Goal: Task Accomplishment & Management: Complete application form

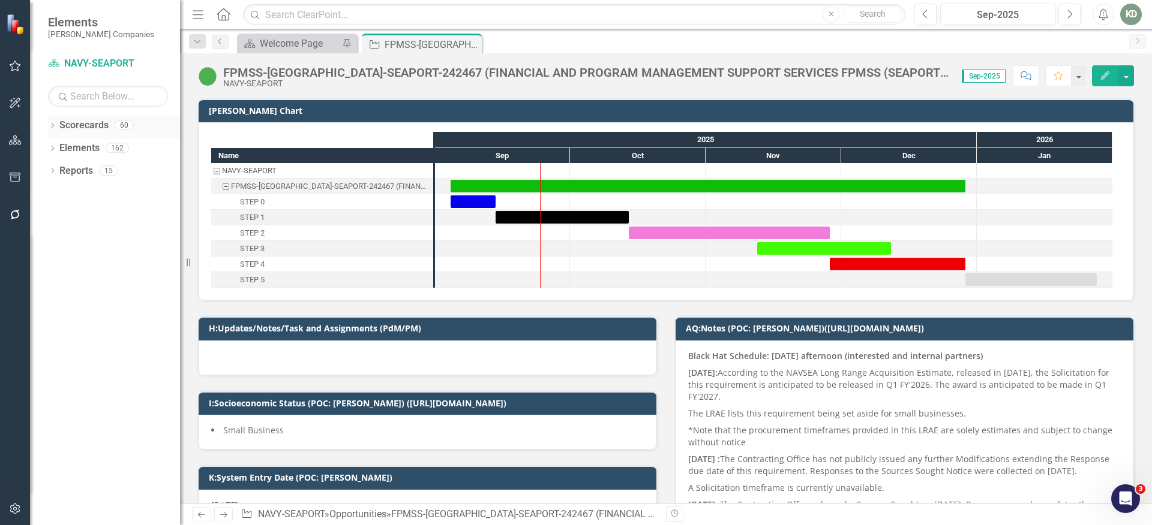
click at [52, 124] on icon "Dropdown" at bounding box center [52, 127] width 8 height 7
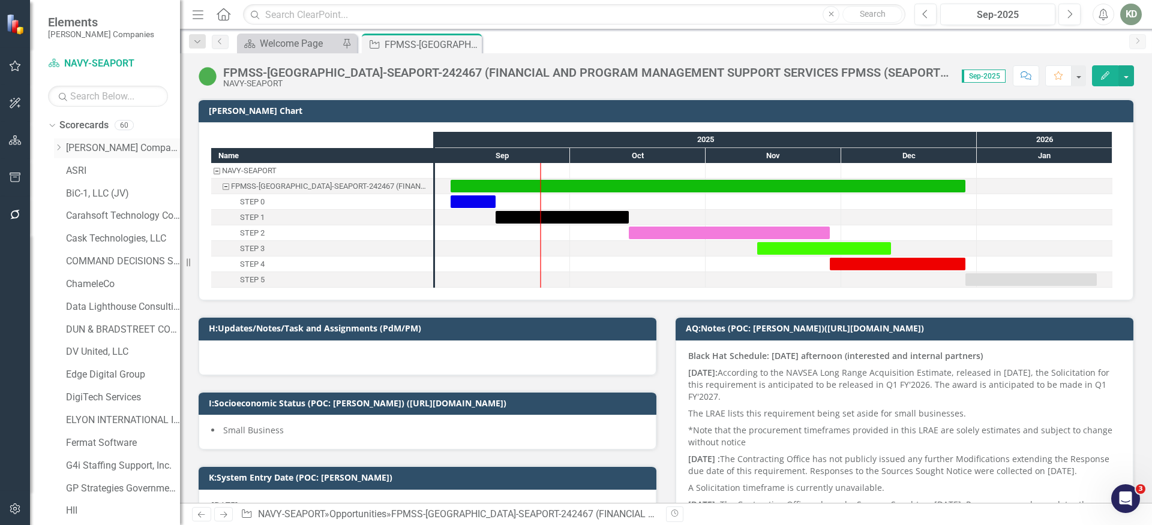
click at [80, 145] on link "[PERSON_NAME] Companies" at bounding box center [123, 149] width 114 height 14
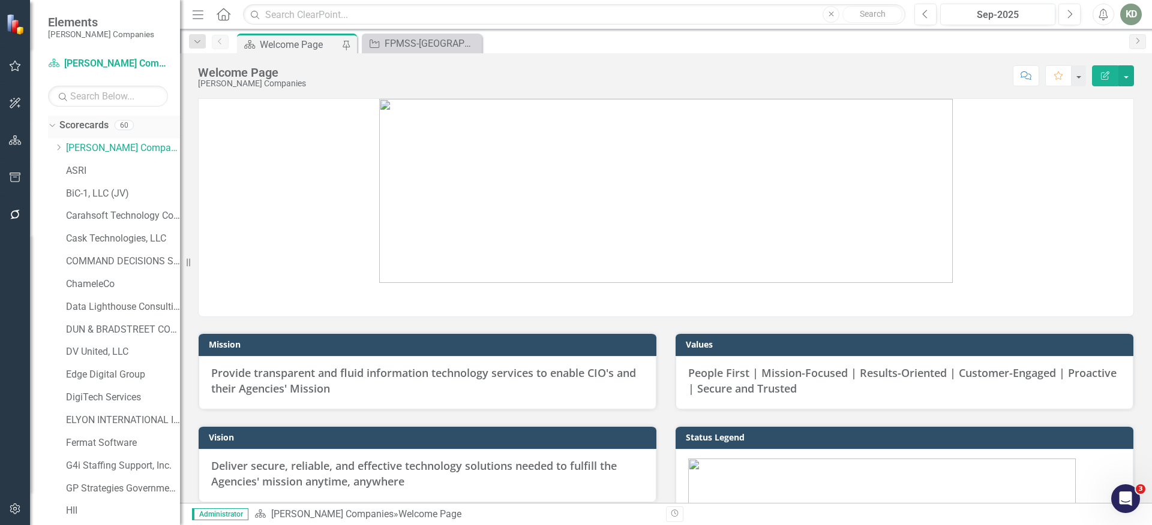
click at [90, 126] on link "Scorecards" at bounding box center [83, 126] width 49 height 14
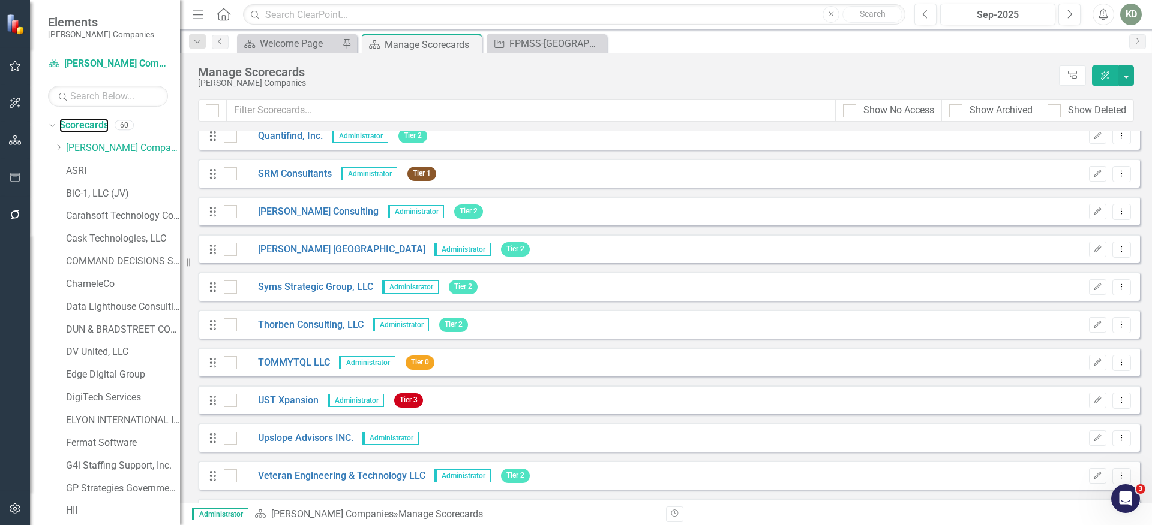
scroll to position [1894, 0]
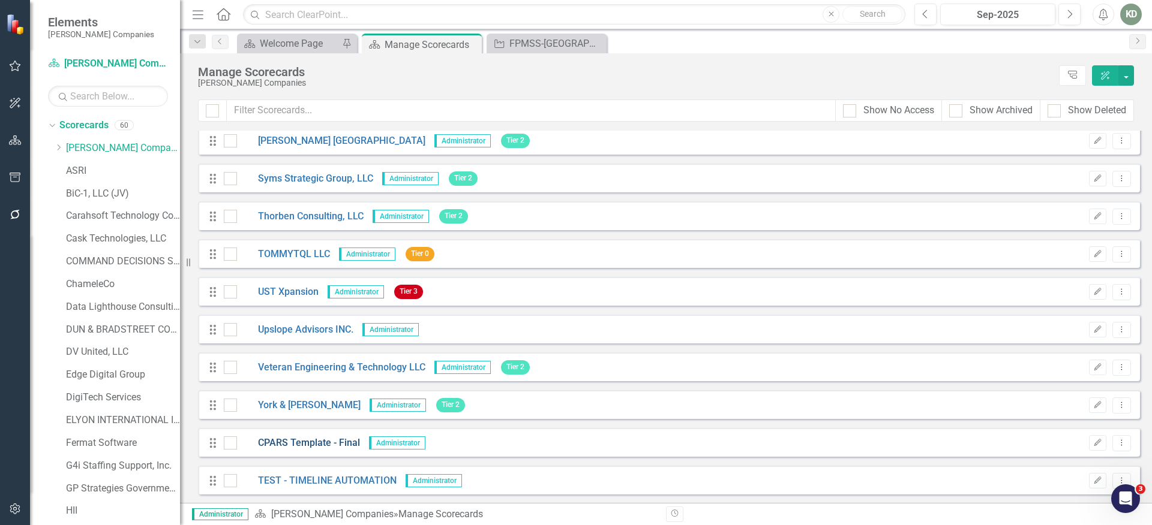
click at [302, 443] on link "CPARS Template - Final" at bounding box center [298, 444] width 123 height 14
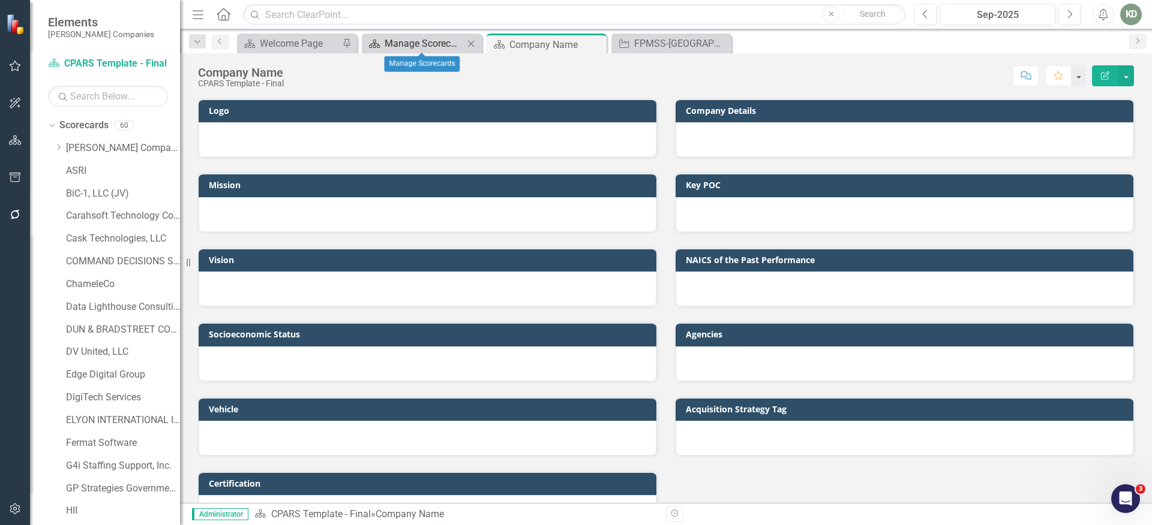
click at [421, 40] on div "Manage Scorecards" at bounding box center [424, 43] width 79 height 15
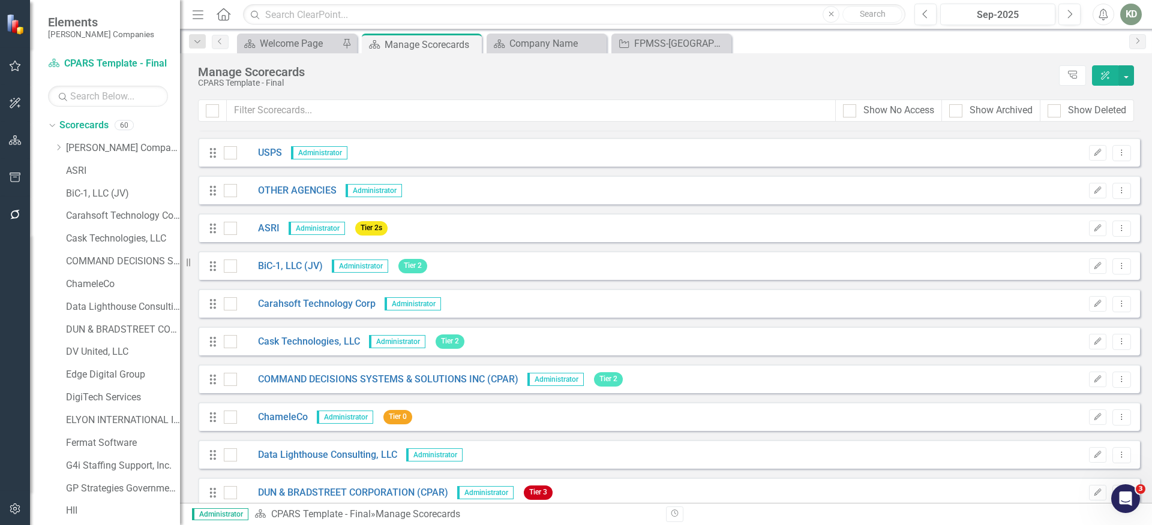
scroll to position [1894, 0]
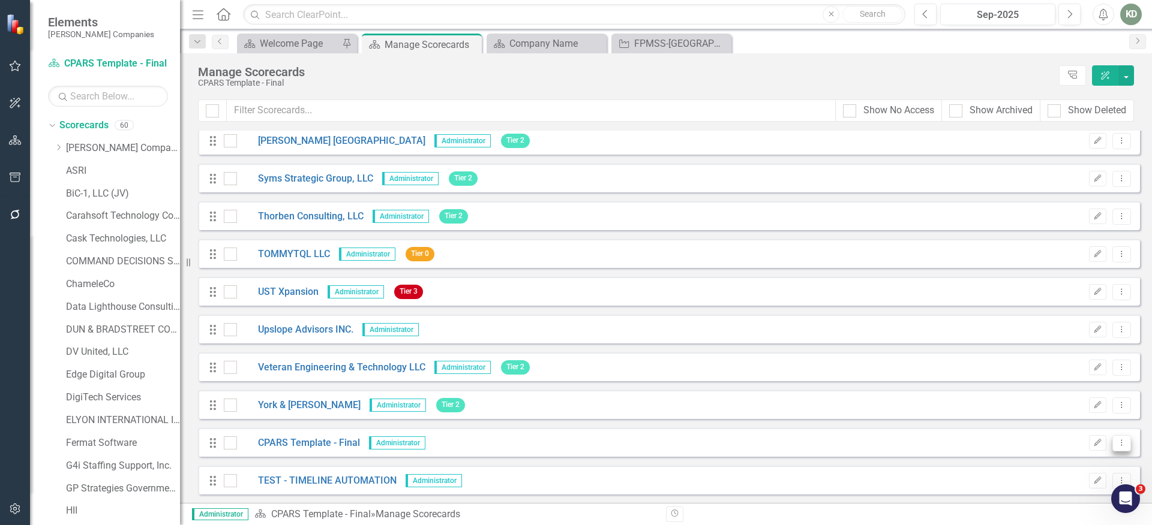
click at [1116, 446] on icon "Dropdown Menu" at bounding box center [1121, 443] width 10 height 8
click at [1065, 483] on link "Copy Duplicate Scorecard" at bounding box center [1055, 485] width 133 height 22
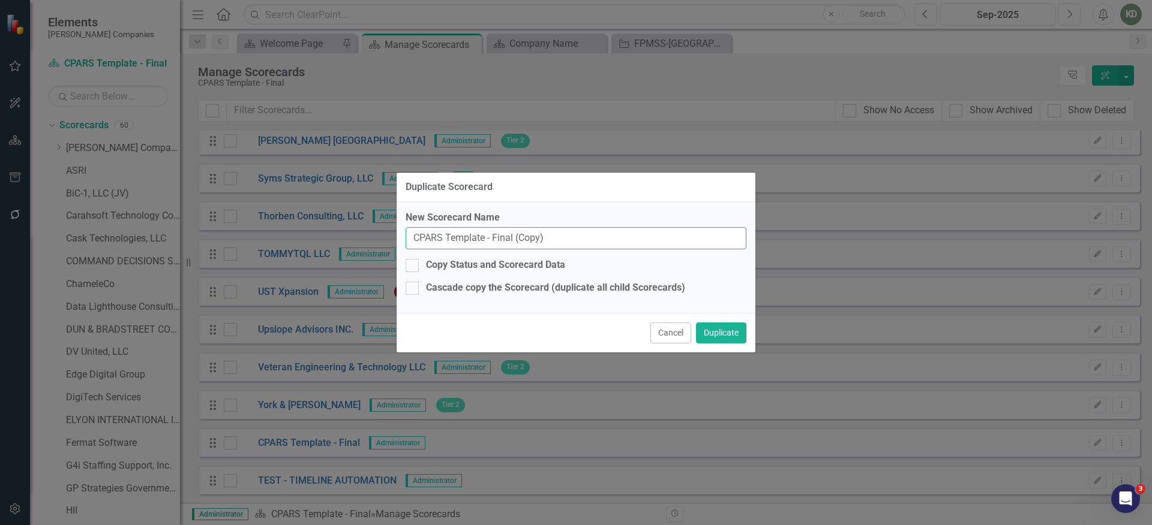
drag, startPoint x: 564, startPoint y: 245, endPoint x: 401, endPoint y: 237, distance: 164.0
click at [401, 237] on div "New Scorecard Name CPARS Template - Final (Copy) Copy Status and Scorecard Data…" at bounding box center [576, 257] width 359 height 111
paste input "NAVAL SUPPLY SYSTEMS COMMAND"
type input "NAVAL SUPPLY SYSTEMS COMMAND"
click at [719, 332] on button "Duplicate" at bounding box center [721, 333] width 50 height 21
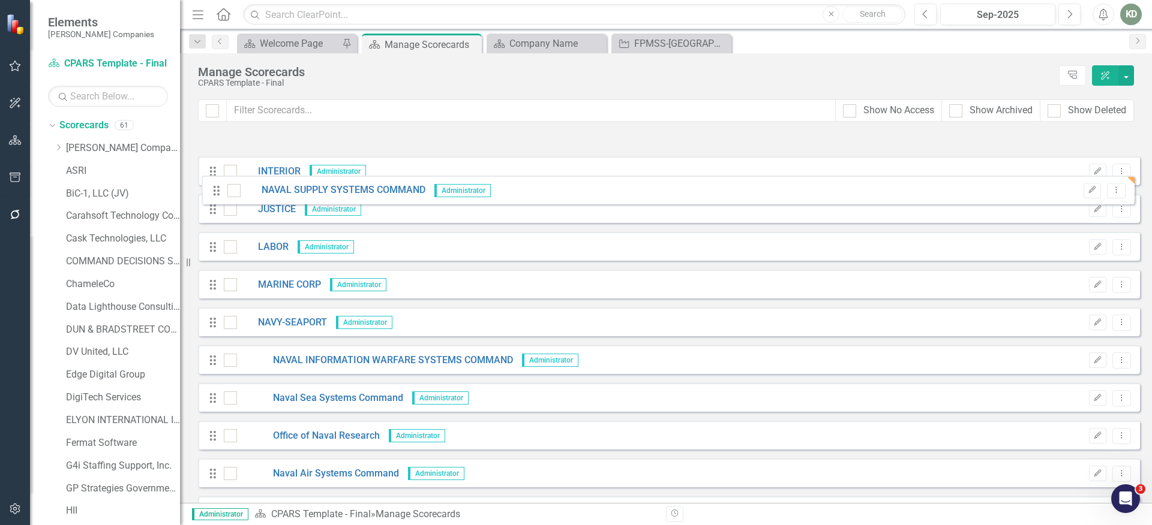
scroll to position [304, 0]
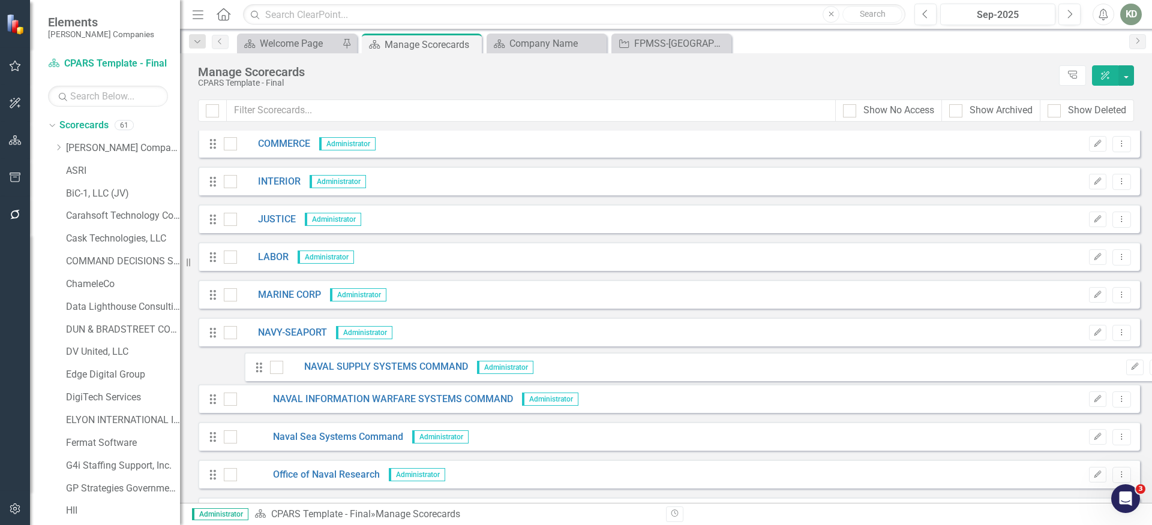
drag, startPoint x: 210, startPoint y: 483, endPoint x: 256, endPoint y: 370, distance: 122.4
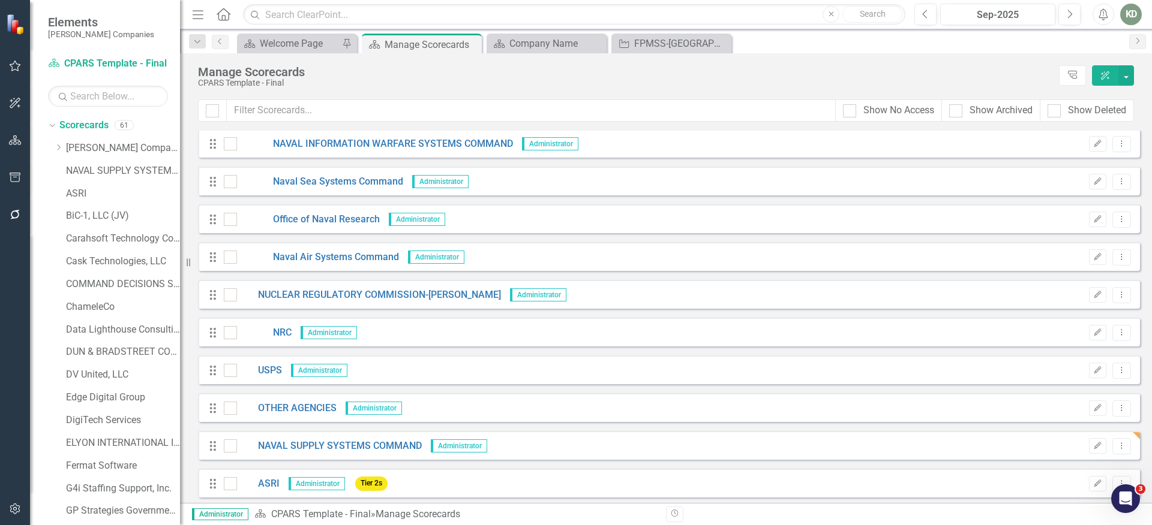
scroll to position [632, 0]
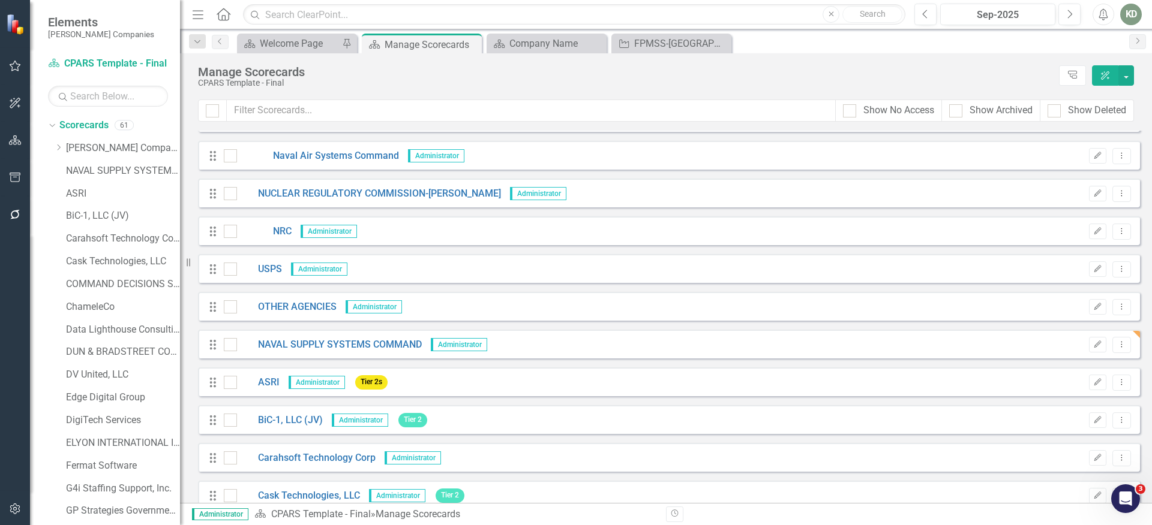
drag, startPoint x: 205, startPoint y: 347, endPoint x: 212, endPoint y: 229, distance: 117.8
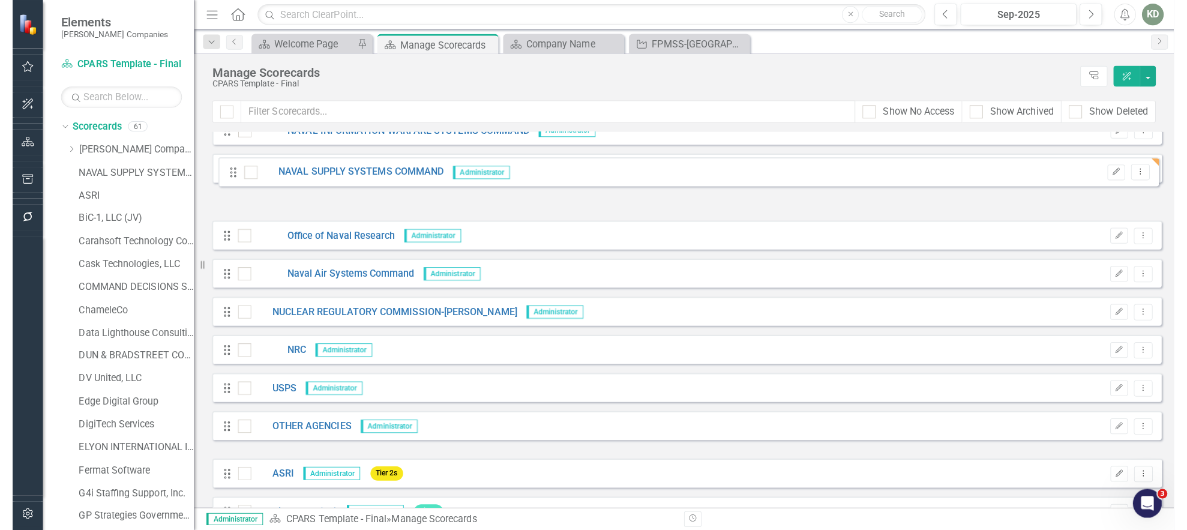
scroll to position [525, 0]
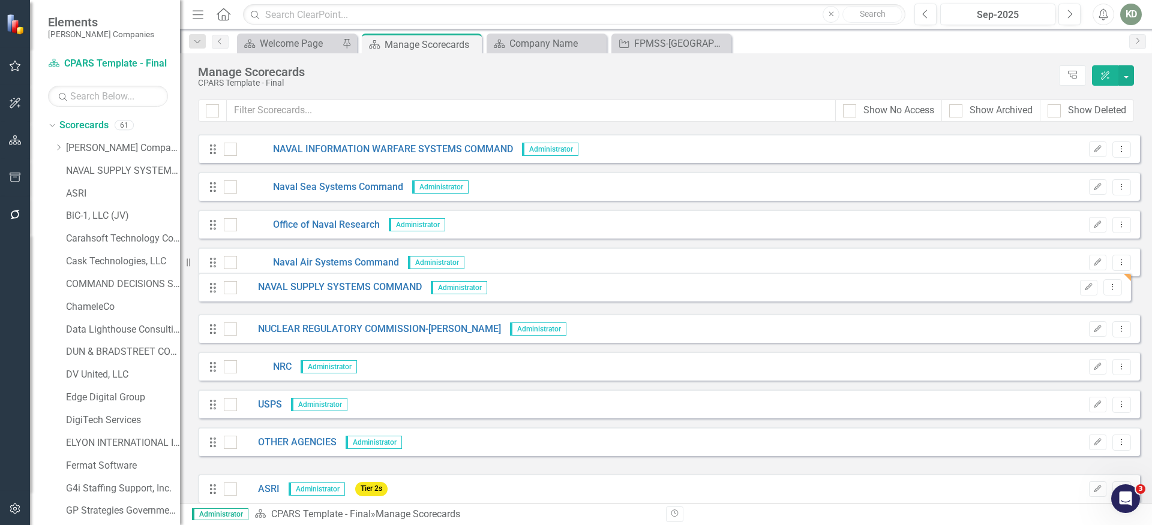
drag, startPoint x: 216, startPoint y: 308, endPoint x: 214, endPoint y: 283, distance: 24.7
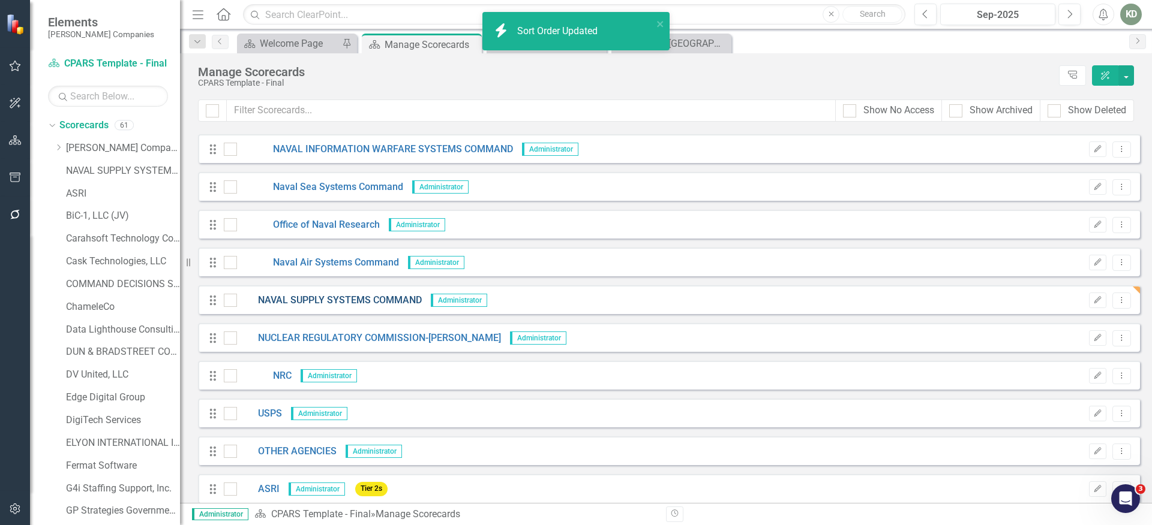
click at [367, 297] on link "NAVAL SUPPLY SYSTEMS COMMAND" at bounding box center [329, 301] width 185 height 14
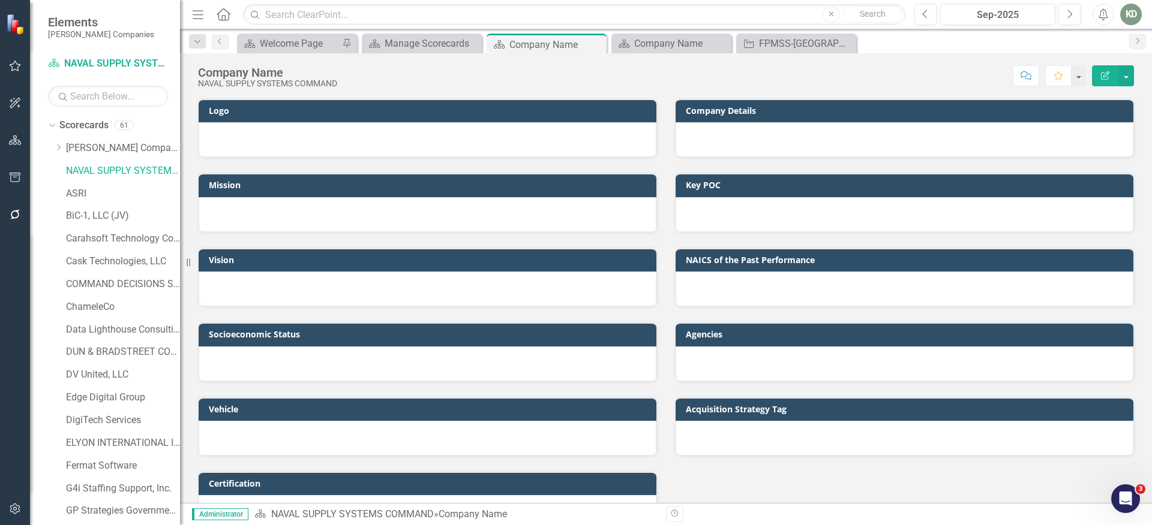
click at [1104, 82] on button "Edit Report" at bounding box center [1105, 75] width 26 height 21
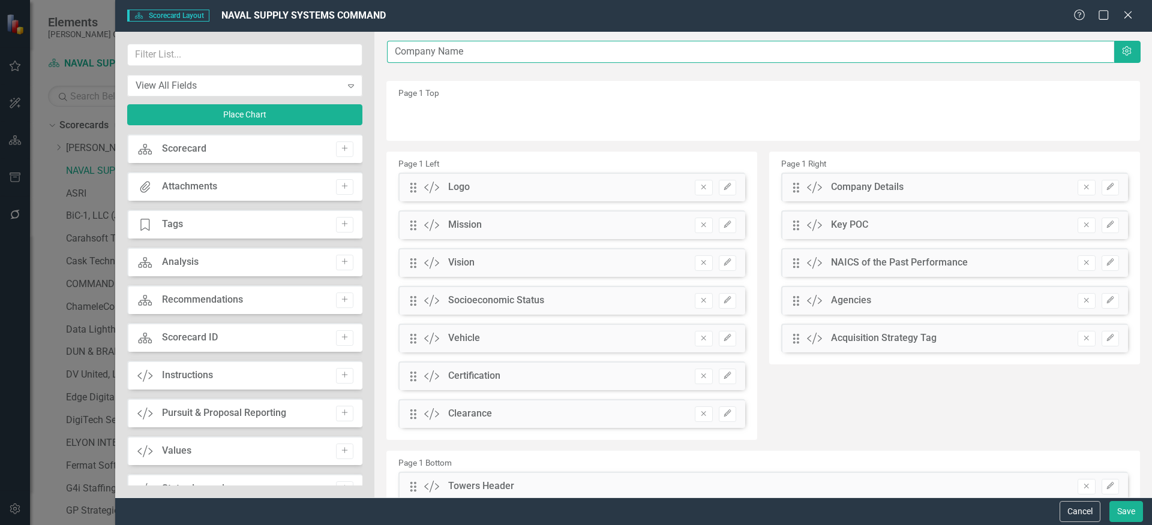
click at [450, 61] on input "Company Name" at bounding box center [750, 52] width 727 height 22
paste input "NAVAL SUPPLY SYSTEMS COMMAND"
type input "NAVAL SUPPLY SYSTEMS COMMAND"
click at [1138, 518] on button "Save" at bounding box center [1126, 511] width 34 height 21
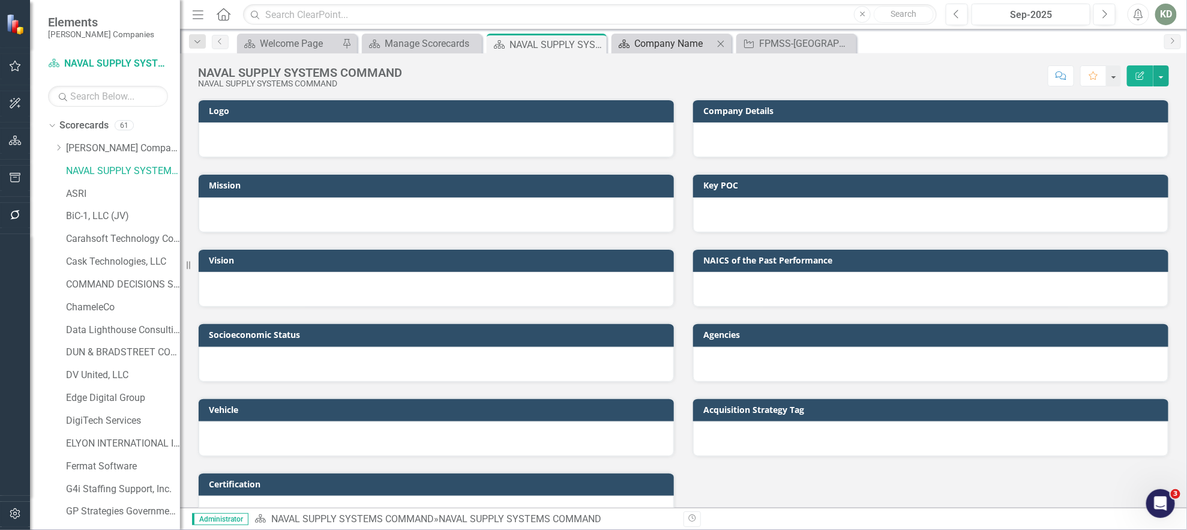
click at [693, 45] on div "Company Name" at bounding box center [673, 43] width 79 height 15
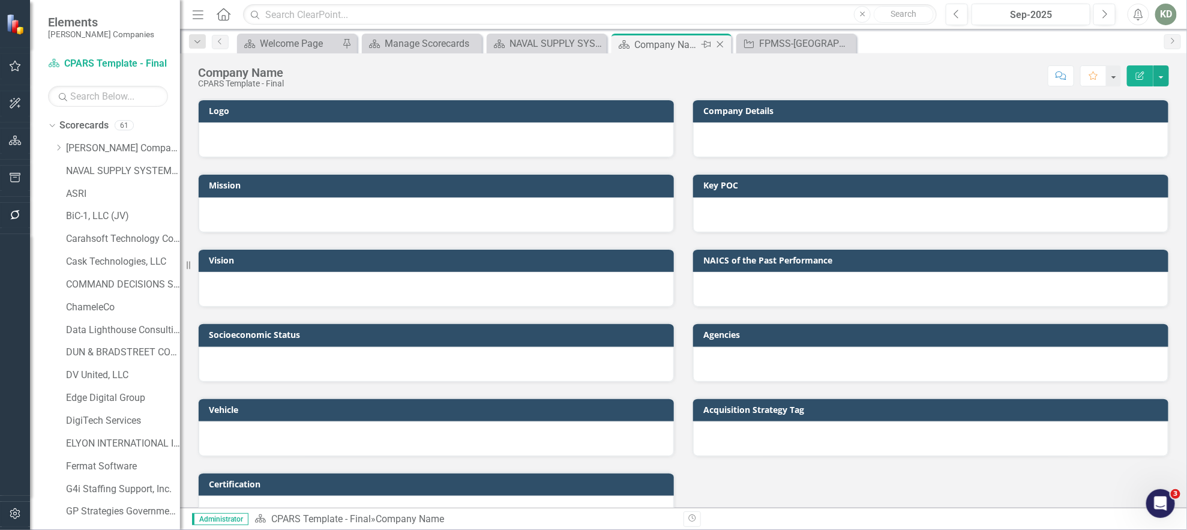
click at [723, 46] on icon "Close" at bounding box center [720, 45] width 12 height 10
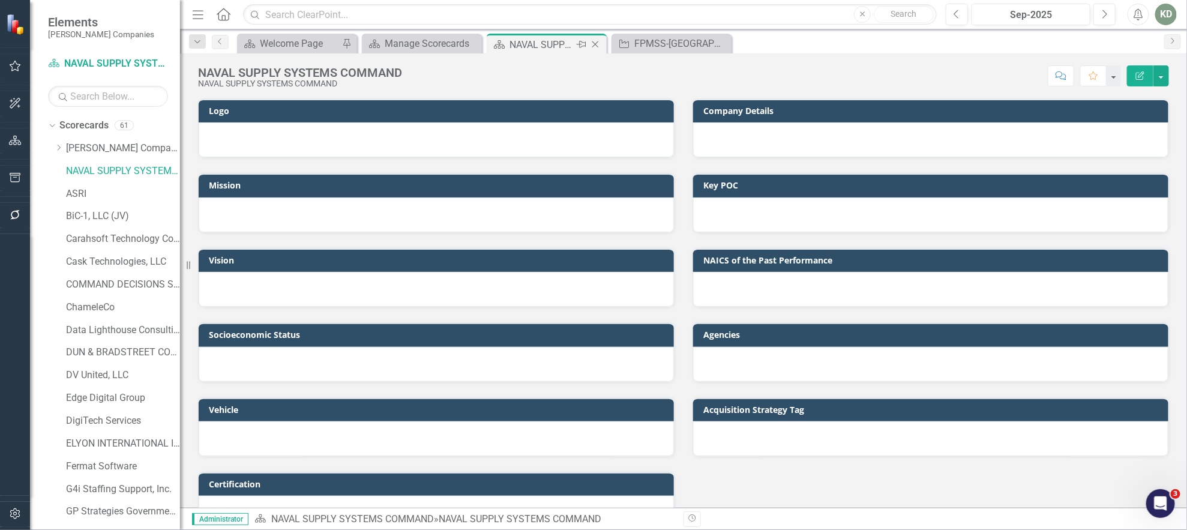
click at [556, 46] on div "NAVAL SUPPLY SYSTEMS COMMAND" at bounding box center [541, 44] width 64 height 15
click at [596, 44] on icon "Close" at bounding box center [595, 45] width 12 height 10
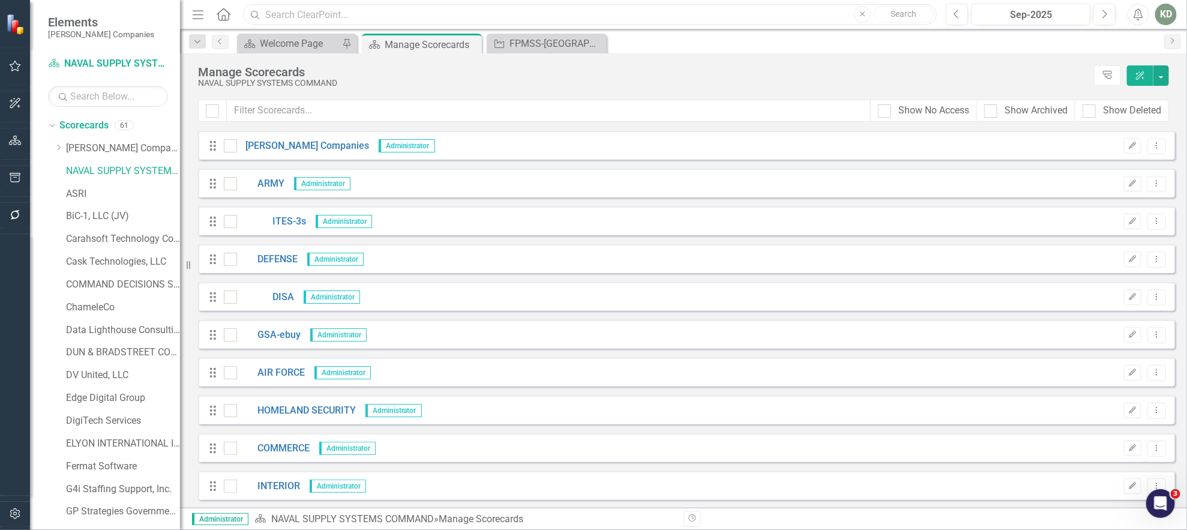
click at [443, 17] on input "text" at bounding box center [589, 14] width 693 height 21
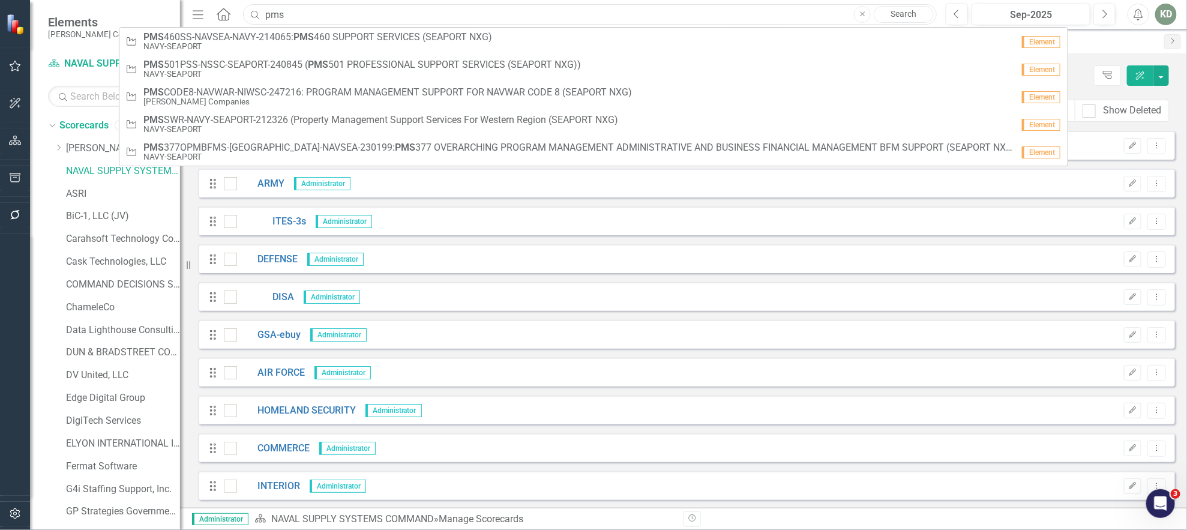
type input "pms"
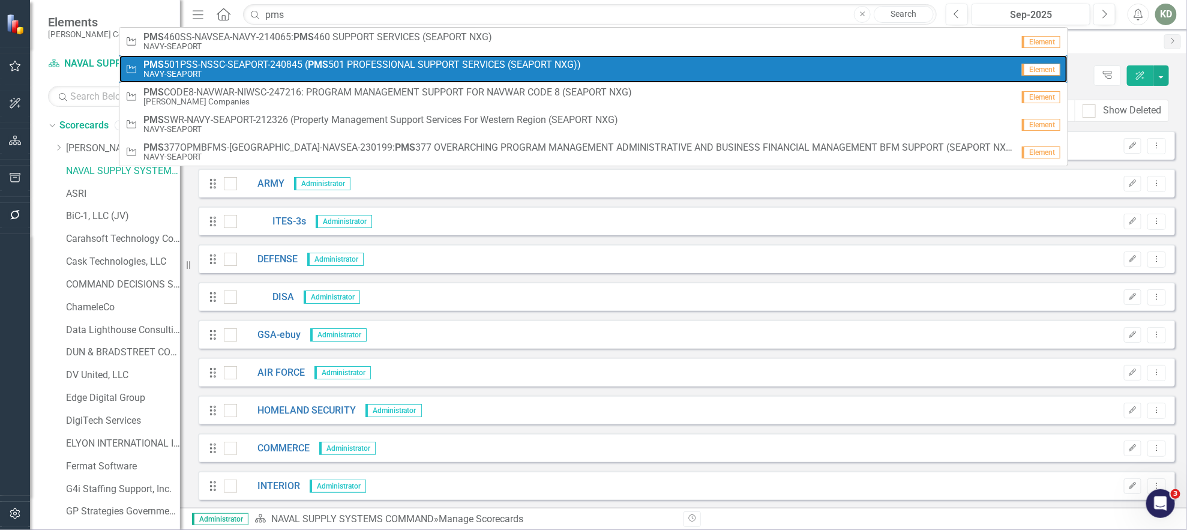
click at [395, 70] on small "NAVY-SEAPORT" at bounding box center [361, 74] width 437 height 9
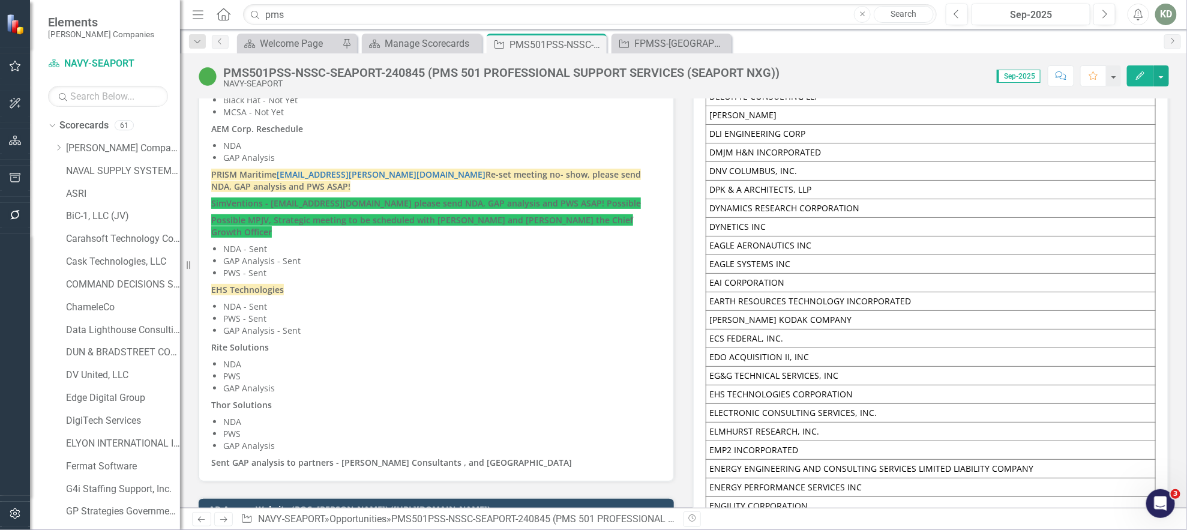
scroll to position [8199, 0]
click at [684, 44] on div "FPMSS-[GEOGRAPHIC_DATA]-SEAPORT-242467 (FINANCIAL AND PROGRAM MANAGEMENT SUPPOR…" at bounding box center [673, 43] width 79 height 15
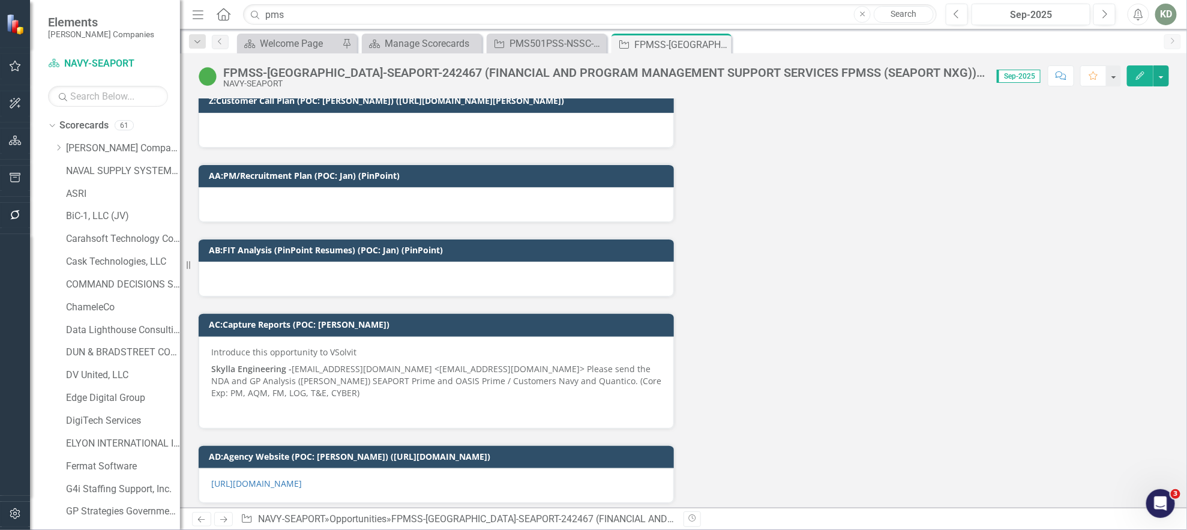
scroll to position [9417, 0]
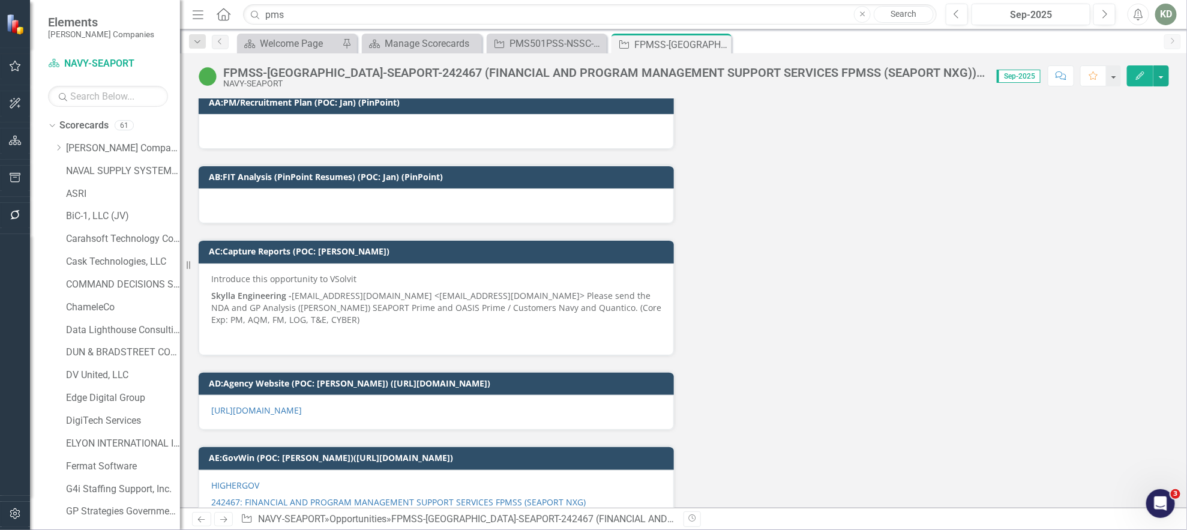
click at [328, 328] on p at bounding box center [436, 335] width 450 height 14
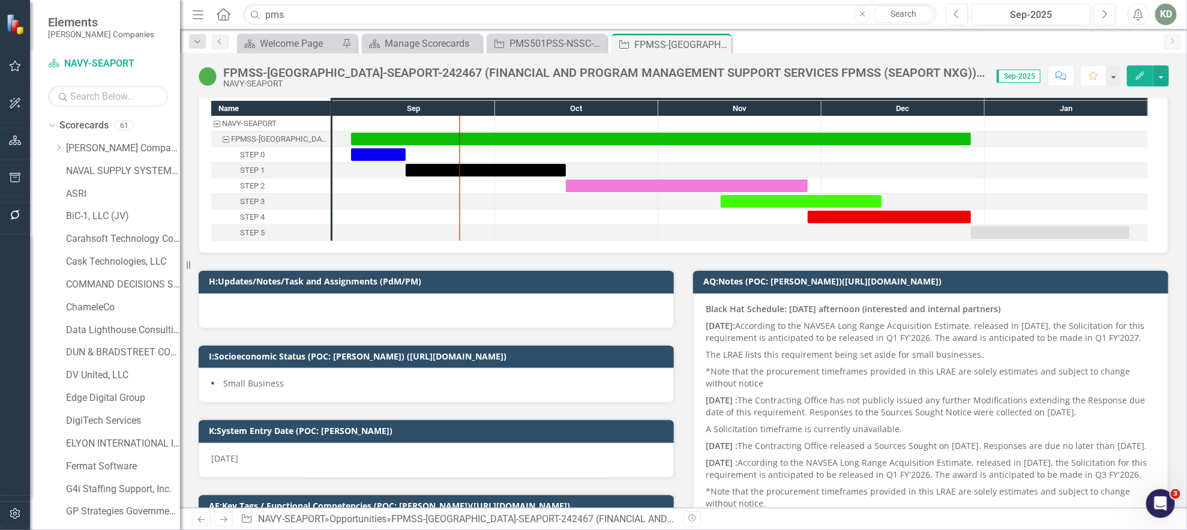
scroll to position [0, 0]
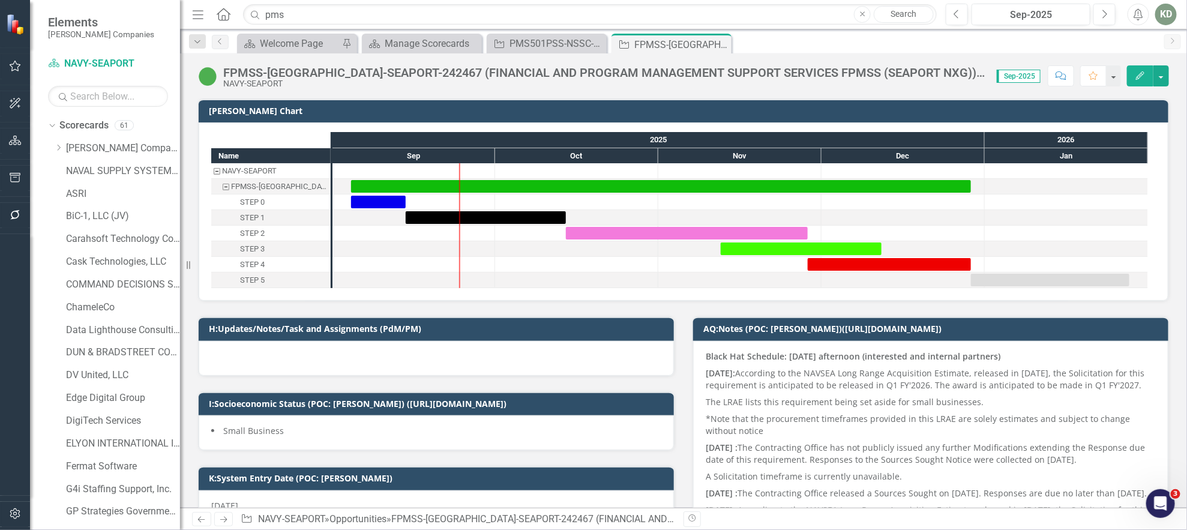
click at [381, 74] on div "FPMSS-[GEOGRAPHIC_DATA]-SEAPORT-242467 (FINANCIAL AND PROGRAM MANAGEMENT SUPPOR…" at bounding box center [603, 72] width 761 height 13
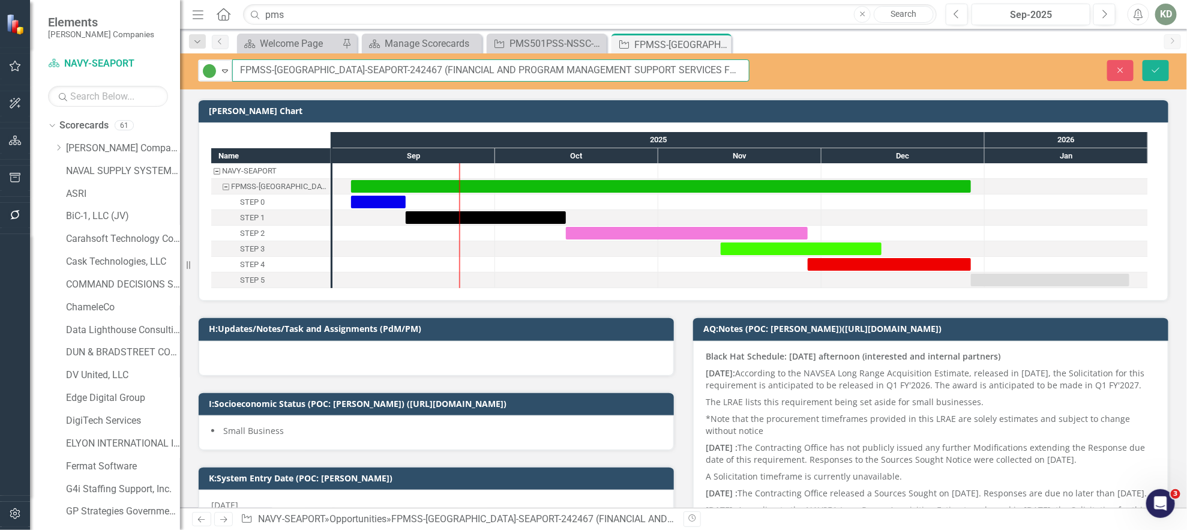
click at [365, 73] on input "FPMSS-[GEOGRAPHIC_DATA]-SEAPORT-242467 (FINANCIAL AND PROGRAM MANAGEMENT SUPPOR…" at bounding box center [490, 70] width 517 height 22
click at [363, 72] on input "FPMSS-[GEOGRAPHIC_DATA]-SEAPORT-242467 (FINANCIAL AND PROGRAM MANAGEMENT SUPPOR…" at bounding box center [490, 70] width 517 height 22
click at [362, 71] on input "FPMSS-[GEOGRAPHIC_DATA]-SEAPORT-242467 (FINANCIAL AND PROGRAM MANAGEMENT SUPPOR…" at bounding box center [490, 70] width 517 height 22
click at [361, 73] on input "FPMSS-[GEOGRAPHIC_DATA]-SEAPORT-242467 (FINANCIAL AND PROGRAM MANAGEMENT SUPPOR…" at bounding box center [490, 70] width 517 height 22
click at [365, 72] on input "FPMSS-[GEOGRAPHIC_DATA]-SEAPORT-242467 (FINANCIAL AND PROGRAM MANAGEMENT SUPPOR…" at bounding box center [490, 70] width 517 height 22
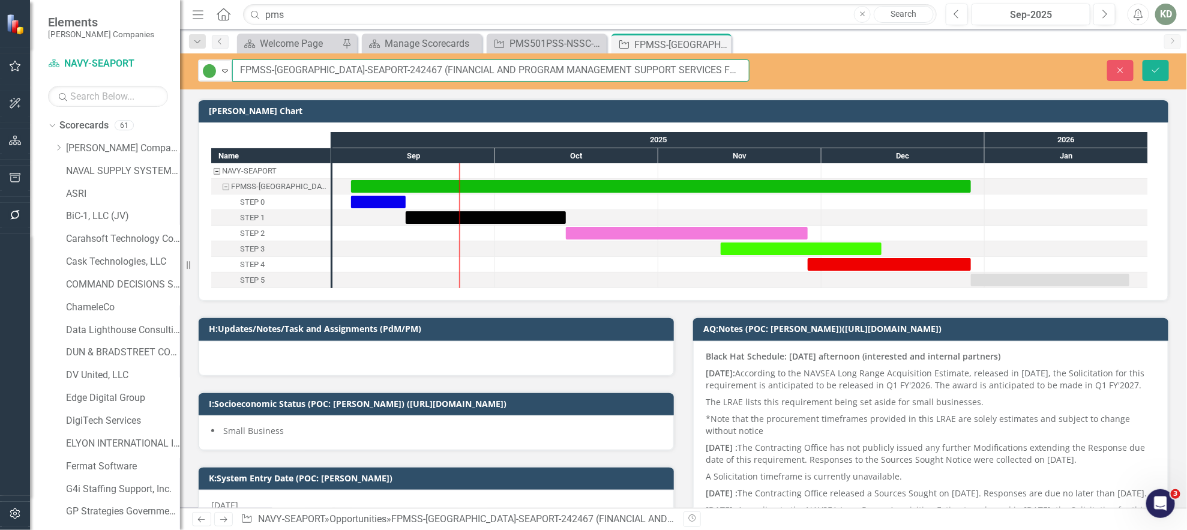
click at [365, 72] on input "FPMSS-[GEOGRAPHIC_DATA]-SEAPORT-242467 (FINANCIAL AND PROGRAM MANAGEMENT SUPPOR…" at bounding box center [490, 70] width 517 height 22
click at [407, 49] on div "Manage Scorecards" at bounding box center [424, 43] width 79 height 15
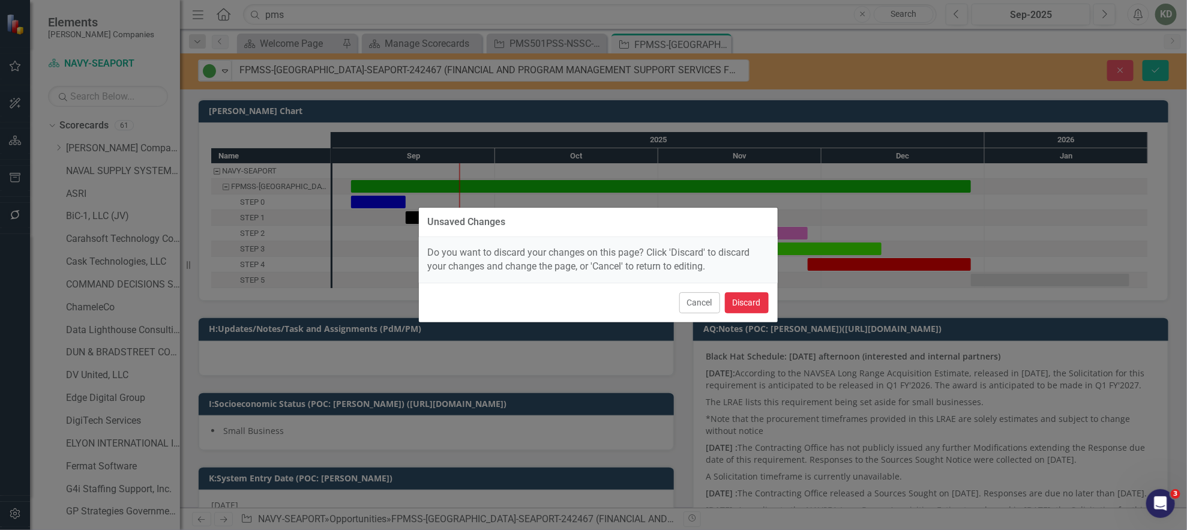
click at [747, 309] on button "Discard" at bounding box center [747, 302] width 44 height 21
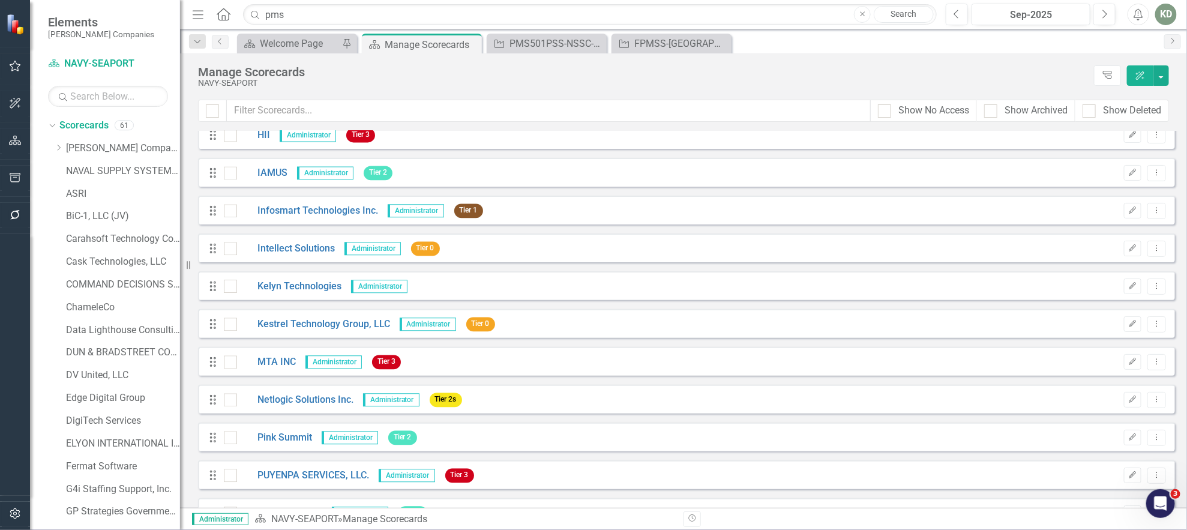
scroll to position [1927, 0]
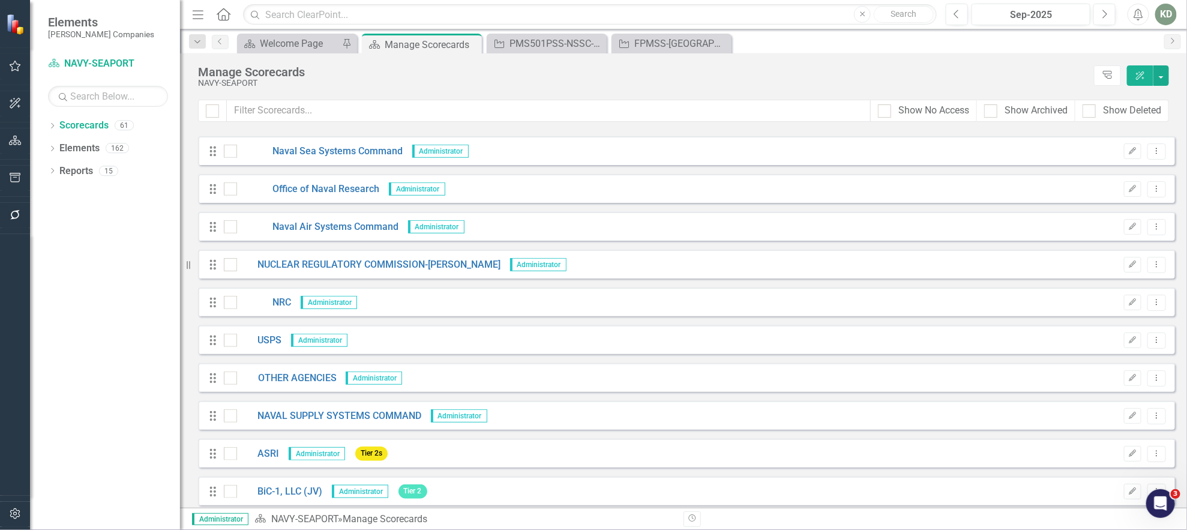
scroll to position [561, 0]
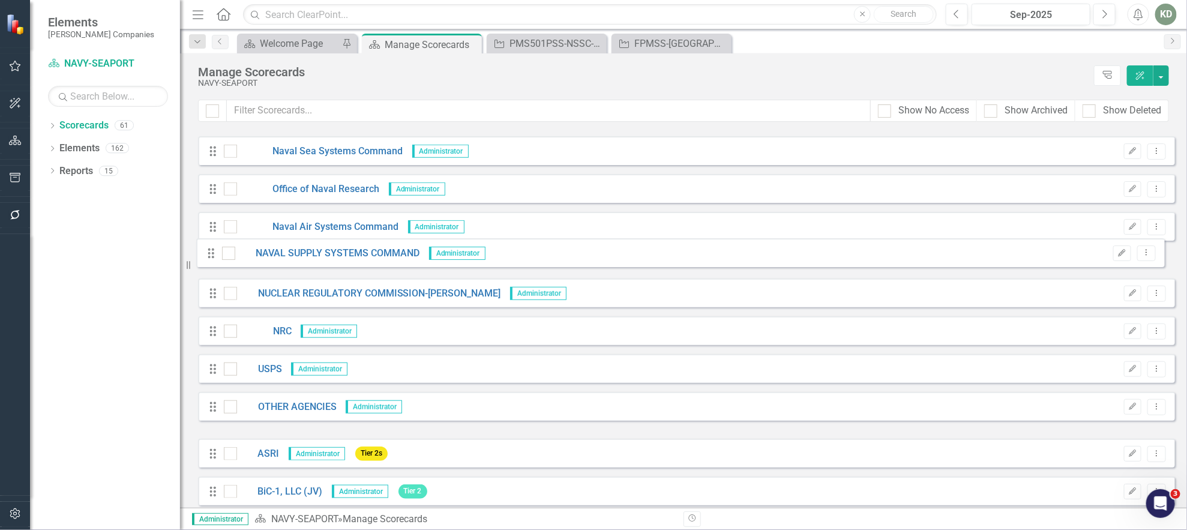
drag, startPoint x: 216, startPoint y: 419, endPoint x: 211, endPoint y: 257, distance: 162.6
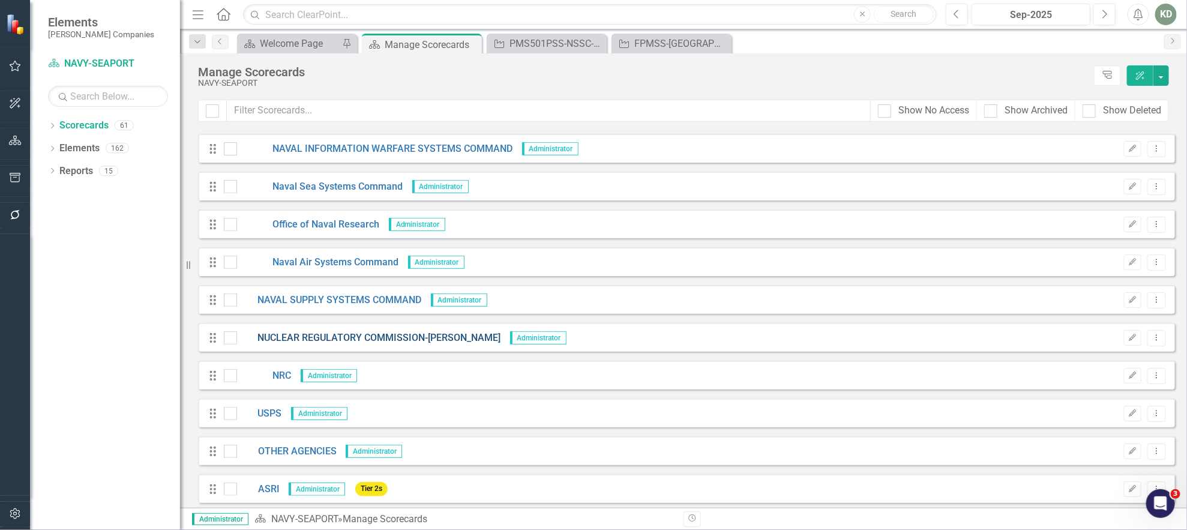
scroll to position [519, 0]
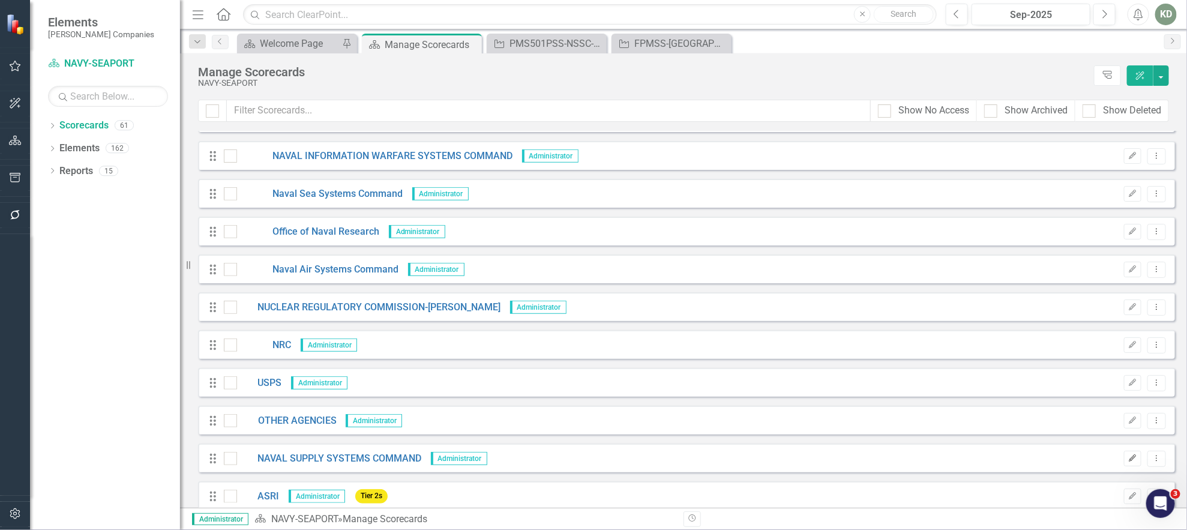
click at [1128, 461] on icon "Edit" at bounding box center [1132, 458] width 9 height 7
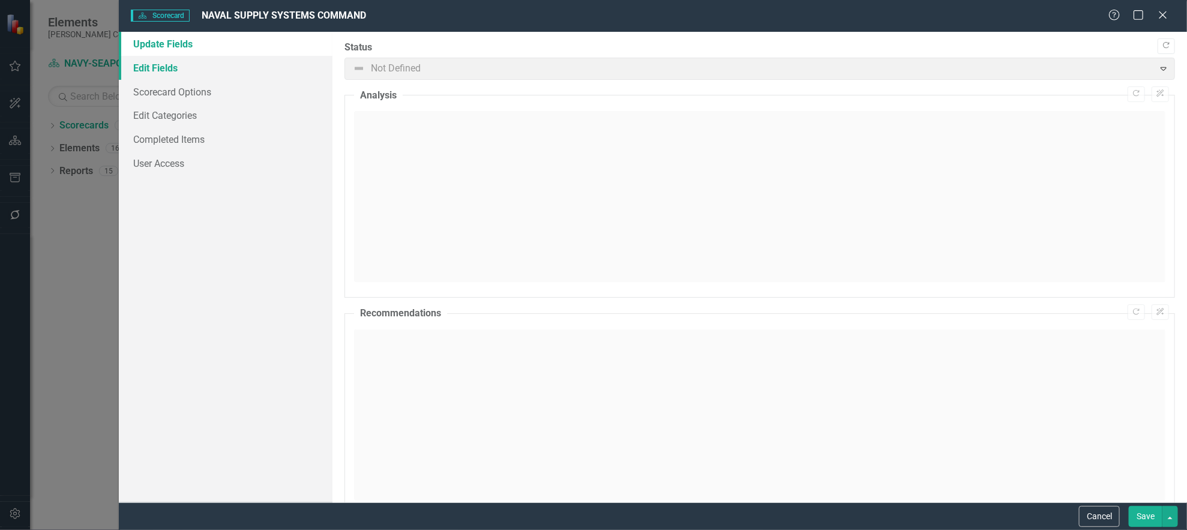
click at [261, 74] on link "Edit Fields" at bounding box center [226, 68] width 214 height 24
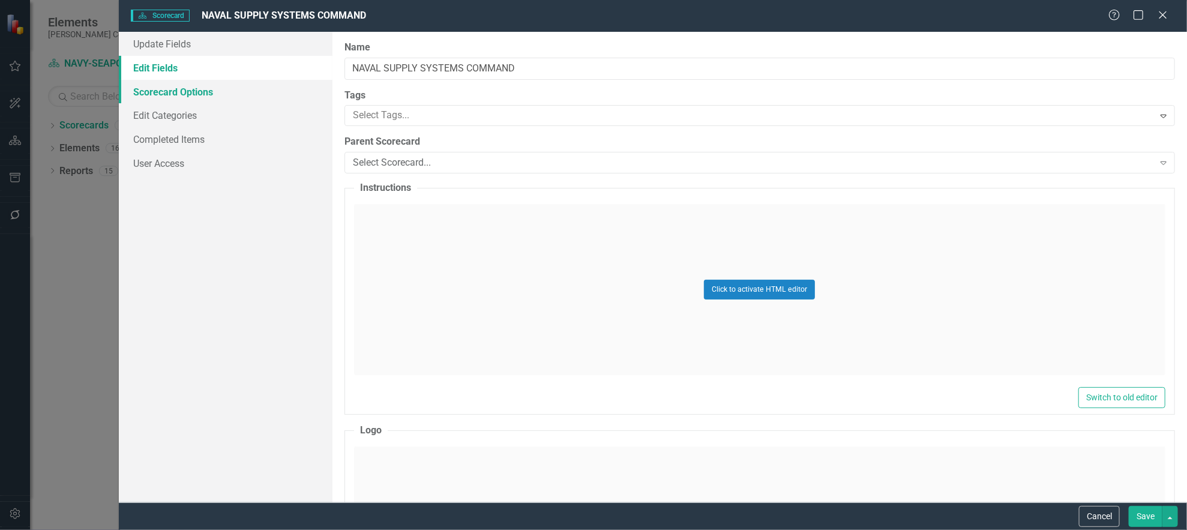
click at [260, 91] on link "Scorecard Options" at bounding box center [226, 92] width 214 height 24
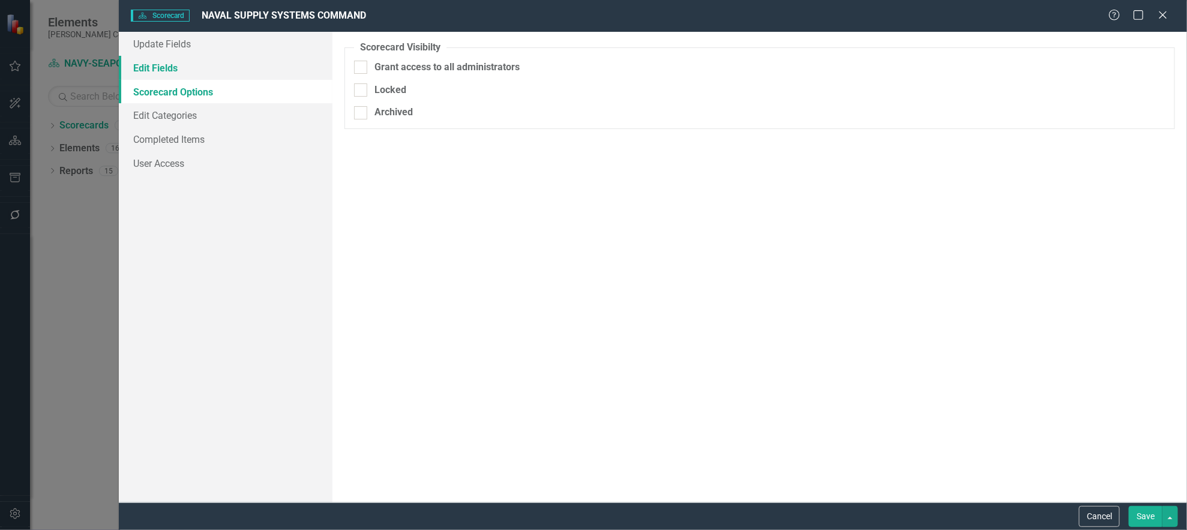
click at [263, 70] on link "Edit Fields" at bounding box center [226, 68] width 214 height 24
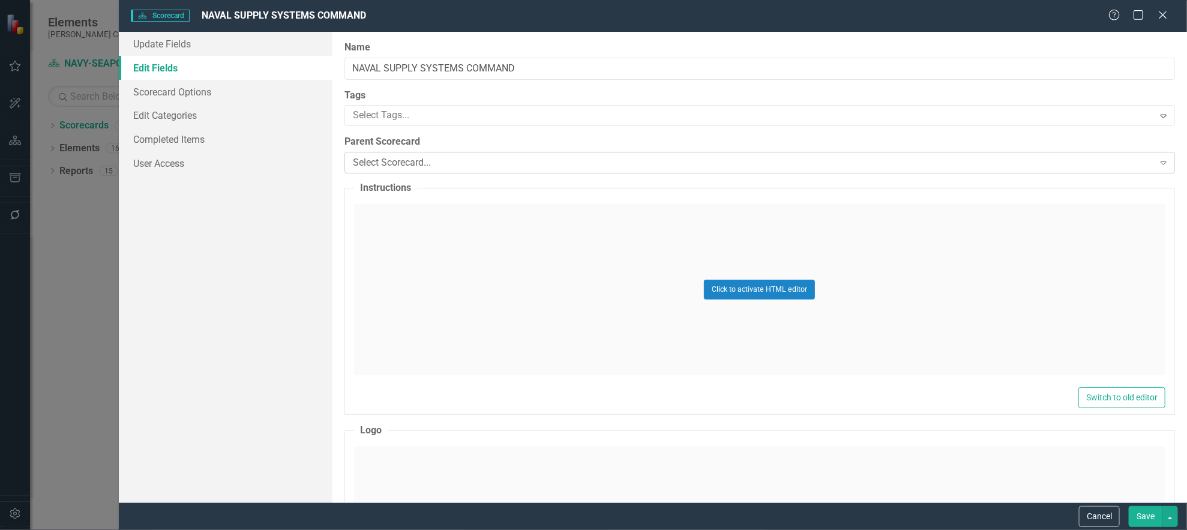
click at [397, 169] on div "Select Scorecard... Expand" at bounding box center [759, 163] width 830 height 22
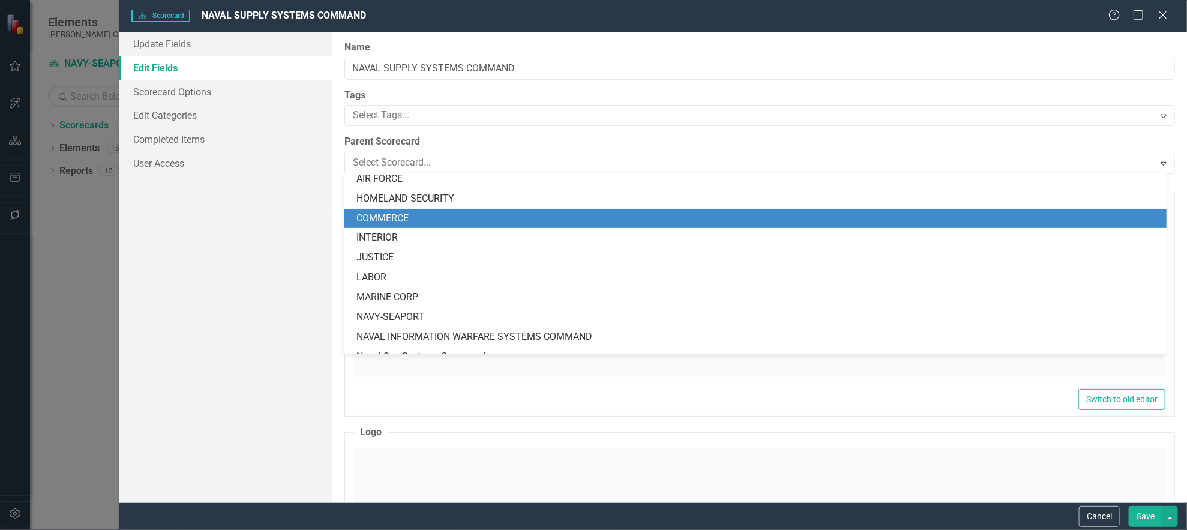
scroll to position [159, 0]
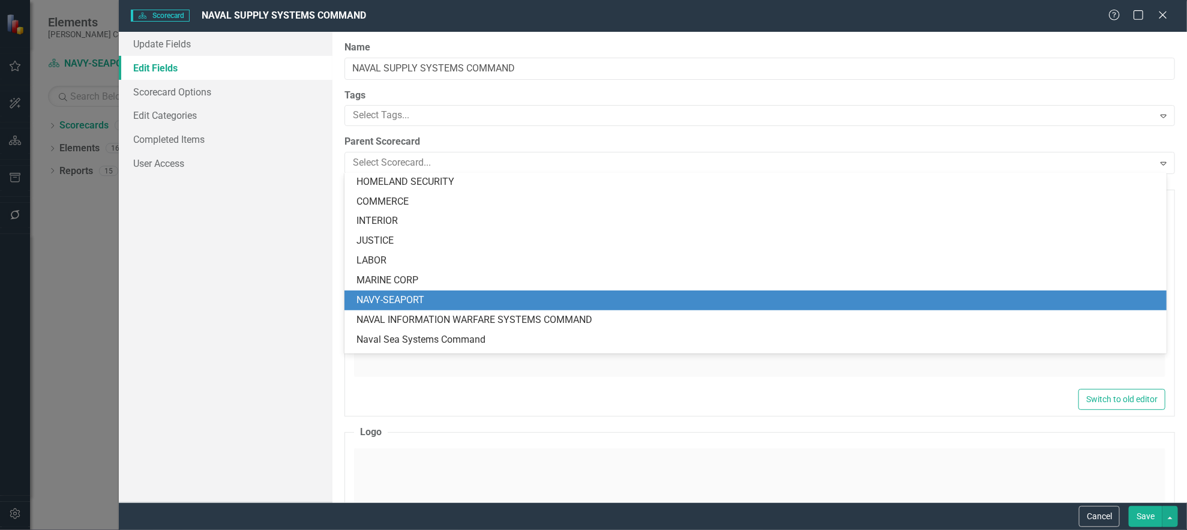
click at [439, 301] on div "NAVY-SEAPORT" at bounding box center [757, 300] width 803 height 14
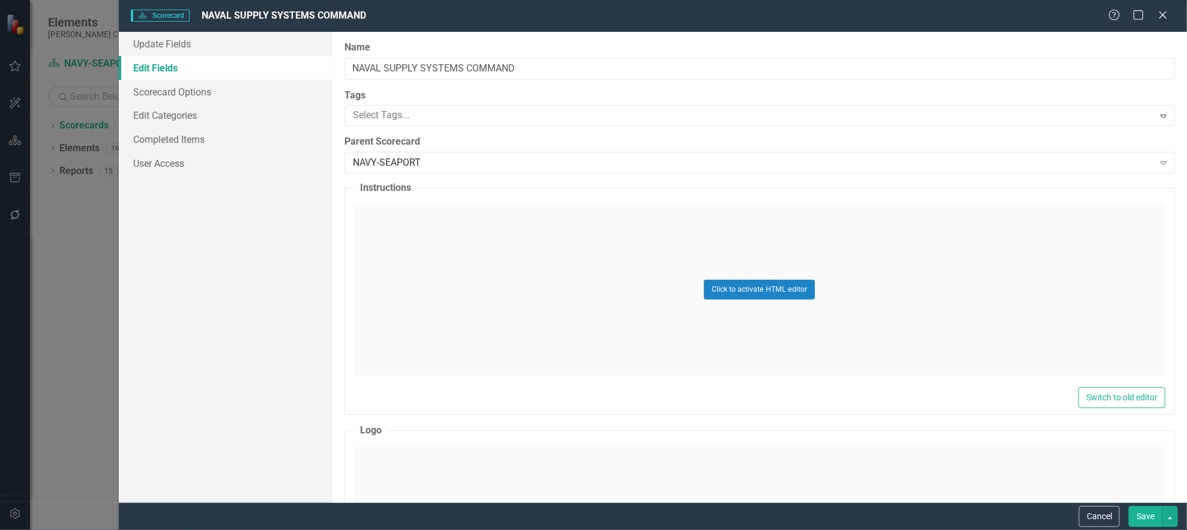
click at [1149, 521] on button "Save" at bounding box center [1145, 516] width 34 height 21
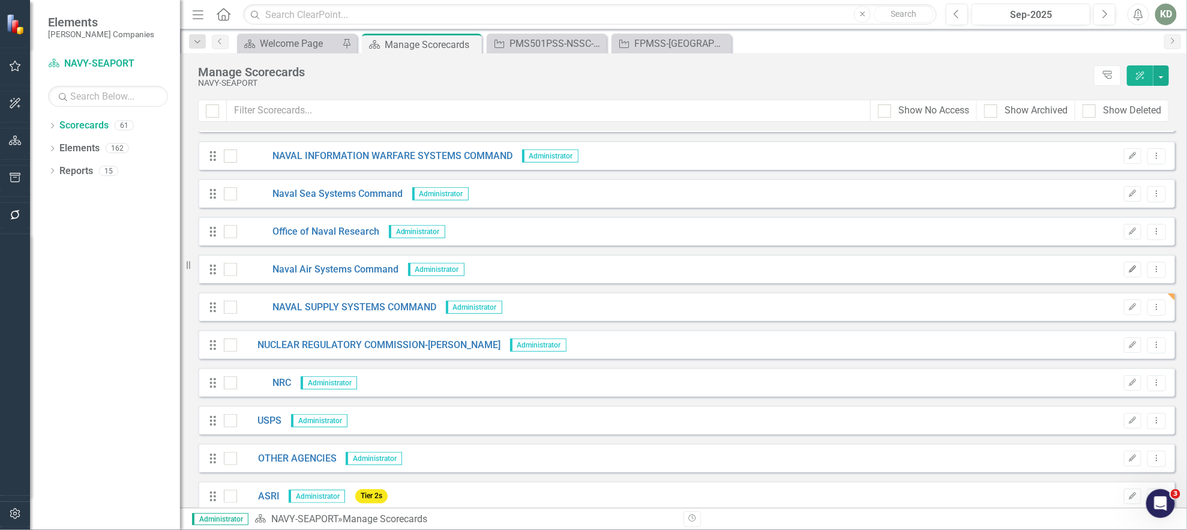
click at [1128, 270] on icon "Edit" at bounding box center [1132, 269] width 9 height 7
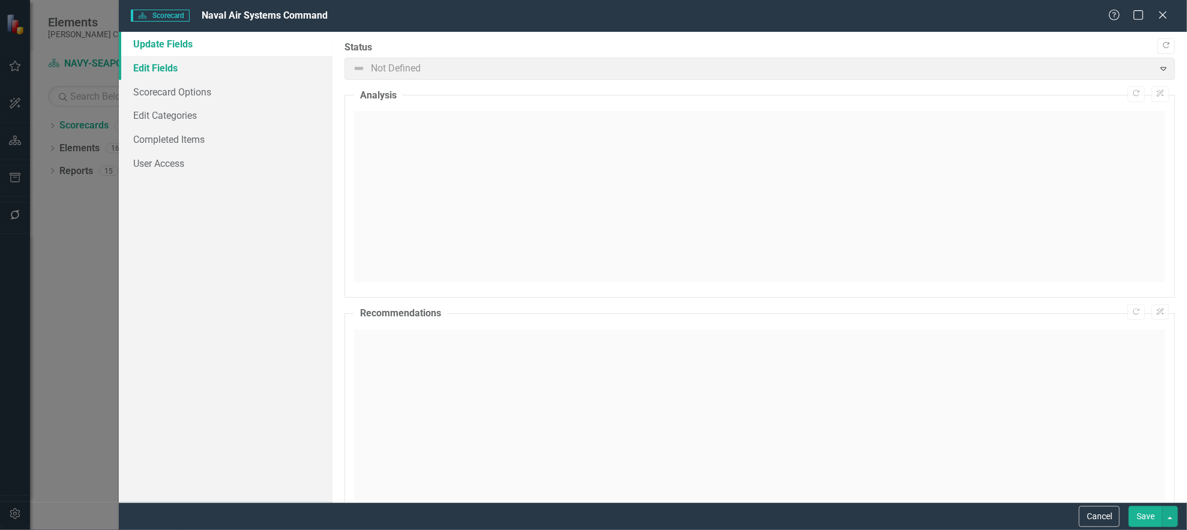
click at [190, 74] on link "Edit Fields" at bounding box center [226, 68] width 214 height 24
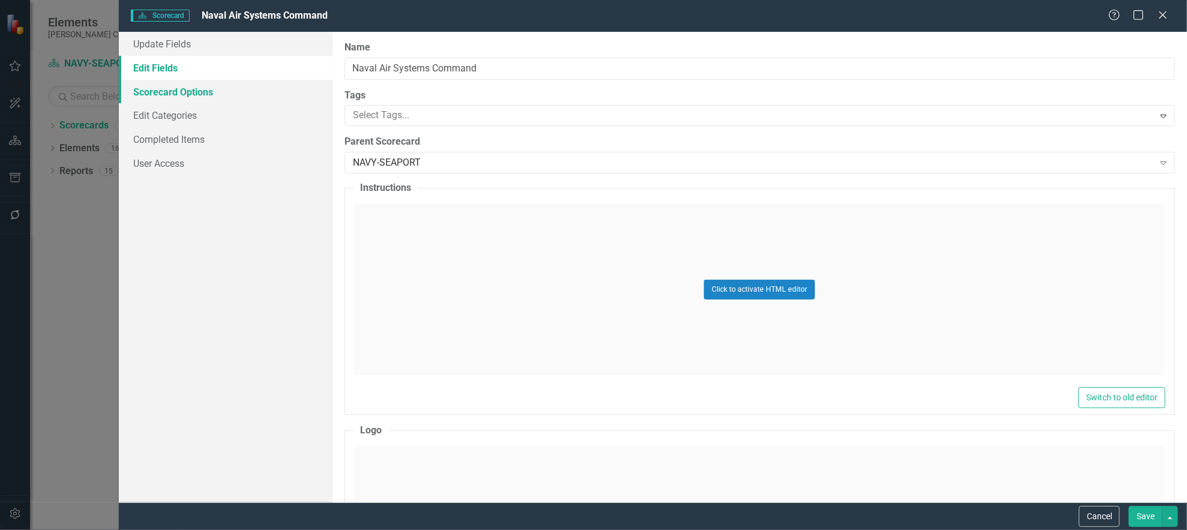
click at [200, 90] on link "Scorecard Options" at bounding box center [226, 92] width 214 height 24
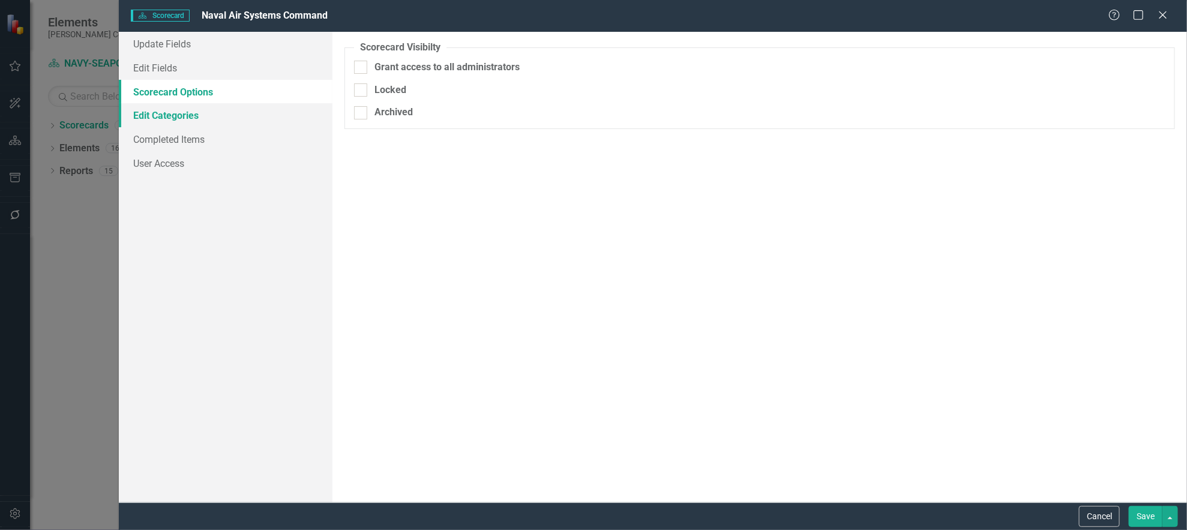
click at [212, 118] on link "Edit Categories" at bounding box center [226, 115] width 214 height 24
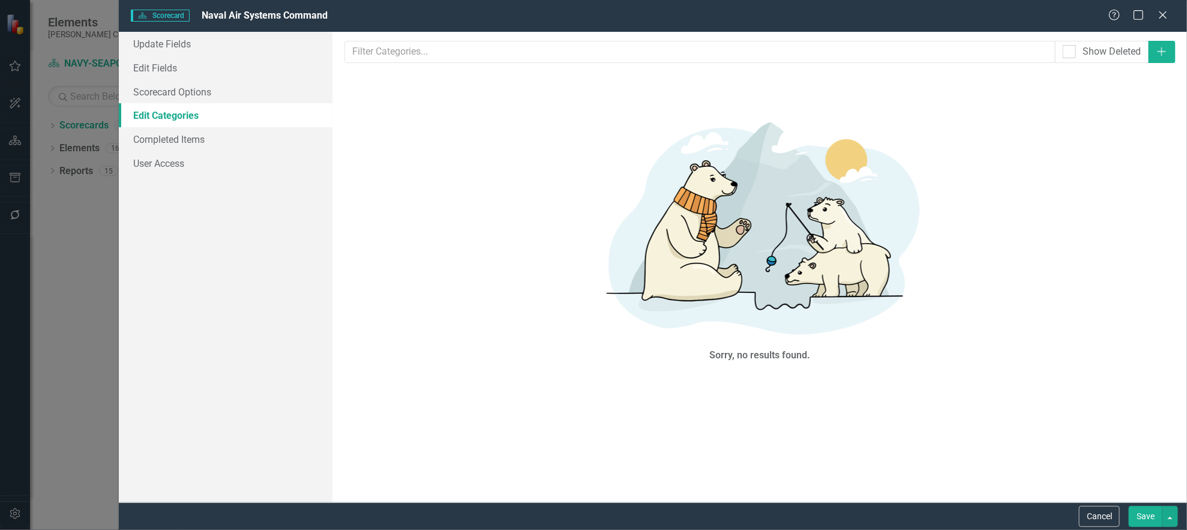
click at [1163, 23] on div "Scorecard Scorecard Naval Air Systems Command Help Maximize Close" at bounding box center [653, 16] width 1068 height 32
click at [1167, 17] on icon "Close" at bounding box center [1162, 14] width 15 height 11
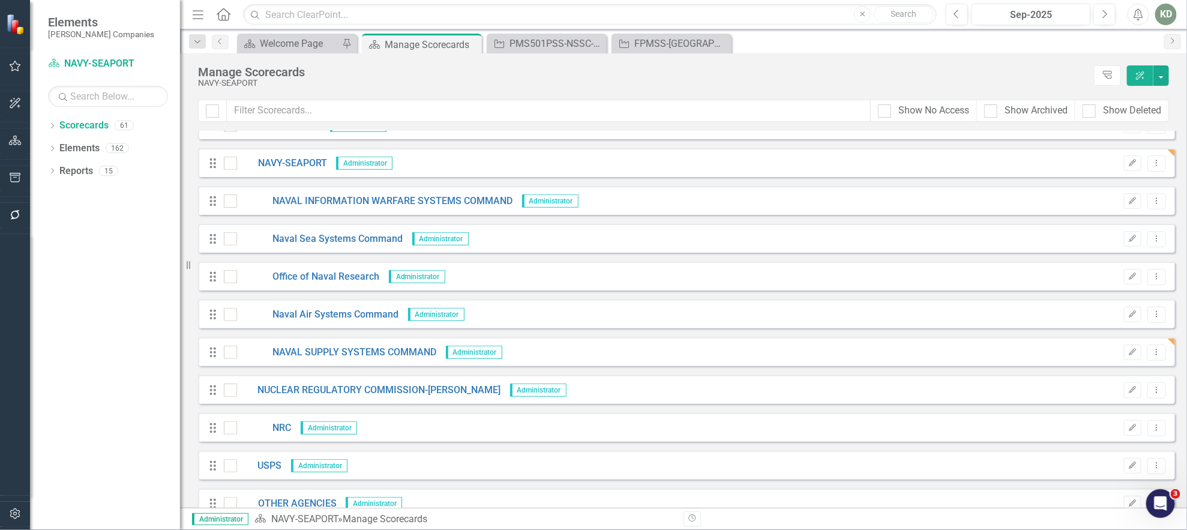
scroll to position [466, 0]
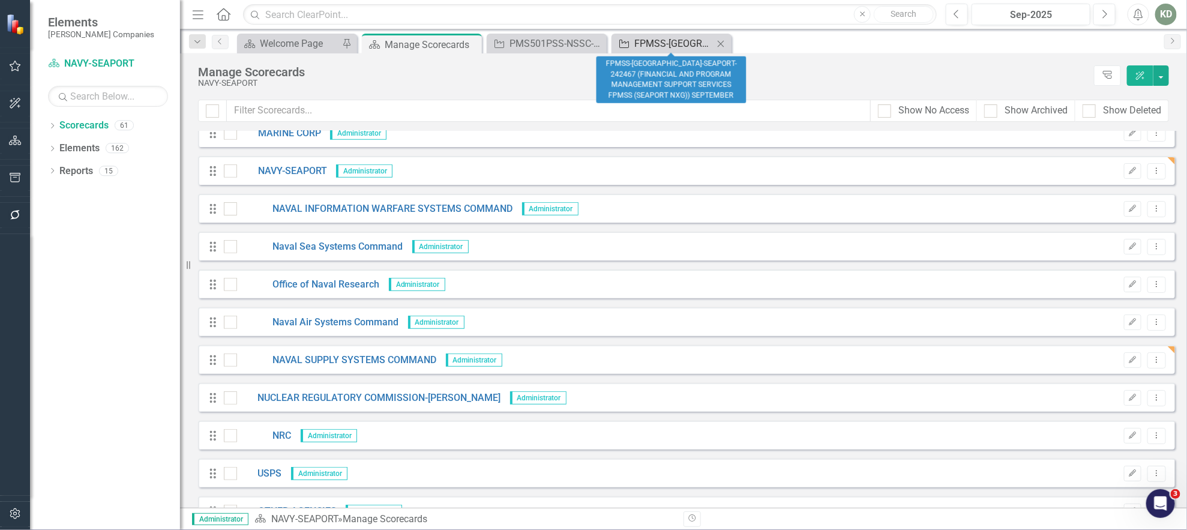
click at [673, 46] on div "FPMSS-[GEOGRAPHIC_DATA]-SEAPORT-242467 (FINANCIAL AND PROGRAM MANAGEMENT SUPPOR…" at bounding box center [673, 43] width 79 height 15
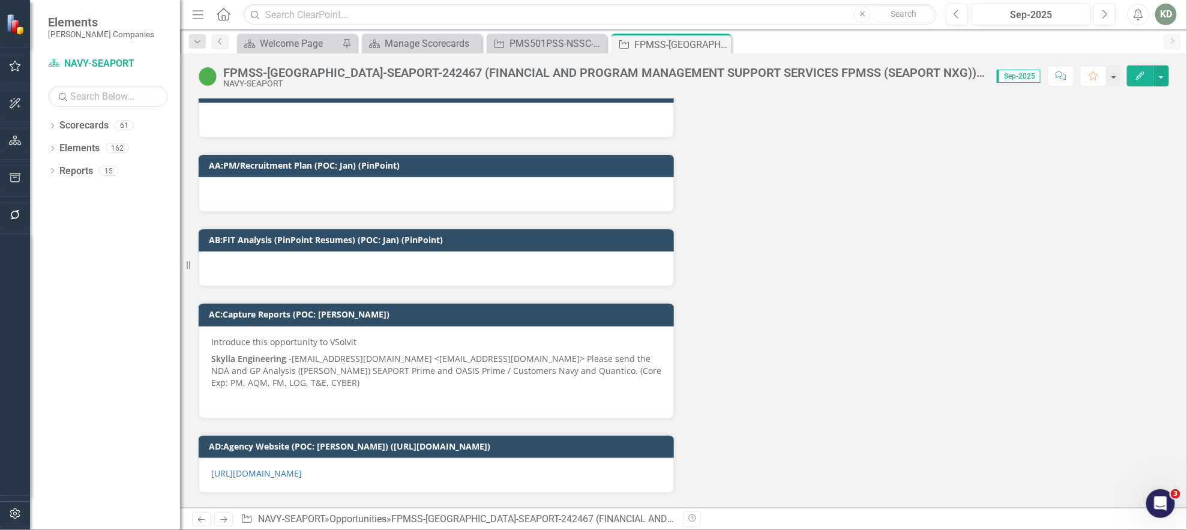
scroll to position [9290, 0]
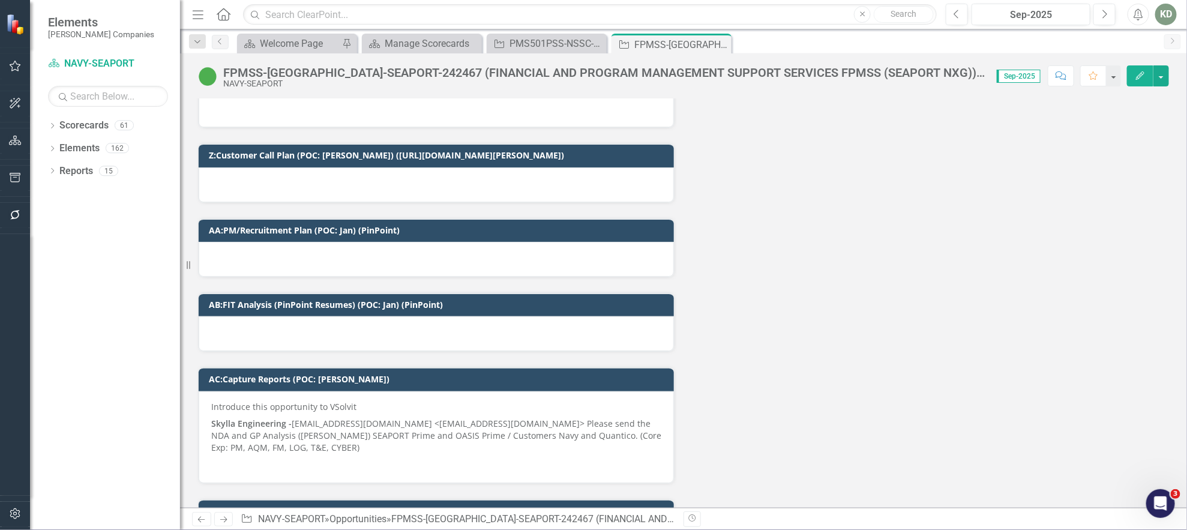
click at [351, 456] on p at bounding box center [436, 463] width 450 height 14
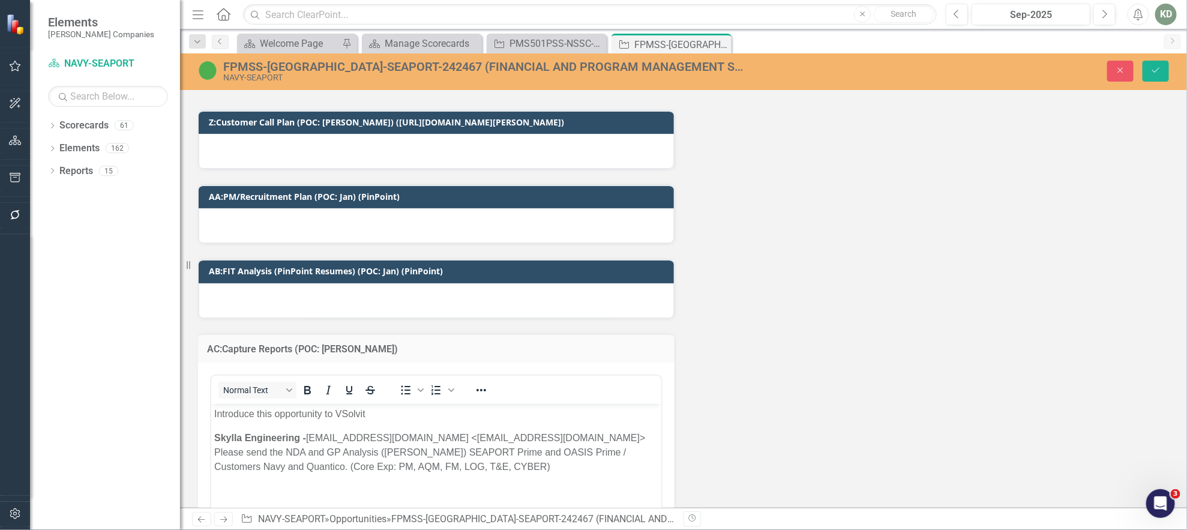
scroll to position [9327, 0]
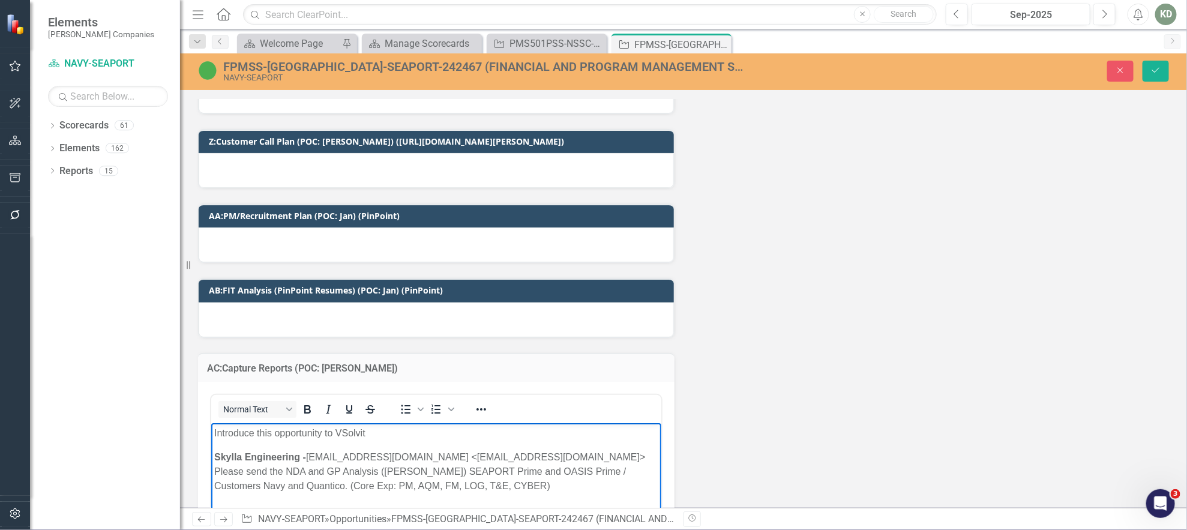
click at [375, 452] on p "Skylla Engineering - dokuss@skyllaeng.com <dokuss@skyllaeng.com> Please send th…" at bounding box center [436, 471] width 444 height 43
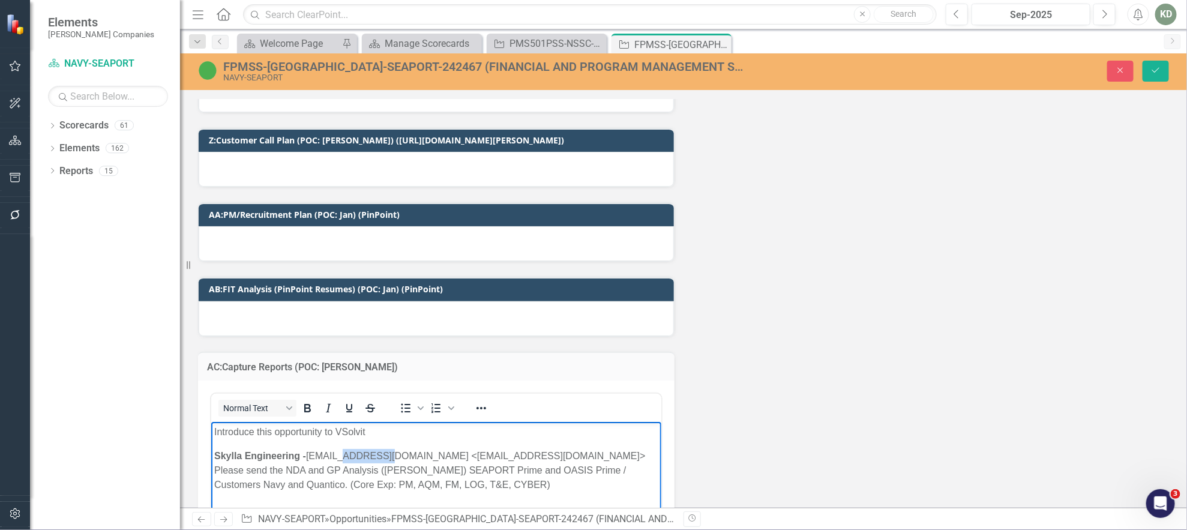
drag, startPoint x: 375, startPoint y: 451, endPoint x: 368, endPoint y: 455, distance: 8.3
click at [375, 451] on p "Skylla Engineering - dokuss@skyllaeng.com <dokuss@skyllaeng.com> Please send th…" at bounding box center [436, 470] width 444 height 43
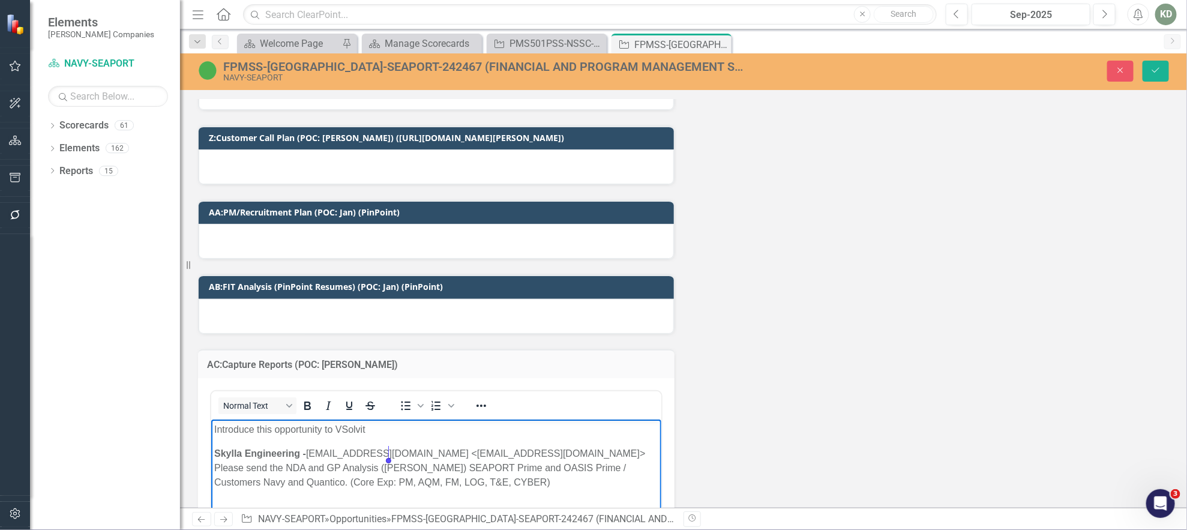
click at [352, 455] on p "Skylla Engineering - dokuss@skyllaeng.com <dokuss@skyllaeng.com> Please send th…" at bounding box center [436, 467] width 444 height 43
drag, startPoint x: 350, startPoint y: 457, endPoint x: 409, endPoint y: 460, distance: 58.9
click at [407, 460] on p "Skylla Engineering - dokuss@skyllaeng.com <dokuss@skyllaeng.com> Please send th…" at bounding box center [436, 467] width 444 height 43
copy p "skyllaeng.com"
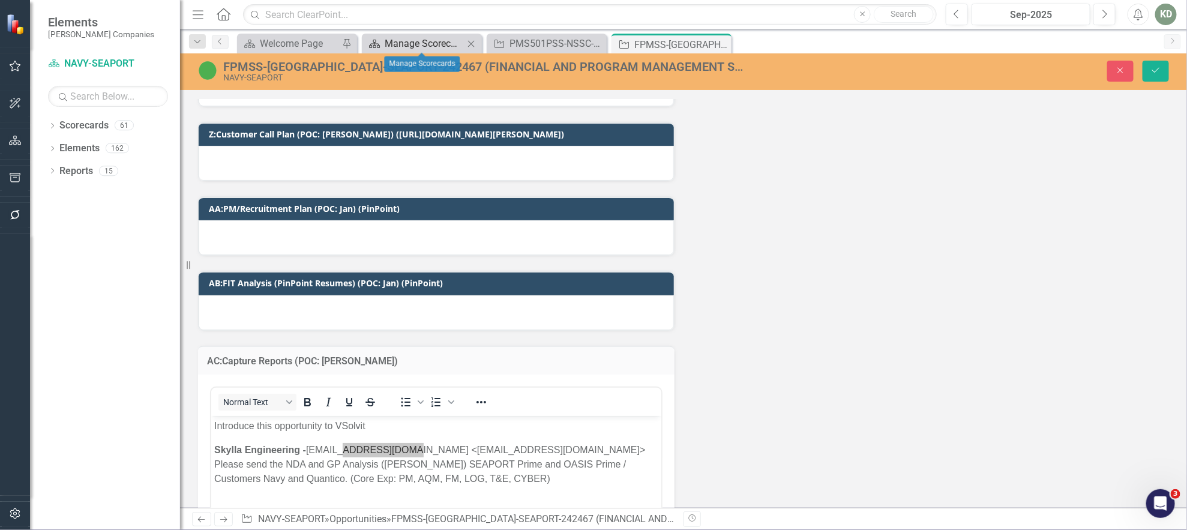
click at [388, 43] on div "Manage Scorecards" at bounding box center [424, 43] width 79 height 15
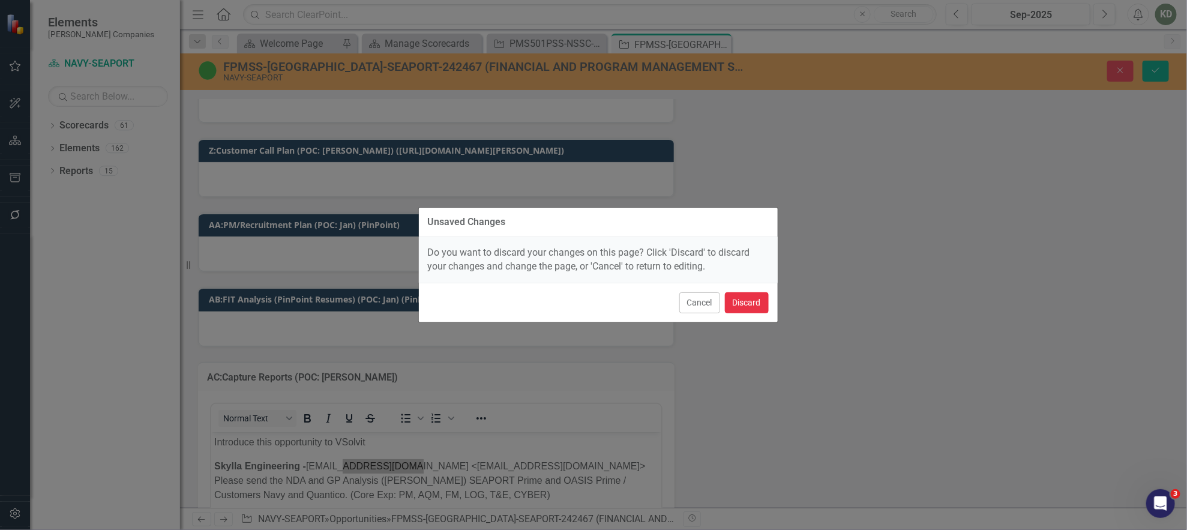
scroll to position [9292, 0]
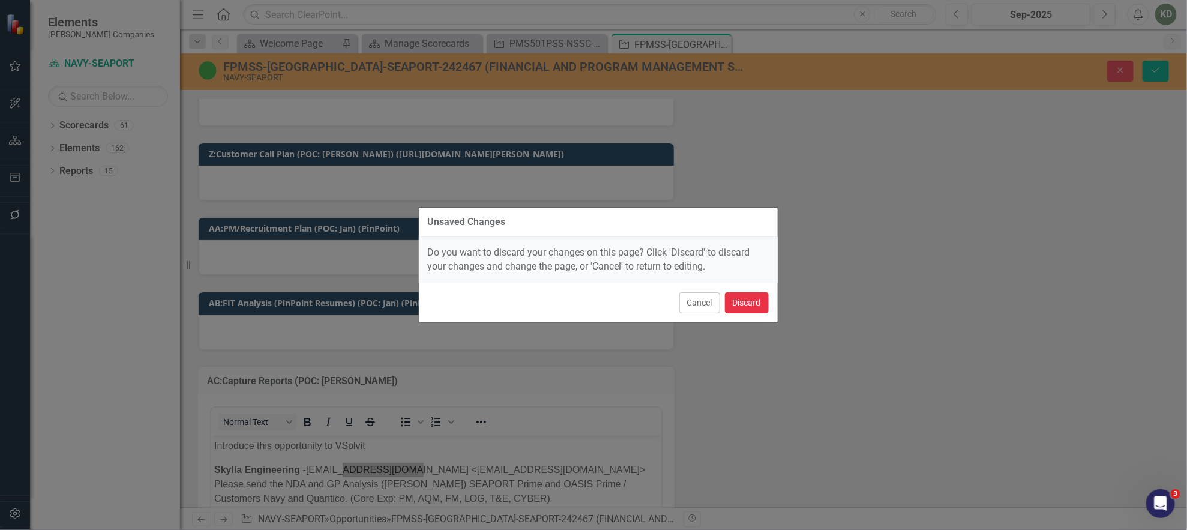
click at [748, 308] on button "Discard" at bounding box center [747, 302] width 44 height 21
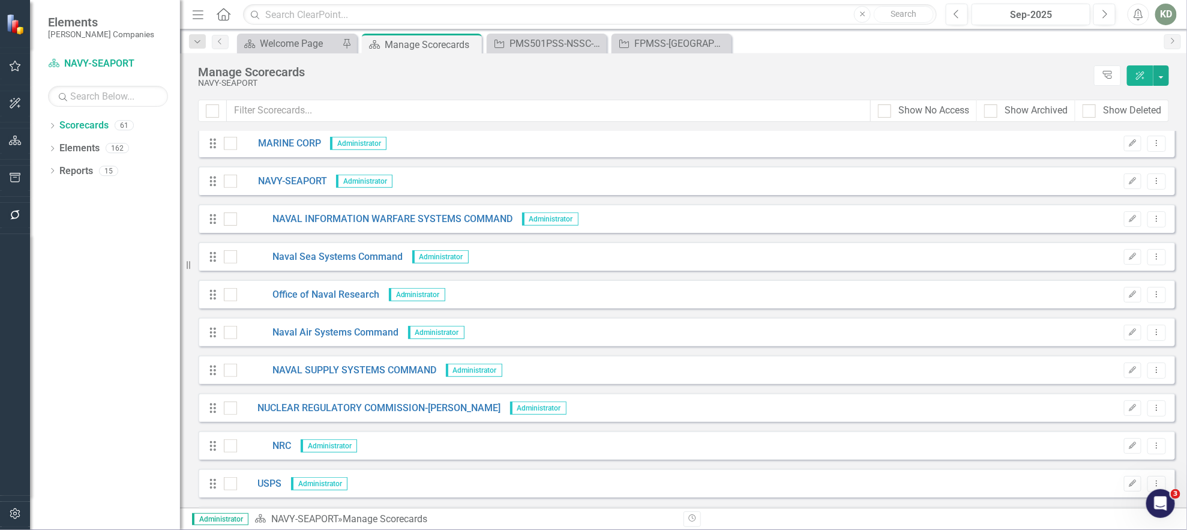
scroll to position [458, 0]
click at [403, 367] on link "NAVAL SUPPLY SYSTEMS COMMAND" at bounding box center [337, 369] width 200 height 14
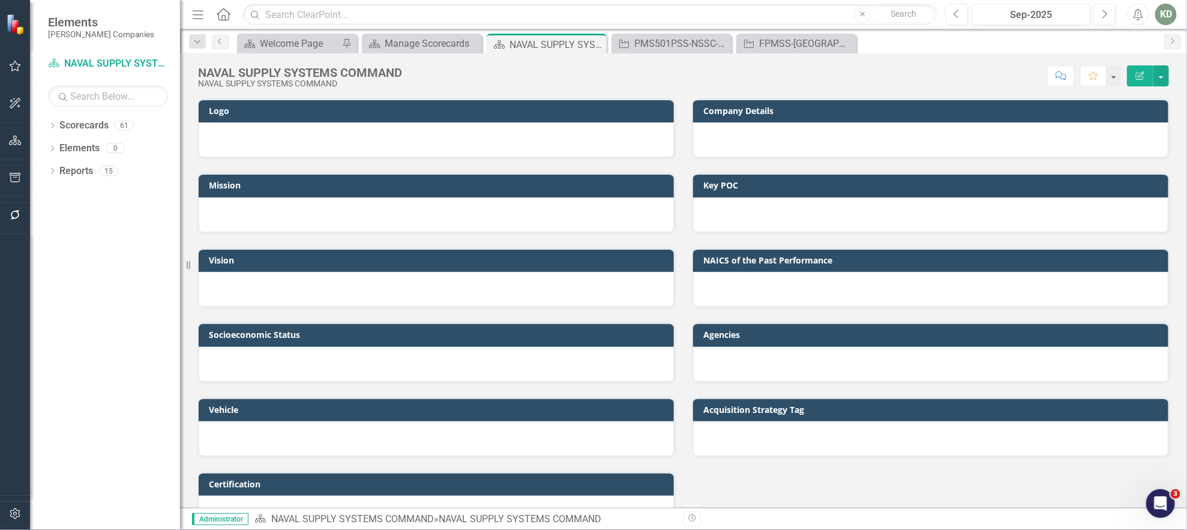
click at [1133, 76] on button "Edit Report" at bounding box center [1140, 75] width 26 height 21
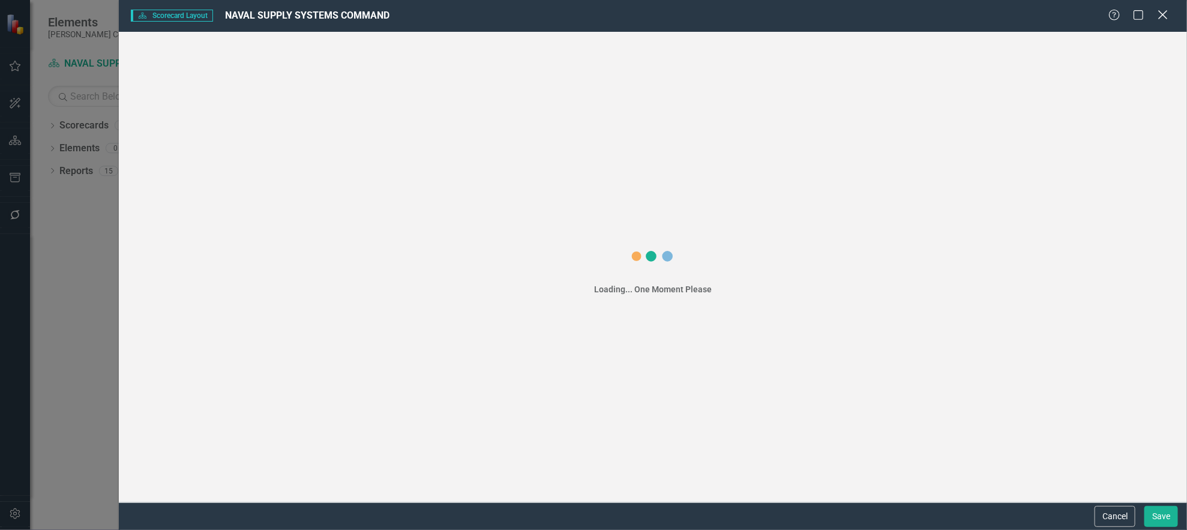
click at [1161, 14] on icon "Close" at bounding box center [1162, 14] width 15 height 11
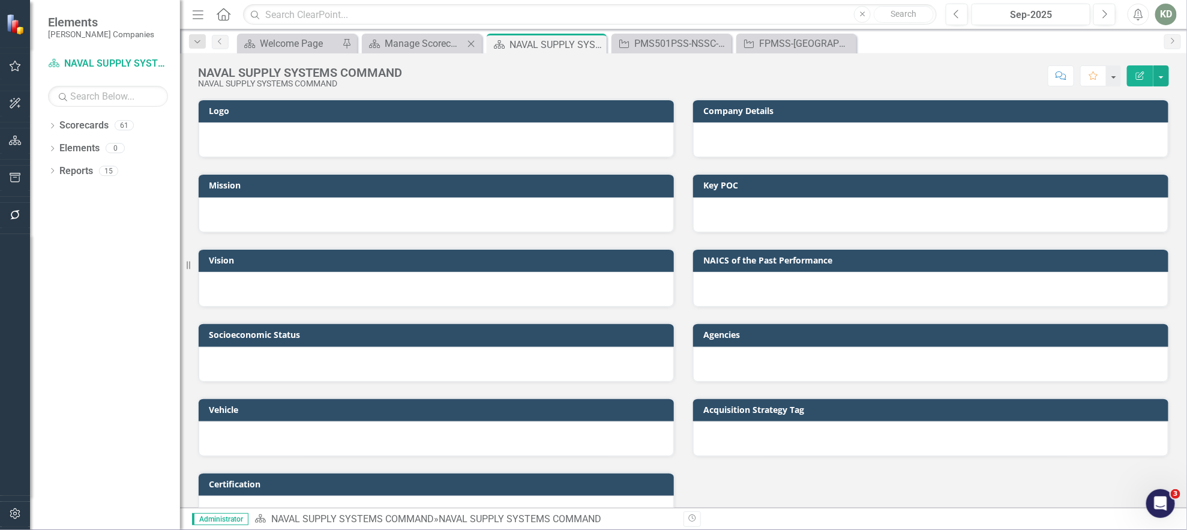
click at [377, 35] on div "Scorecard Manage Scorecards Close" at bounding box center [422, 44] width 120 height 20
click at [385, 40] on div "Manage Scorecards" at bounding box center [424, 43] width 79 height 15
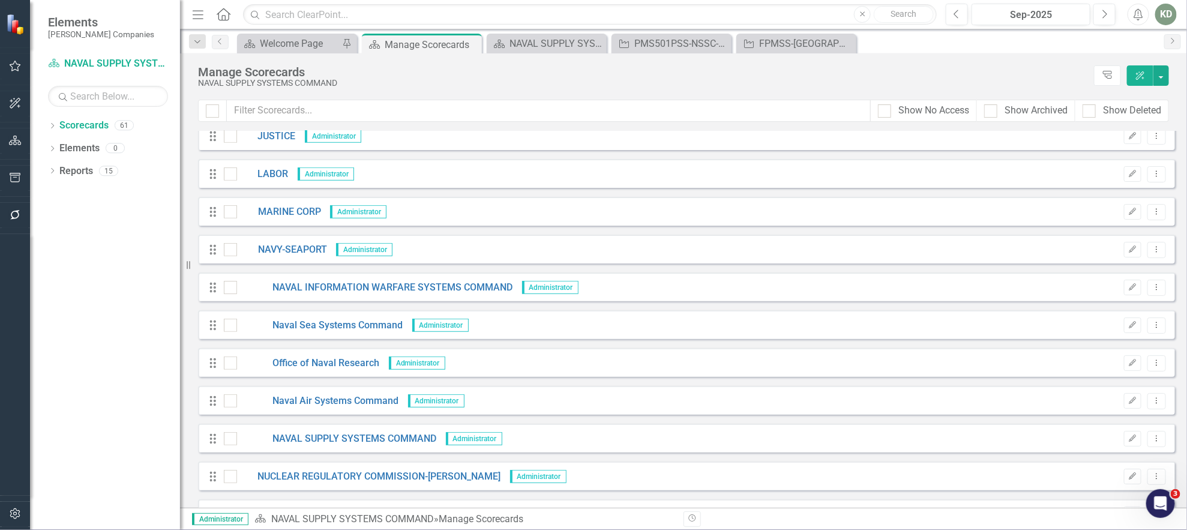
scroll to position [447, 0]
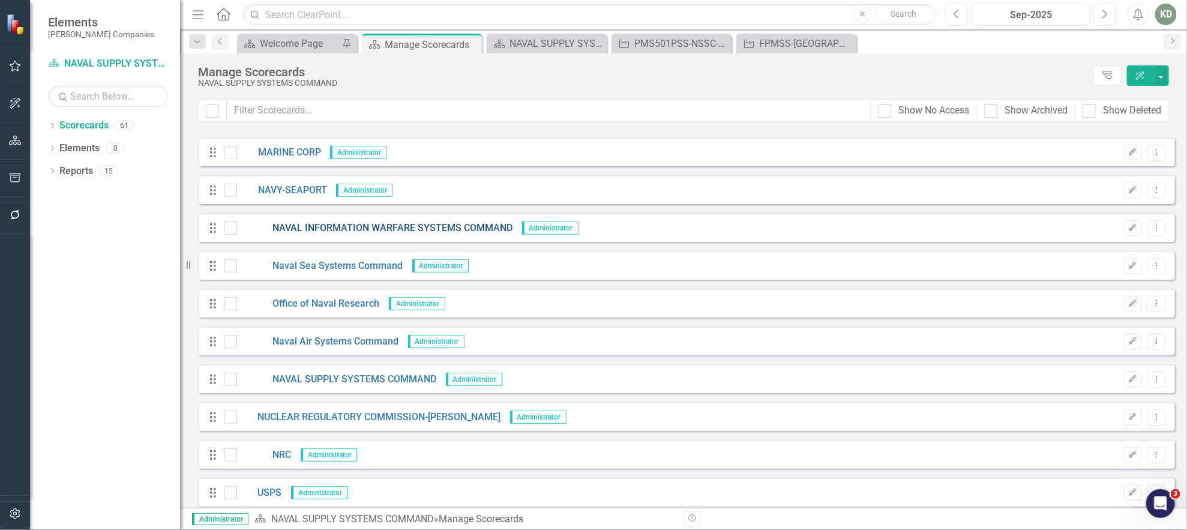
click at [388, 222] on link "NAVAL INFORMATION WARFARE SYSTEMS COMMAND" at bounding box center [375, 228] width 276 height 14
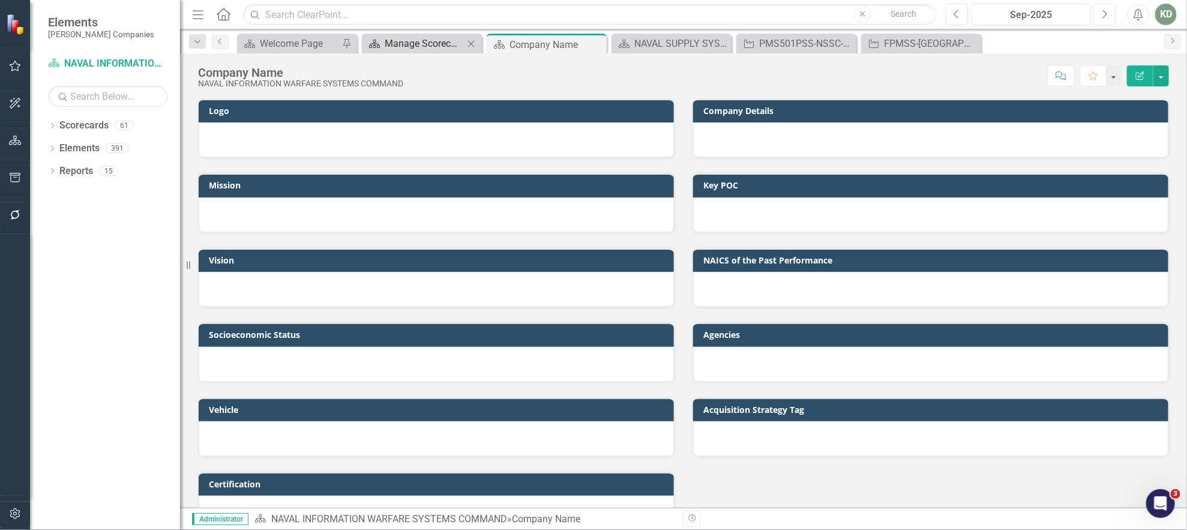
click at [419, 46] on div "Manage Scorecards" at bounding box center [424, 43] width 79 height 15
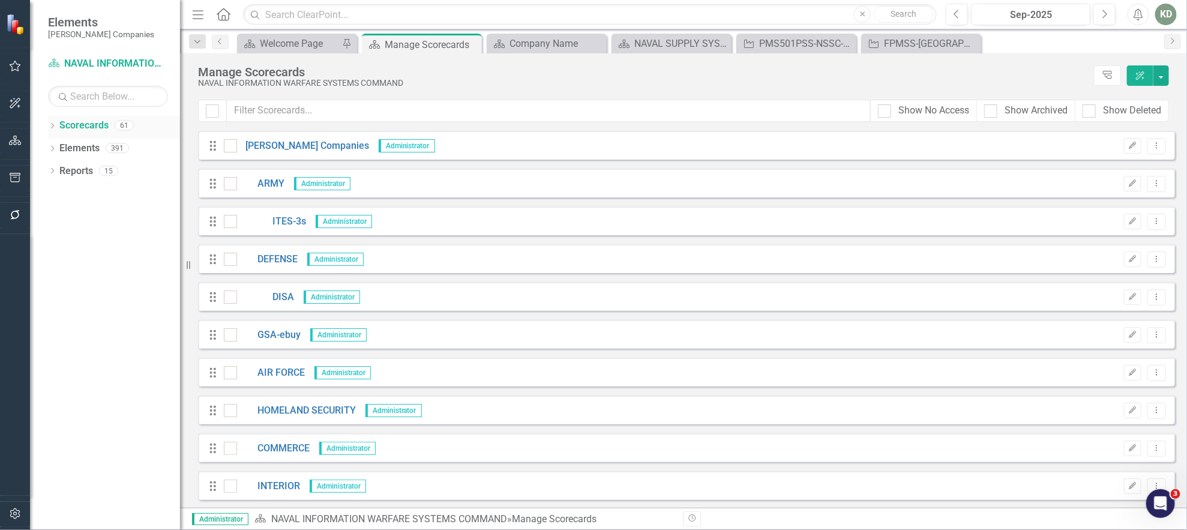
click at [53, 125] on icon at bounding box center [52, 125] width 3 height 5
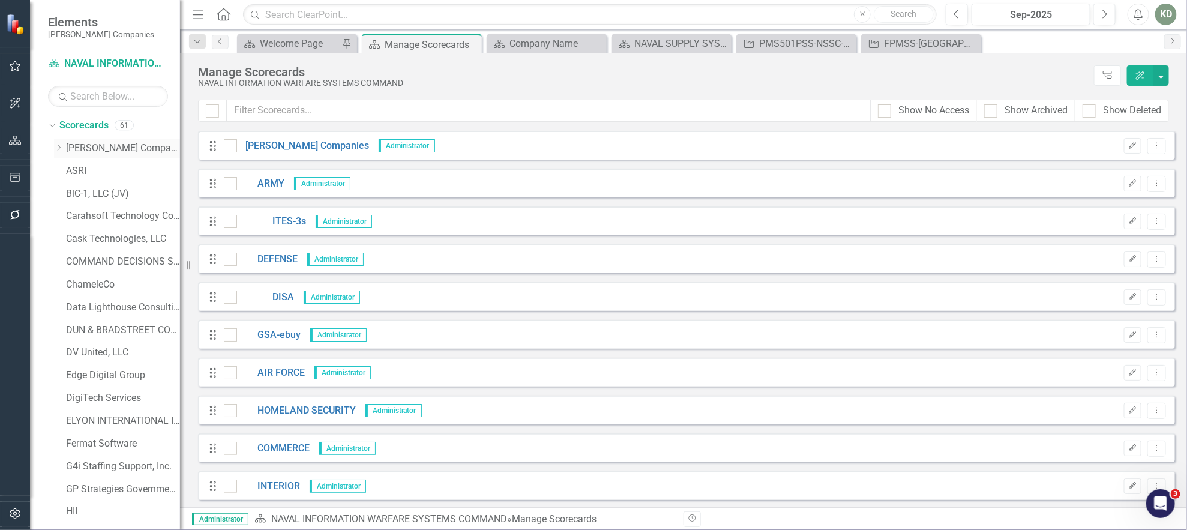
click at [56, 147] on icon "Dropdown" at bounding box center [58, 147] width 9 height 7
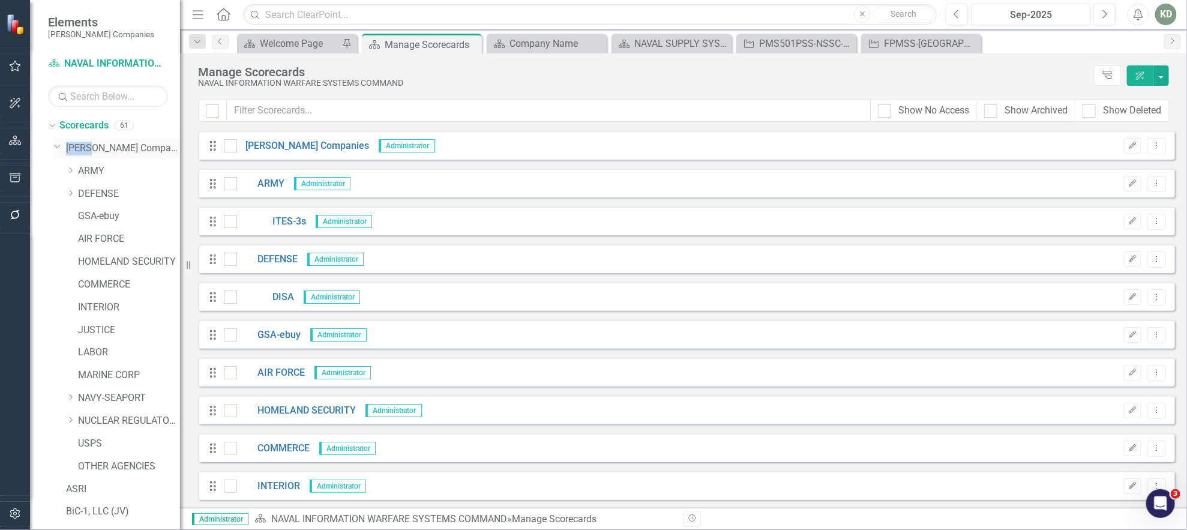
click at [56, 147] on icon at bounding box center [58, 146] width 6 height 3
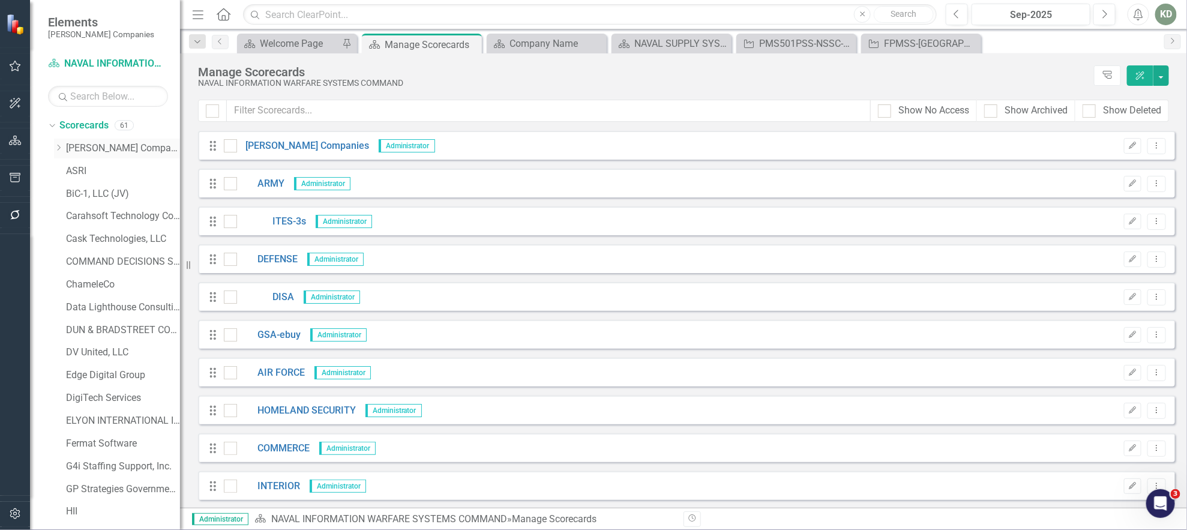
click at [56, 146] on icon "Dropdown" at bounding box center [58, 147] width 9 height 7
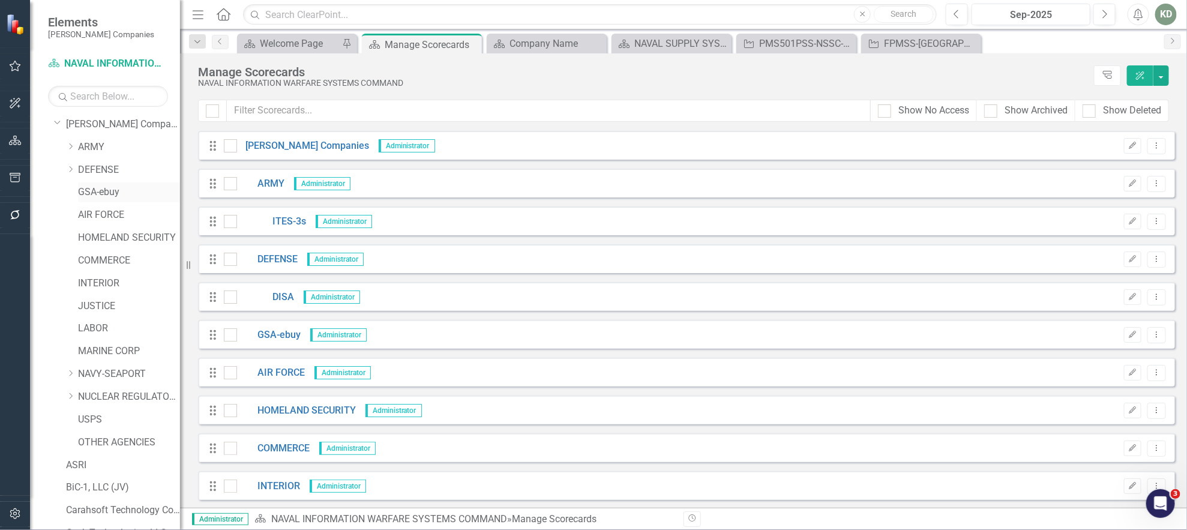
scroll to position [38, 0]
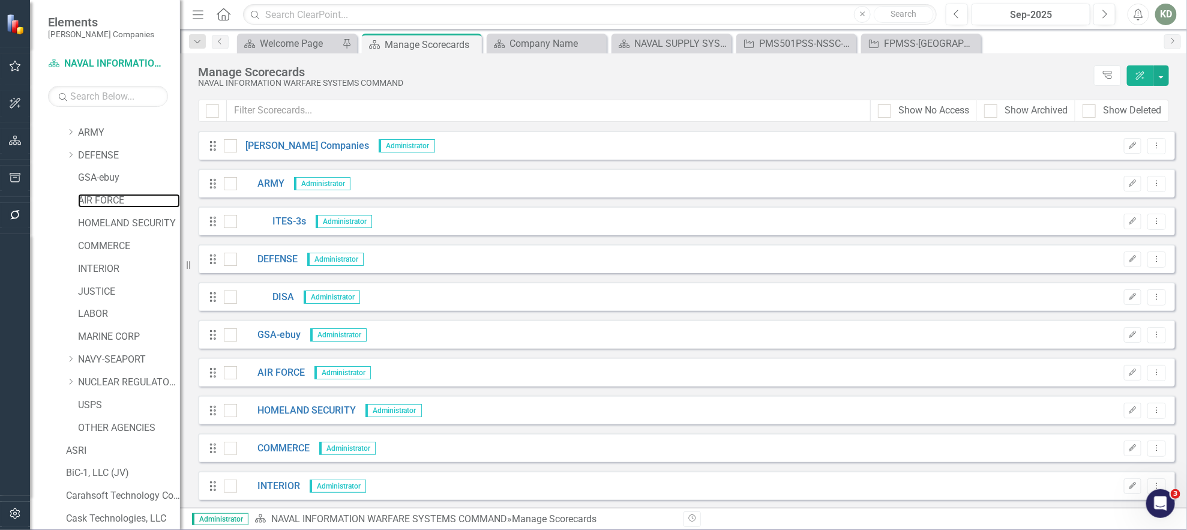
drag, startPoint x: 100, startPoint y: 204, endPoint x: 653, endPoint y: 247, distance: 554.8
click at [100, 205] on link "AIR FORCE" at bounding box center [129, 201] width 102 height 14
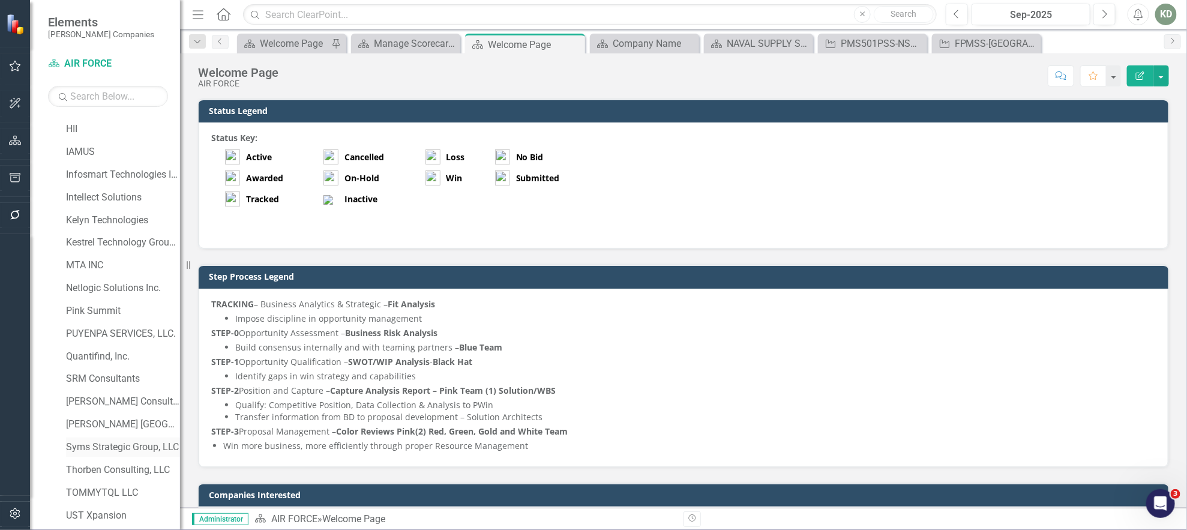
scroll to position [856, 0]
click at [55, 494] on icon "Dropdown" at bounding box center [52, 496] width 8 height 7
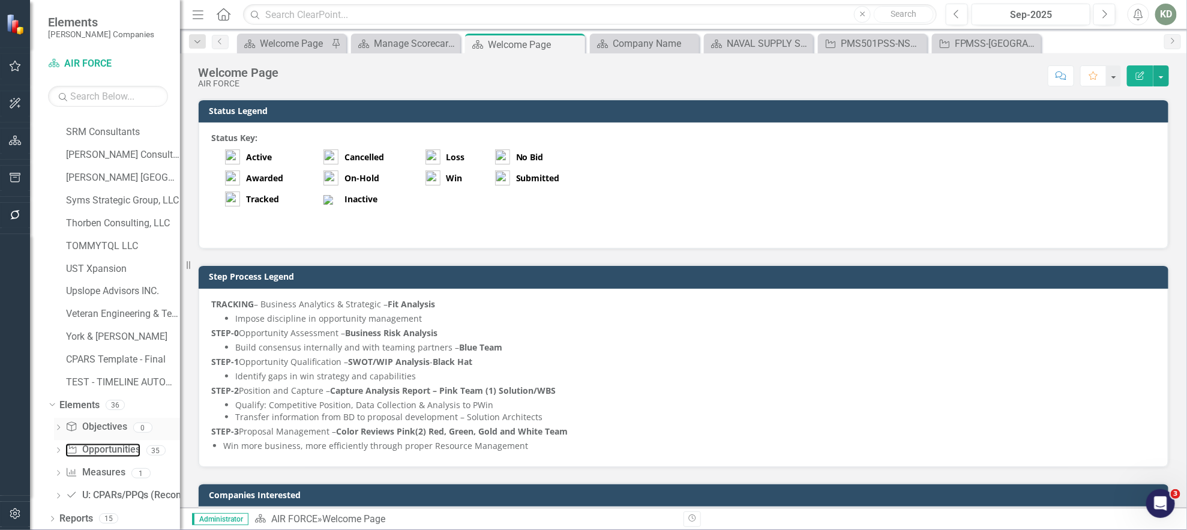
drag, startPoint x: 89, startPoint y: 448, endPoint x: 158, endPoint y: 428, distance: 71.6
click at [88, 448] on link "Opportunity Opportunities" at bounding box center [102, 450] width 74 height 14
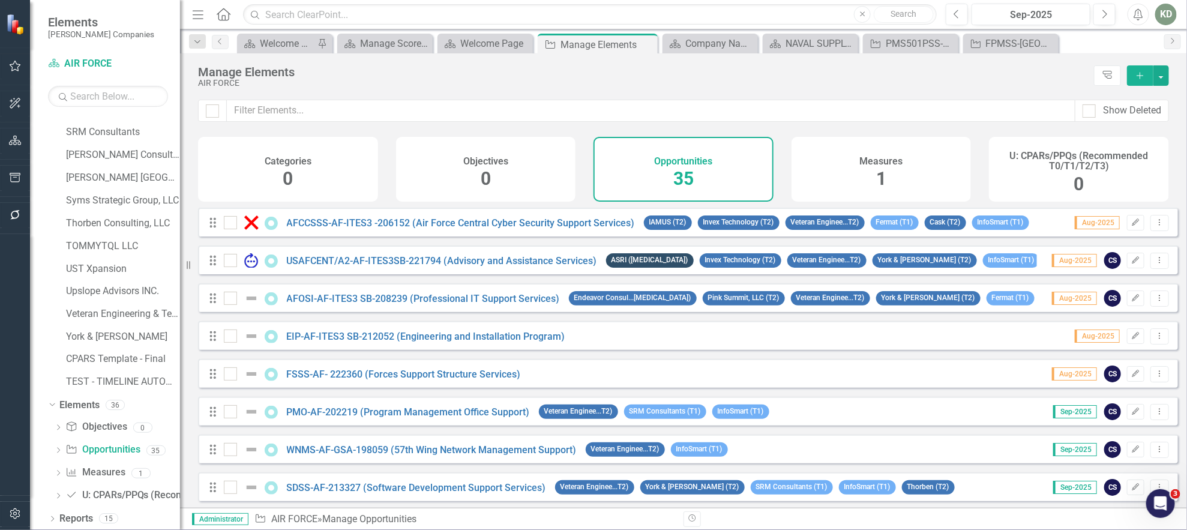
click at [1140, 73] on icon "Add" at bounding box center [1139, 75] width 11 height 8
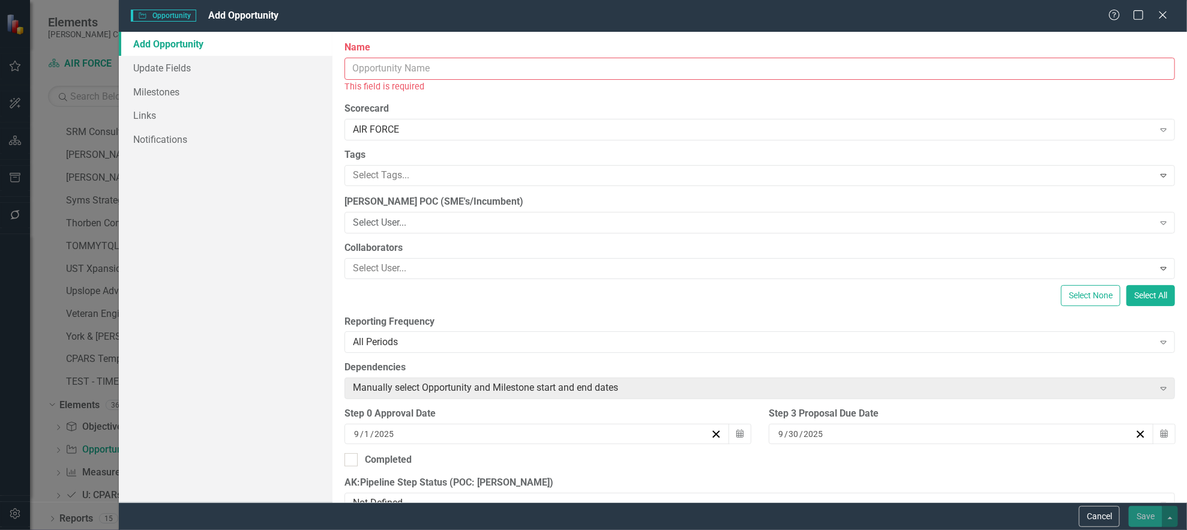
click at [631, 69] on input "Name" at bounding box center [759, 69] width 830 height 22
paste input "RFI1782801"
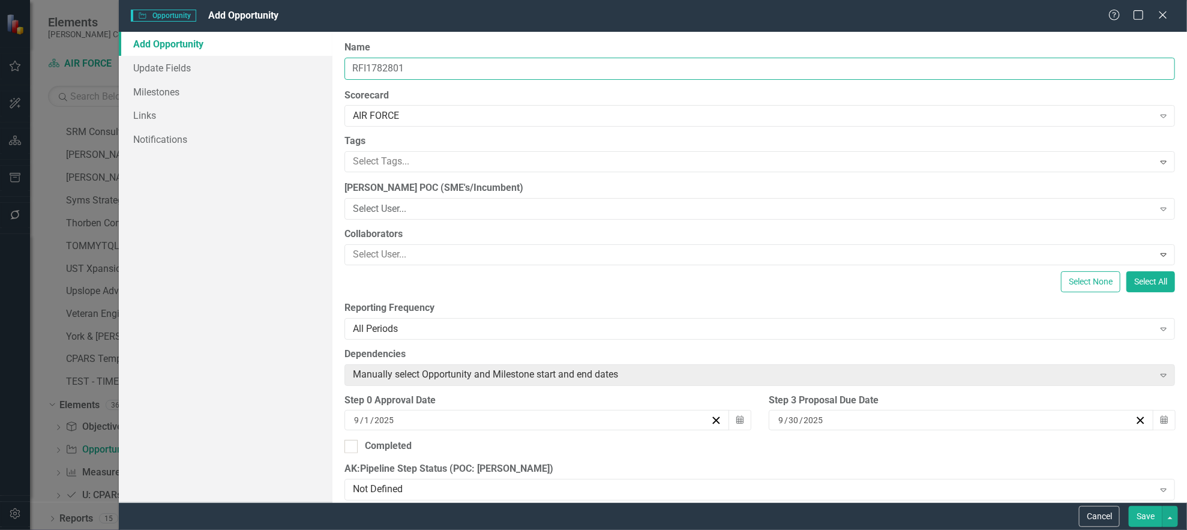
drag, startPoint x: 371, startPoint y: 71, endPoint x: 344, endPoint y: 71, distance: 27.6
click at [345, 70] on input "RFI1782801" at bounding box center [759, 69] width 830 height 22
click at [433, 77] on input "RFI1782801" at bounding box center [759, 69] width 830 height 22
click at [555, 68] on input "RFI1782801-" at bounding box center [759, 69] width 830 height 22
click at [554, 68] on input "RFI1782801-" at bounding box center [759, 69] width 830 height 22
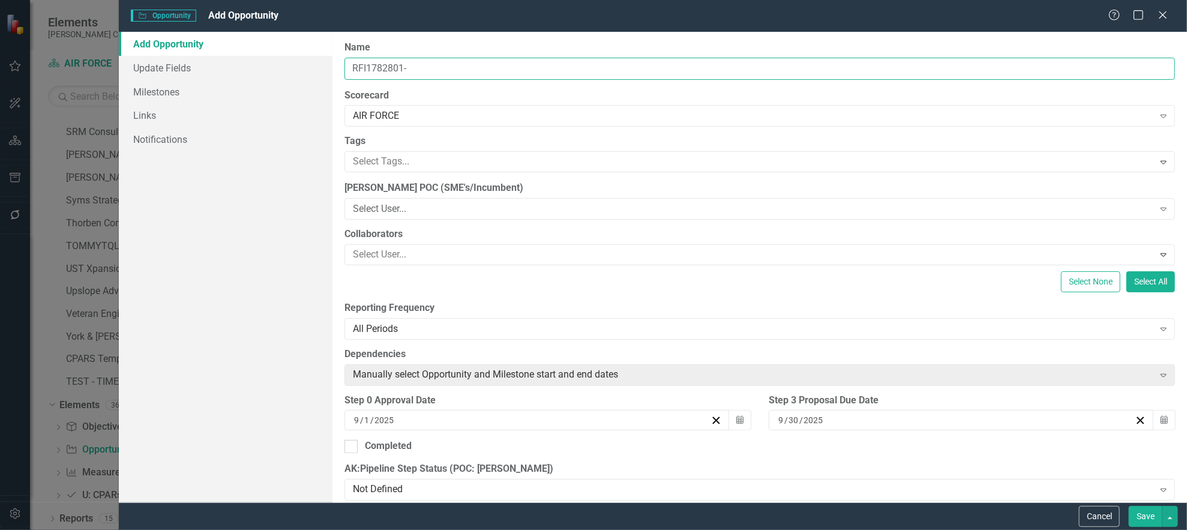
click at [555, 68] on input "RFI1782801-" at bounding box center [759, 69] width 830 height 22
paste input "Cost-Conscious 2-HTRO and Performance Risks"
drag, startPoint x: 406, startPoint y: 67, endPoint x: 484, endPoint y: 92, distance: 82.5
click at [407, 68] on input "RFI1782801-Cost-Conscious 2-HTRO and Performance Risks" at bounding box center [759, 69] width 830 height 22
paste input "AFLCMC"
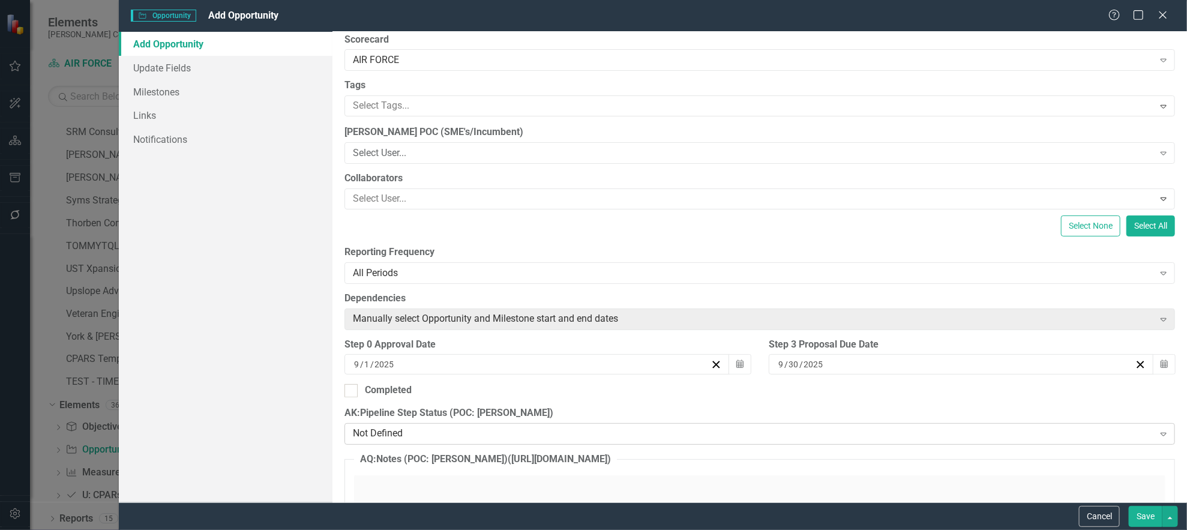
scroll to position [80, 0]
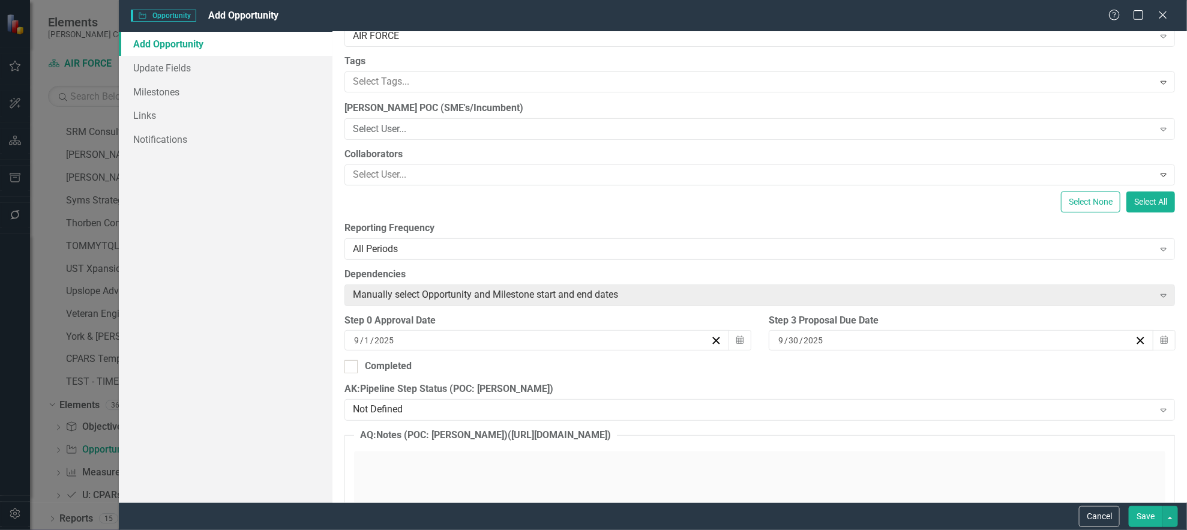
type input "RFI1782801-AF-AFLCMC-OASIS: Cost-Conscious 2-HTRO and Performance Risks"
click at [436, 396] on div "AK:Pipeline Step Status (POC: Karen) Not Defined Expand" at bounding box center [759, 400] width 830 height 37
click at [434, 403] on div "Not Defined" at bounding box center [753, 410] width 801 height 14
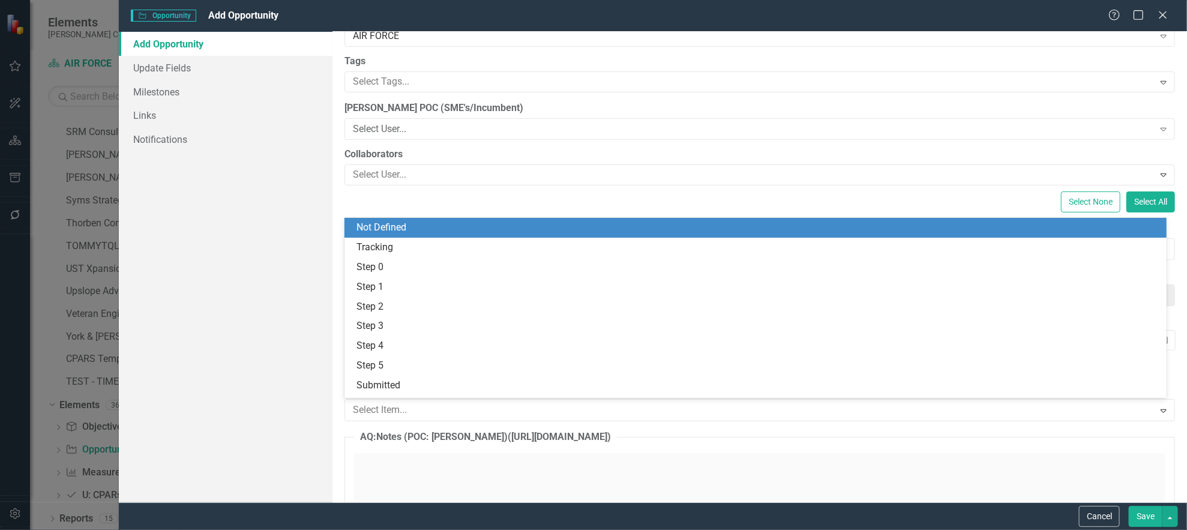
click at [451, 222] on div "Not Defined" at bounding box center [757, 228] width 803 height 14
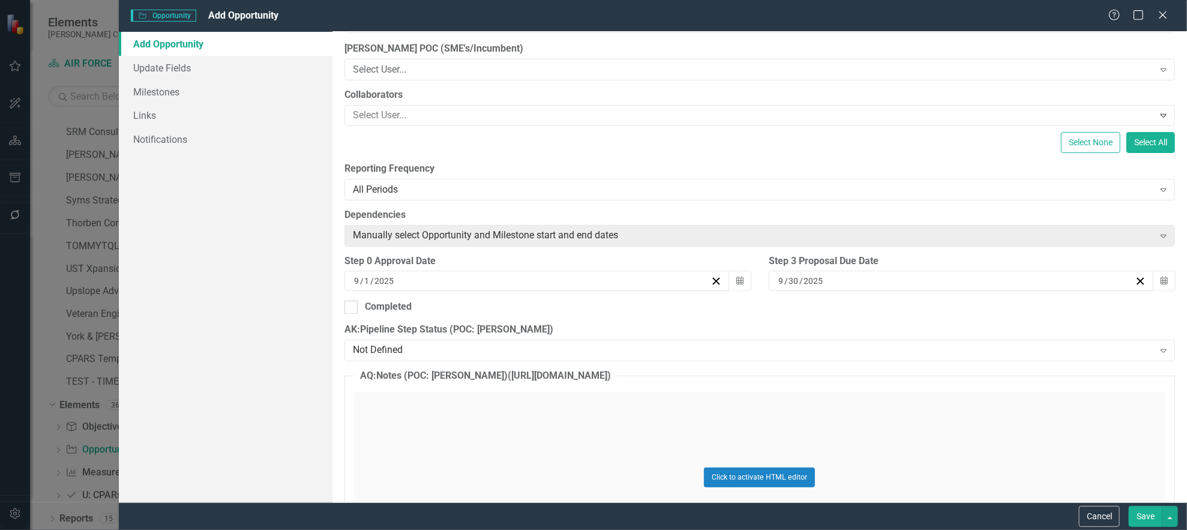
scroll to position [0, 0]
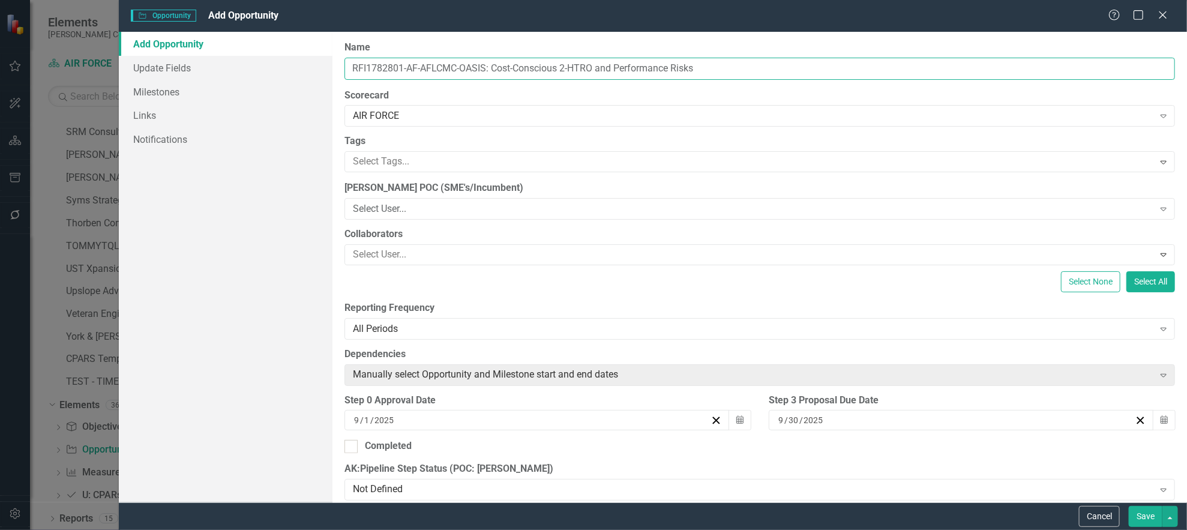
click at [359, 71] on input "RFI1782801-AF-AFLCMC-OASIS: Cost-Conscious 2-HTRO and Performance Risks" at bounding box center [759, 69] width 830 height 22
click at [359, 72] on input "RFI1782801-AF-AFLCMC-OASIS: Cost-Conscious 2-HTRO and Performance Risks" at bounding box center [759, 69] width 830 height 22
click at [384, 73] on input "RFI1782801-AF-AFLCMC-OASIS: Cost-Conscious 2-HTRO and Performance Risks" at bounding box center [759, 69] width 830 height 22
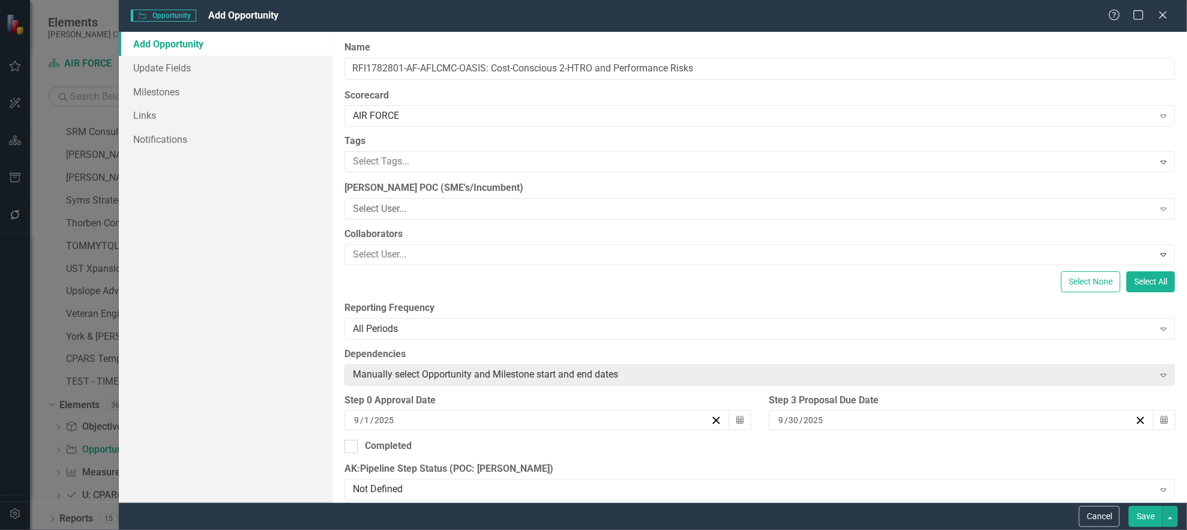
drag, startPoint x: 1143, startPoint y: 514, endPoint x: 1128, endPoint y: 507, distance: 16.6
click at [1143, 514] on button "Save" at bounding box center [1145, 516] width 34 height 21
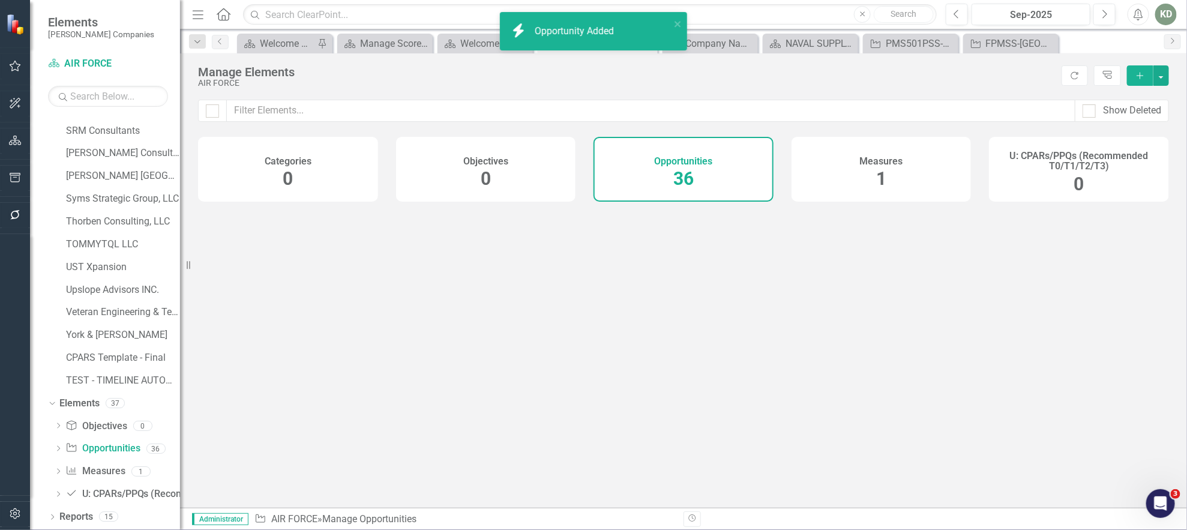
scroll to position [629, 0]
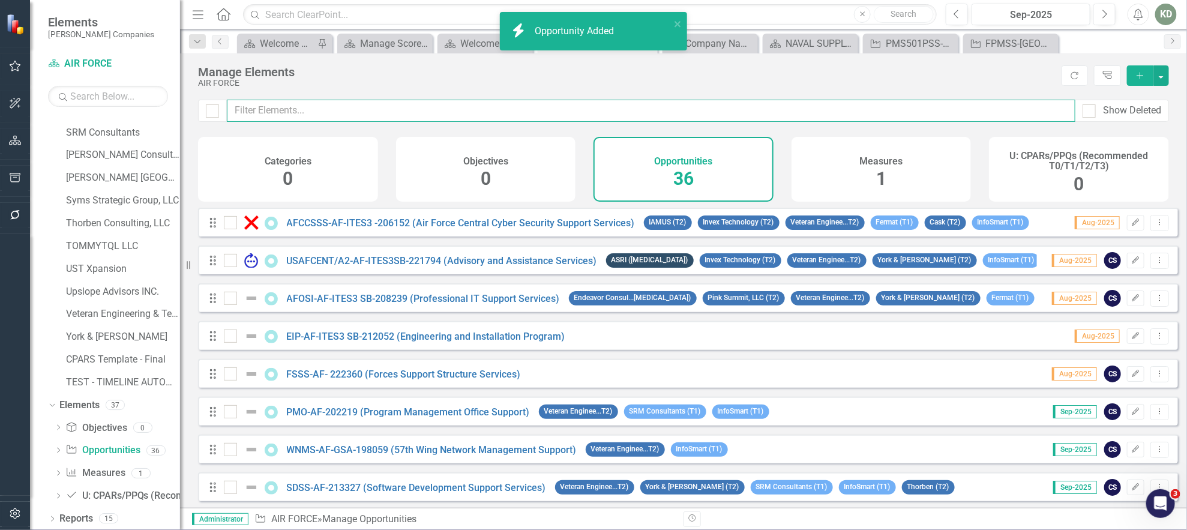
click at [570, 113] on input "text" at bounding box center [651, 111] width 848 height 22
paste input "RFI1782801"
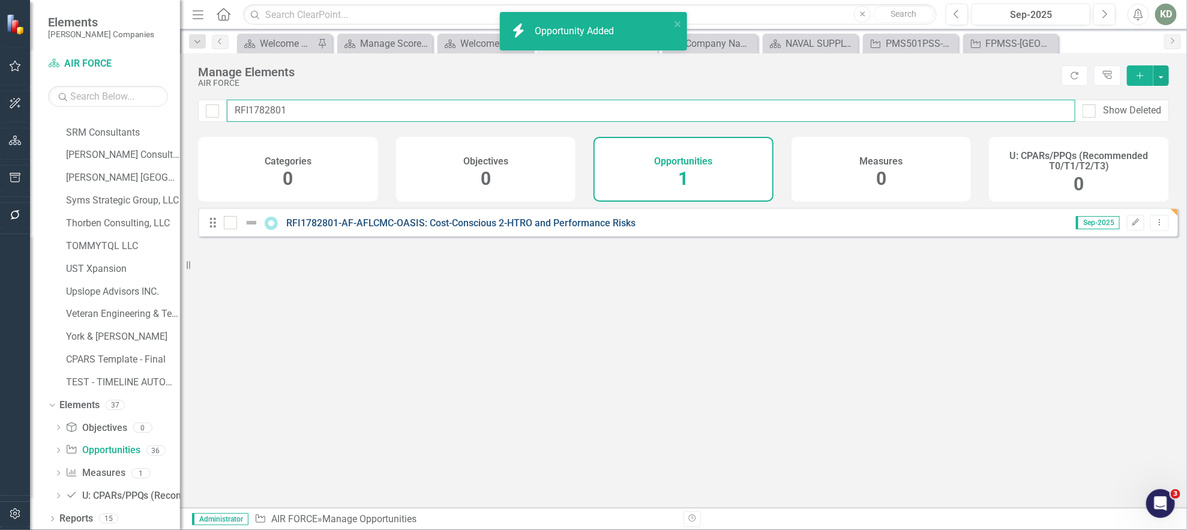
type input "RFI1782801"
click at [402, 229] on link "RFI1782801-AF-AFLCMC-OASIS: Cost-Conscious 2-HTRO and Performance Risks" at bounding box center [461, 222] width 349 height 11
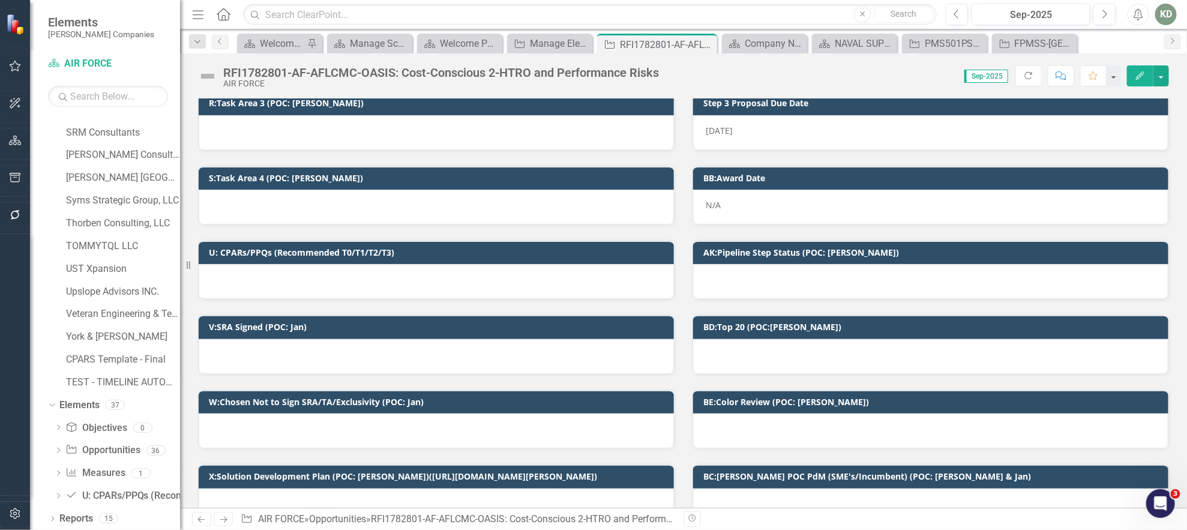
scroll to position [903, 0]
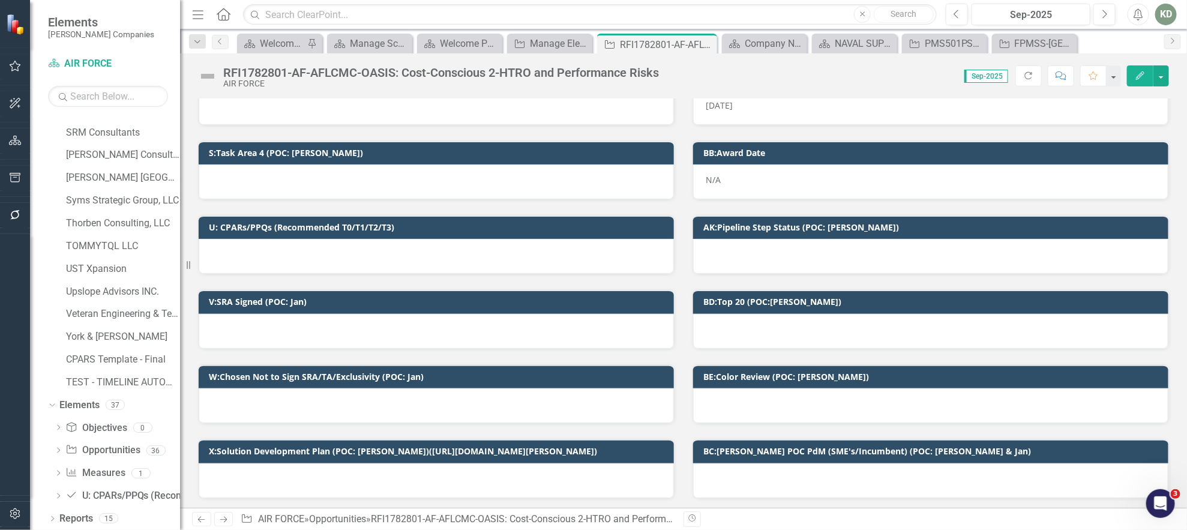
click at [792, 334] on div at bounding box center [930, 331] width 475 height 35
click at [791, 334] on div at bounding box center [930, 331] width 475 height 35
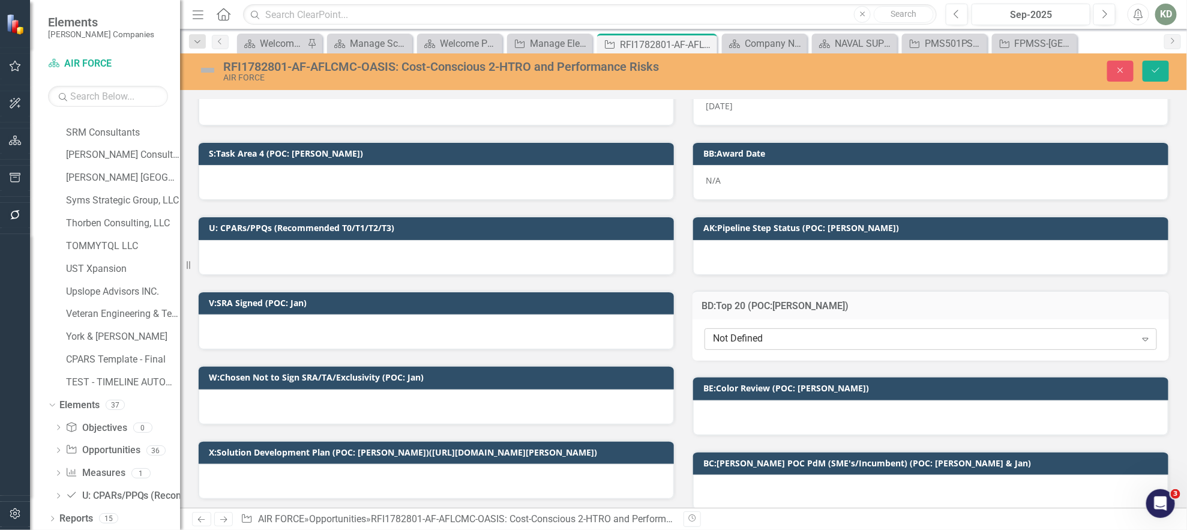
click at [786, 333] on div "Not Defined" at bounding box center [924, 339] width 423 height 14
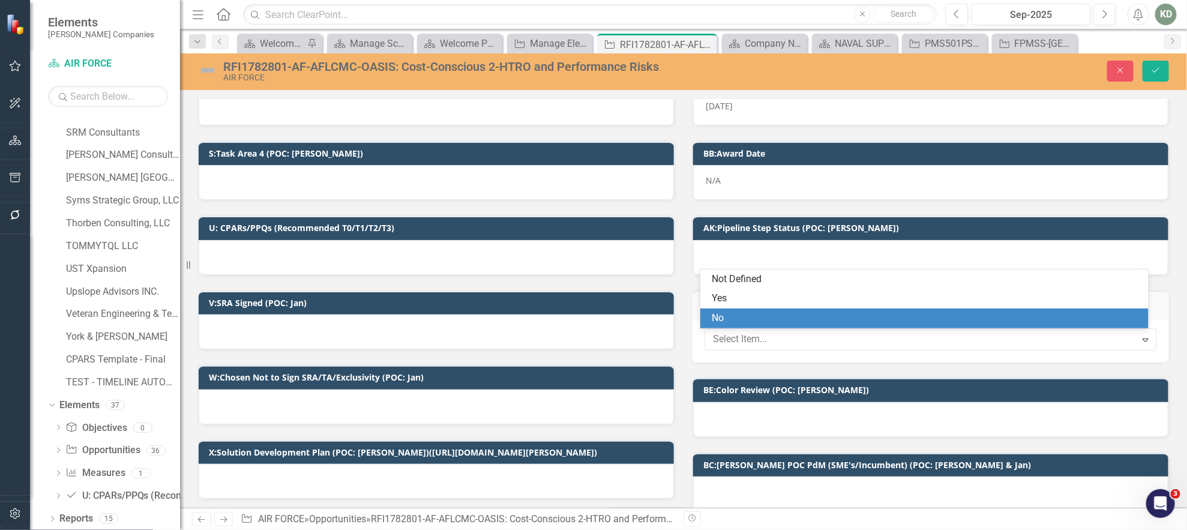
drag, startPoint x: 776, startPoint y: 316, endPoint x: 774, endPoint y: 301, distance: 14.5
click at [776, 316] on div "No" at bounding box center [926, 318] width 429 height 14
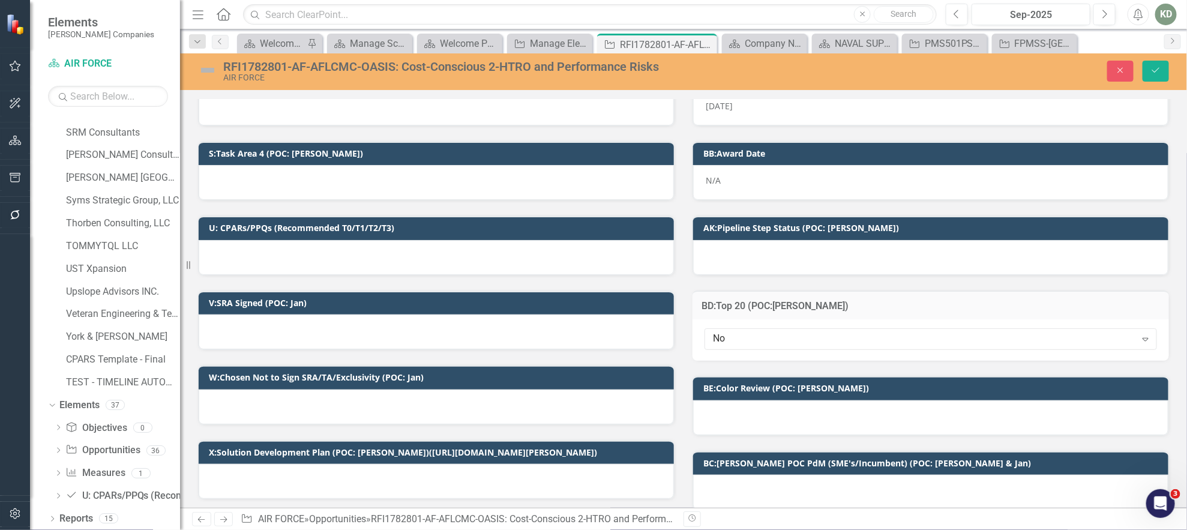
click at [762, 251] on div at bounding box center [930, 257] width 475 height 35
click at [762, 253] on div at bounding box center [930, 257] width 475 height 35
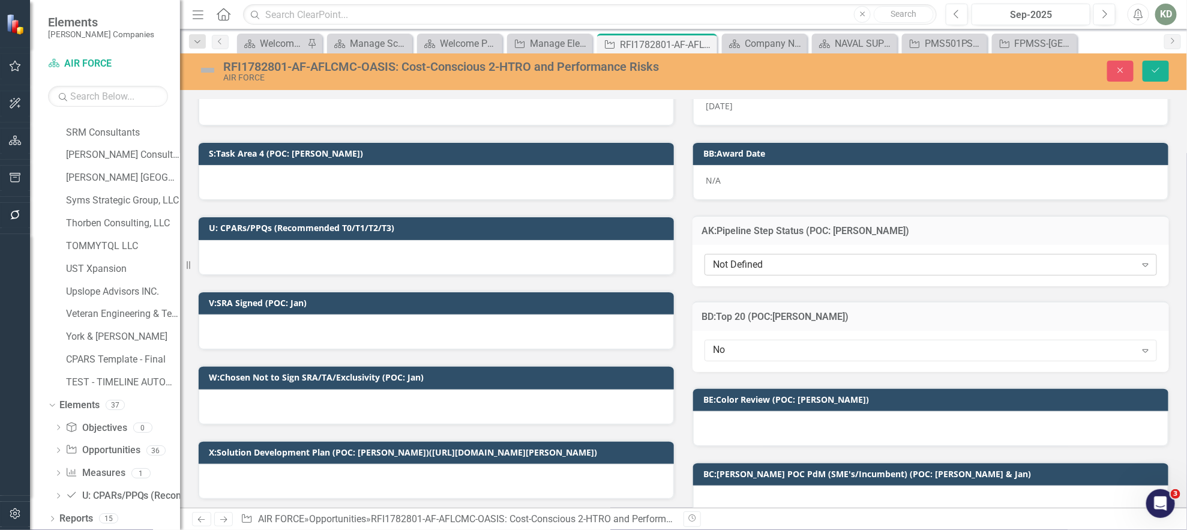
click at [762, 263] on div "Not Defined" at bounding box center [924, 265] width 423 height 14
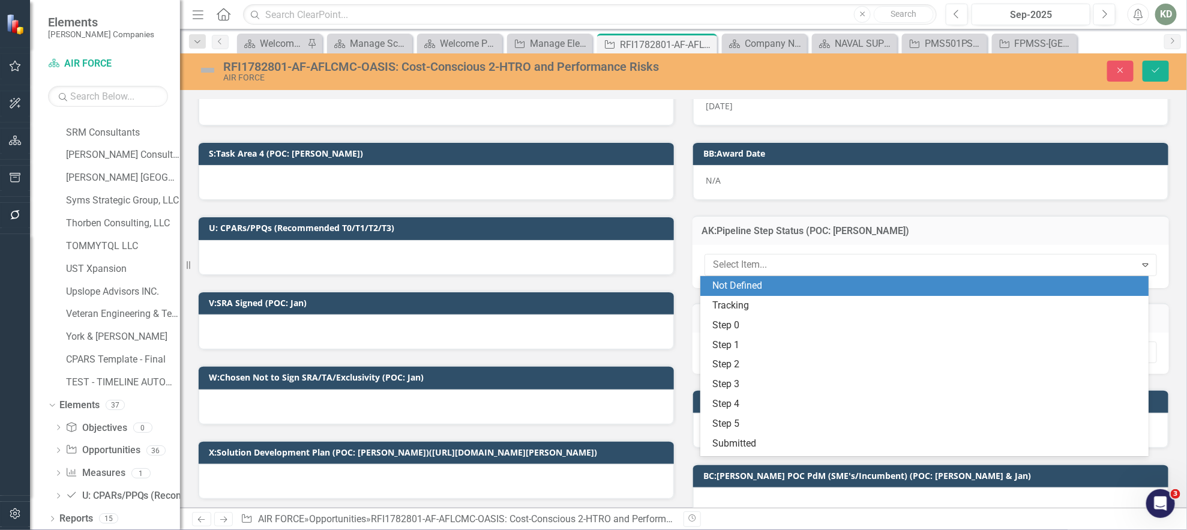
click at [764, 285] on div "Not Defined" at bounding box center [926, 286] width 429 height 14
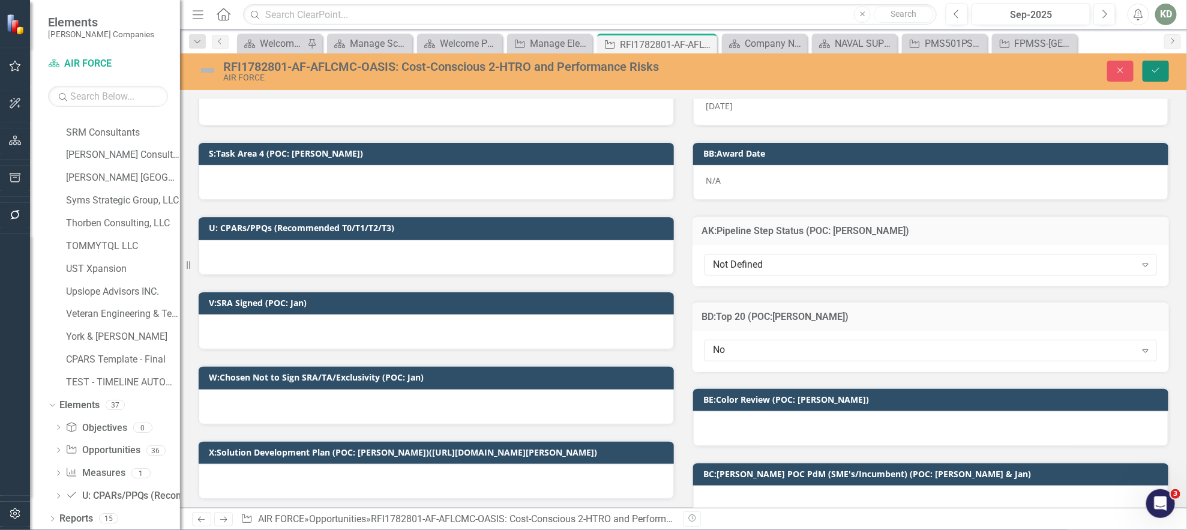
drag, startPoint x: 1163, startPoint y: 73, endPoint x: 1030, endPoint y: 147, distance: 151.7
click at [1163, 73] on button "Save" at bounding box center [1155, 71] width 26 height 21
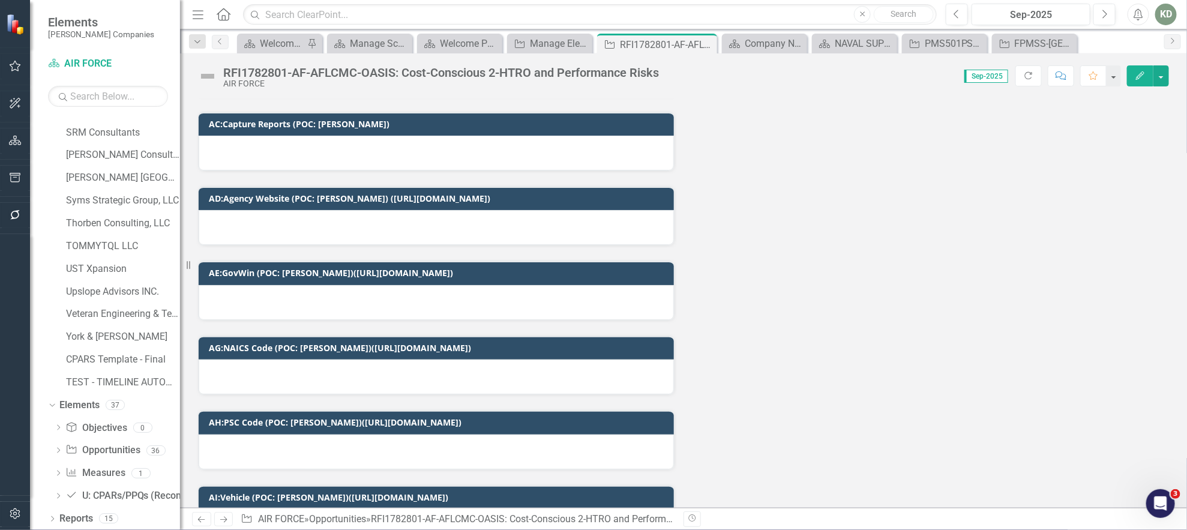
scroll to position [1614, 0]
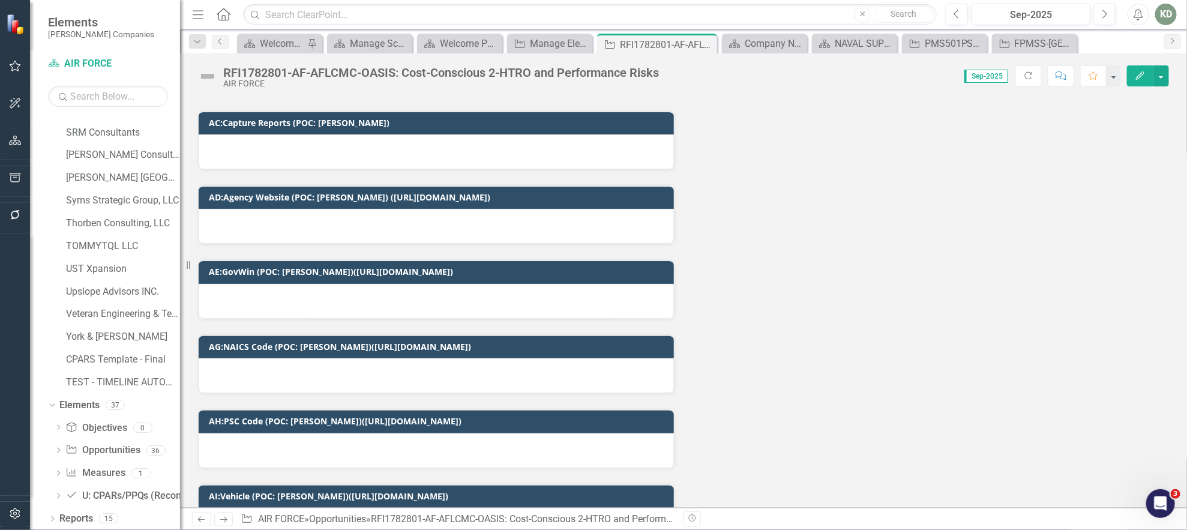
click at [441, 217] on div at bounding box center [436, 226] width 475 height 35
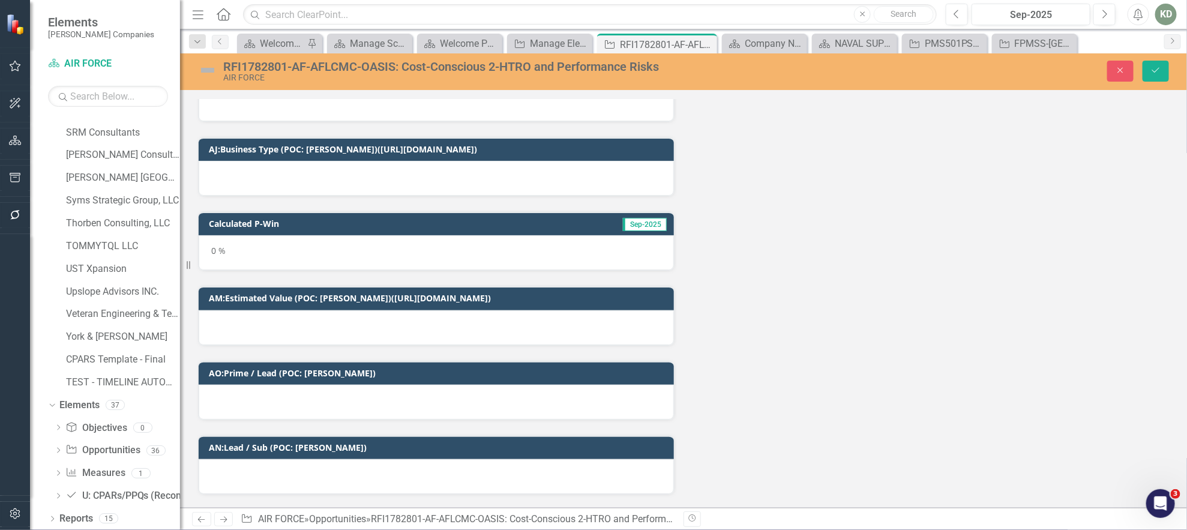
scroll to position [2208, 0]
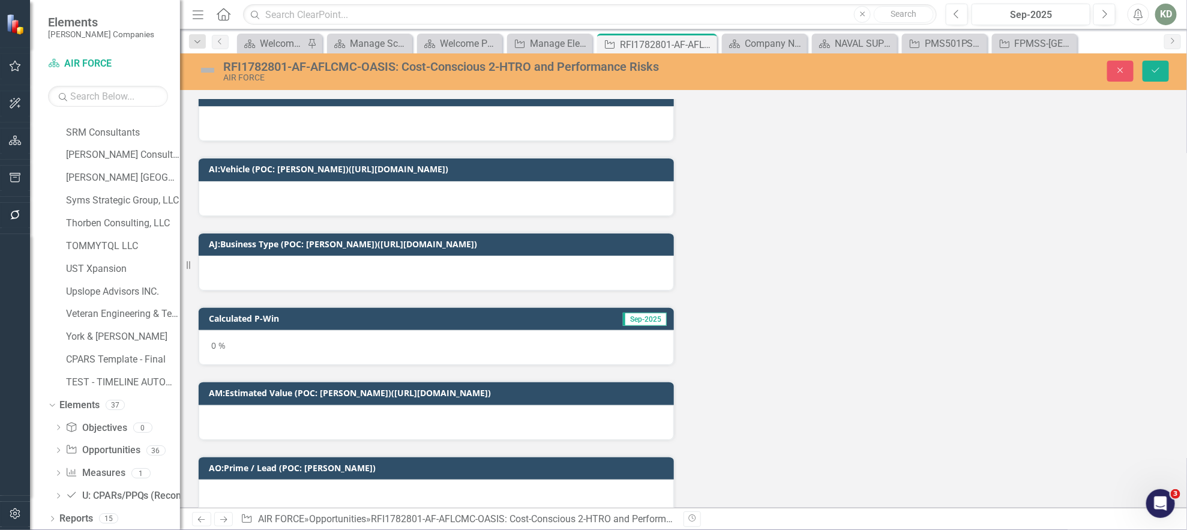
click at [323, 181] on div at bounding box center [436, 198] width 475 height 35
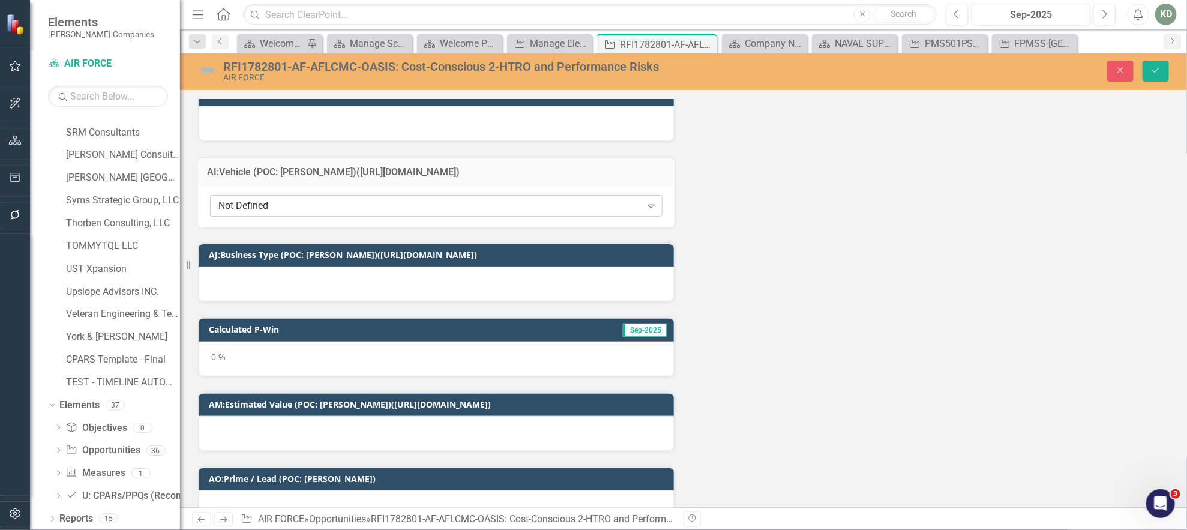
click at [323, 199] on div "Not Defined" at bounding box center [429, 206] width 423 height 14
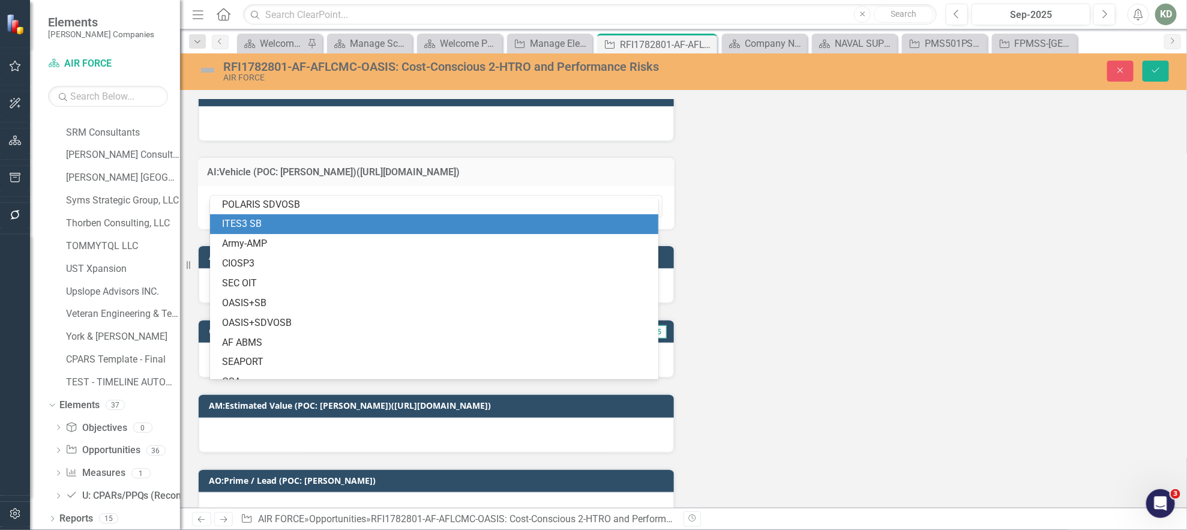
scroll to position [85, 0]
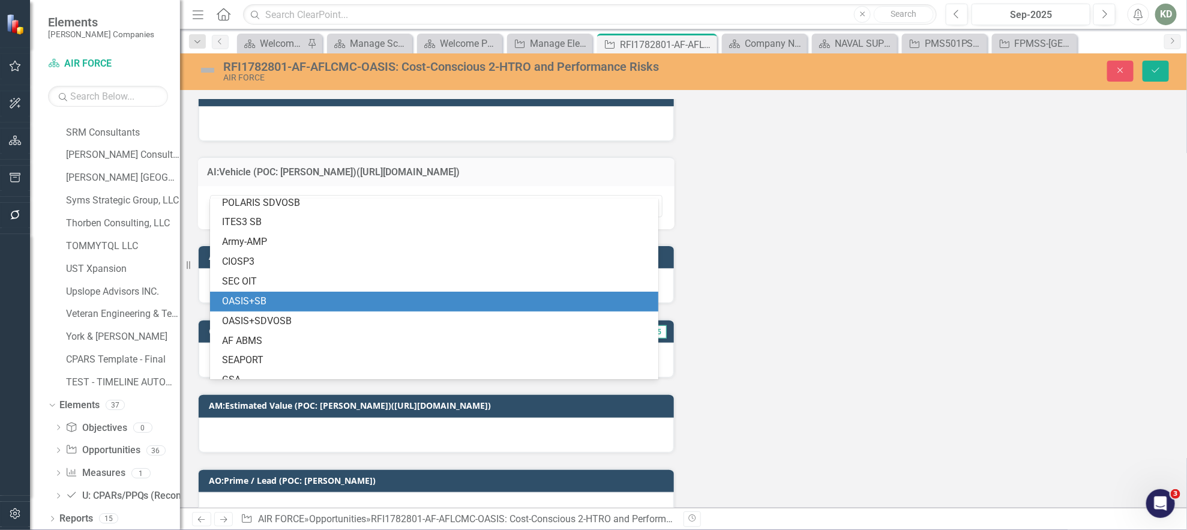
click at [317, 302] on div "OASIS+SB" at bounding box center [436, 302] width 429 height 14
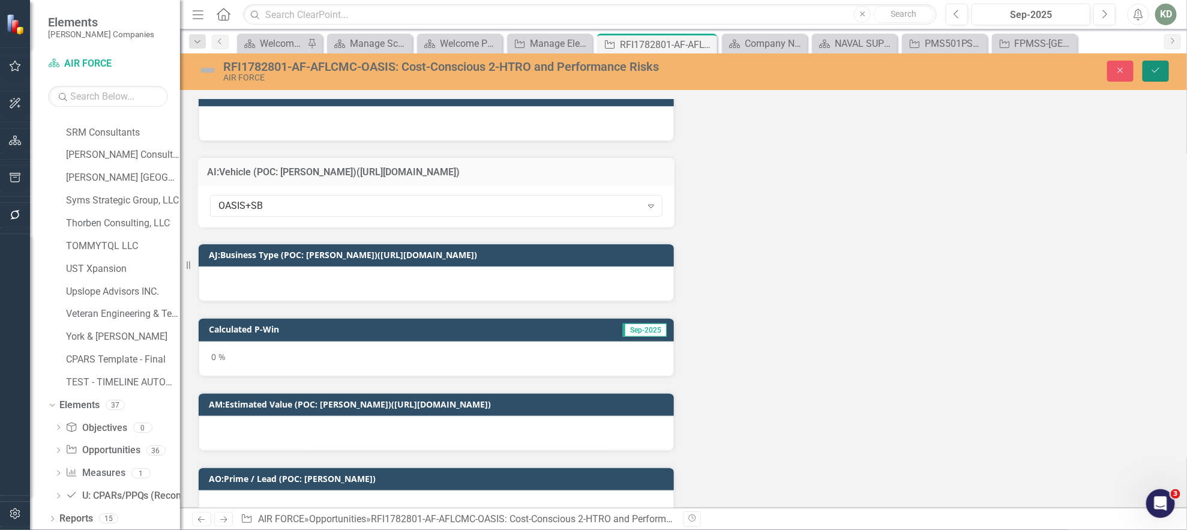
click at [1159, 73] on icon "Save" at bounding box center [1155, 70] width 11 height 8
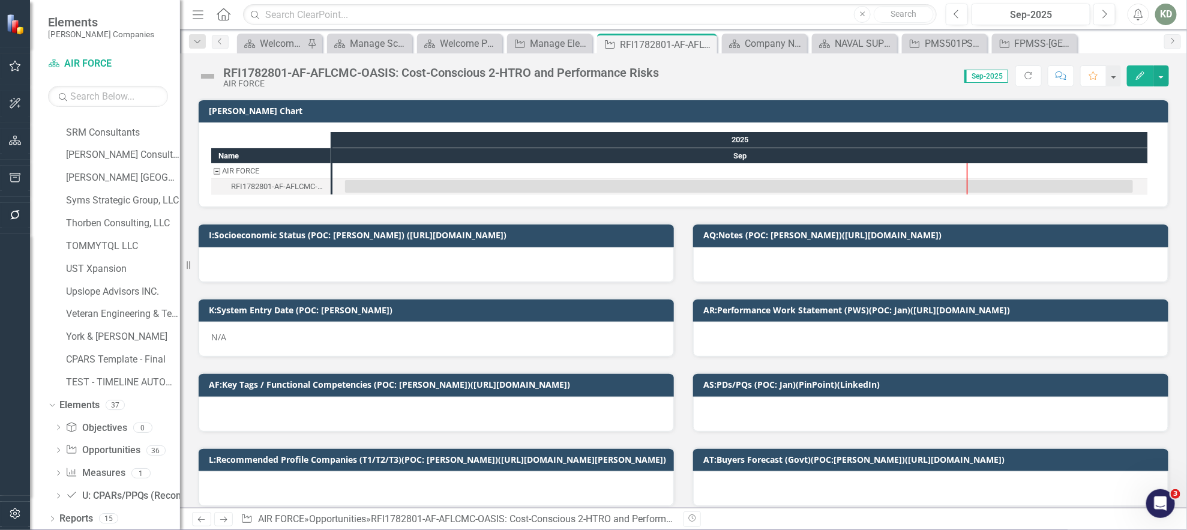
scroll to position [56, 0]
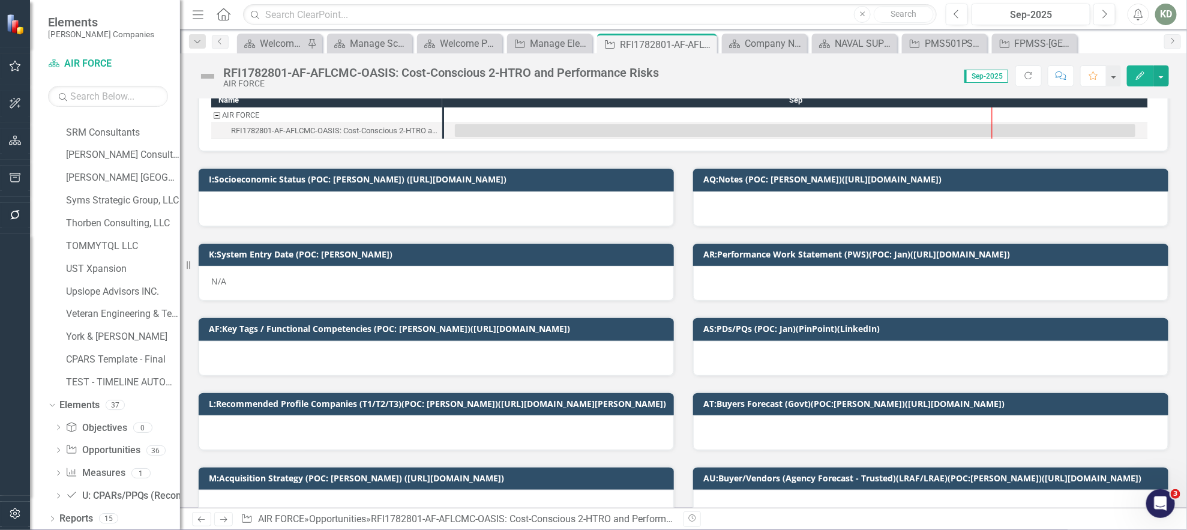
click at [281, 279] on div "N/A" at bounding box center [436, 283] width 475 height 35
click at [278, 279] on div "N/A" at bounding box center [436, 283] width 475 height 35
click at [209, 284] on div "N/A" at bounding box center [436, 283] width 475 height 35
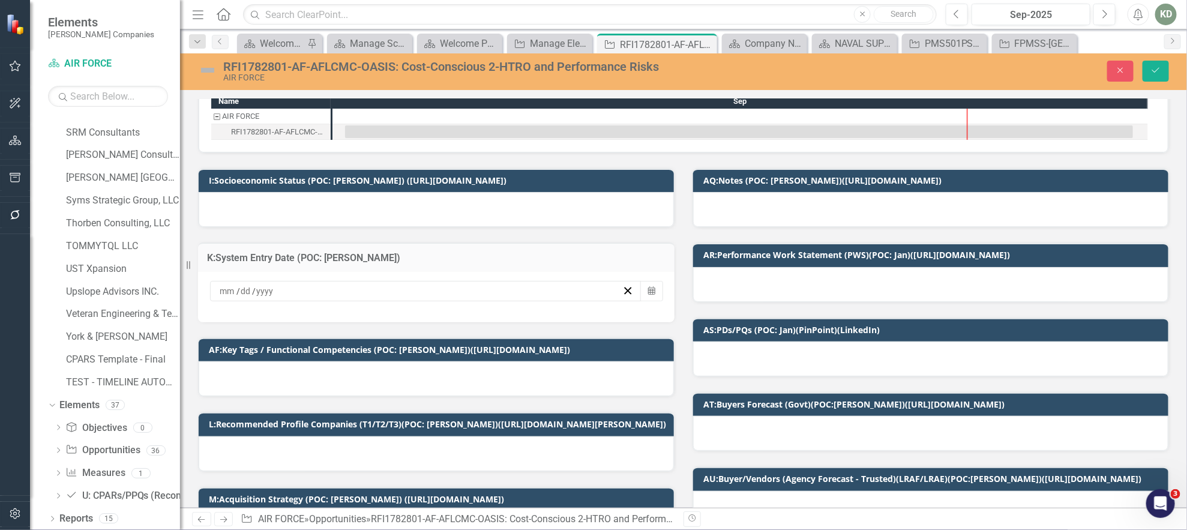
click at [238, 288] on span "/" at bounding box center [238, 291] width 4 height 11
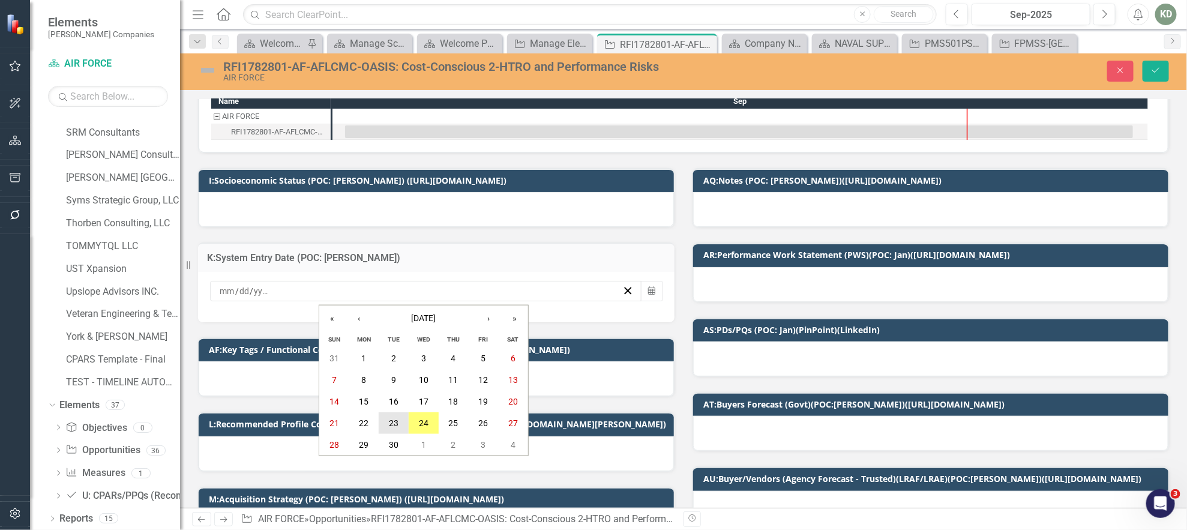
click at [395, 422] on abbr "23" at bounding box center [394, 423] width 10 height 10
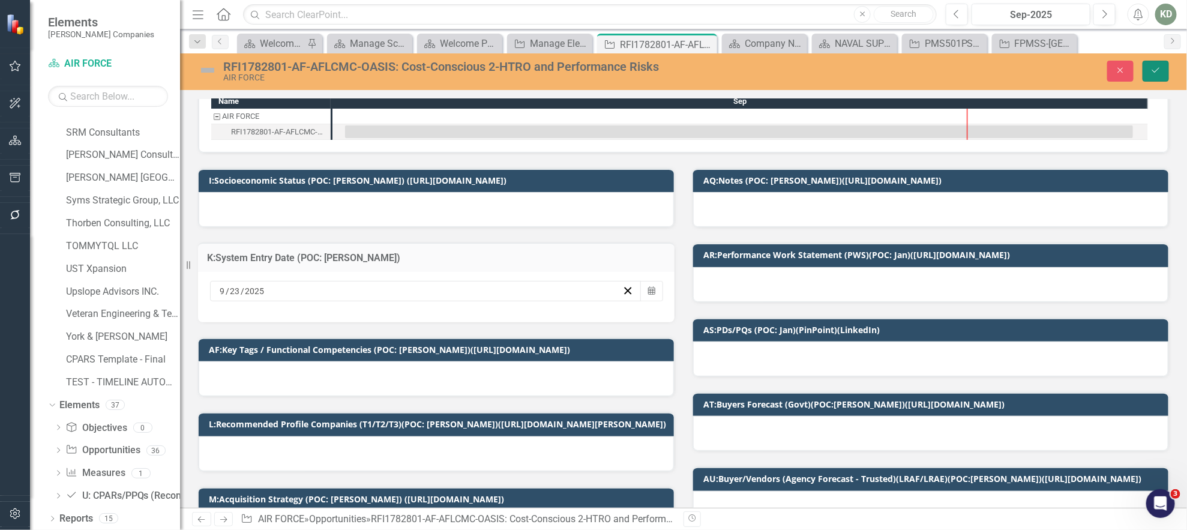
click at [1161, 77] on button "Save" at bounding box center [1155, 71] width 26 height 21
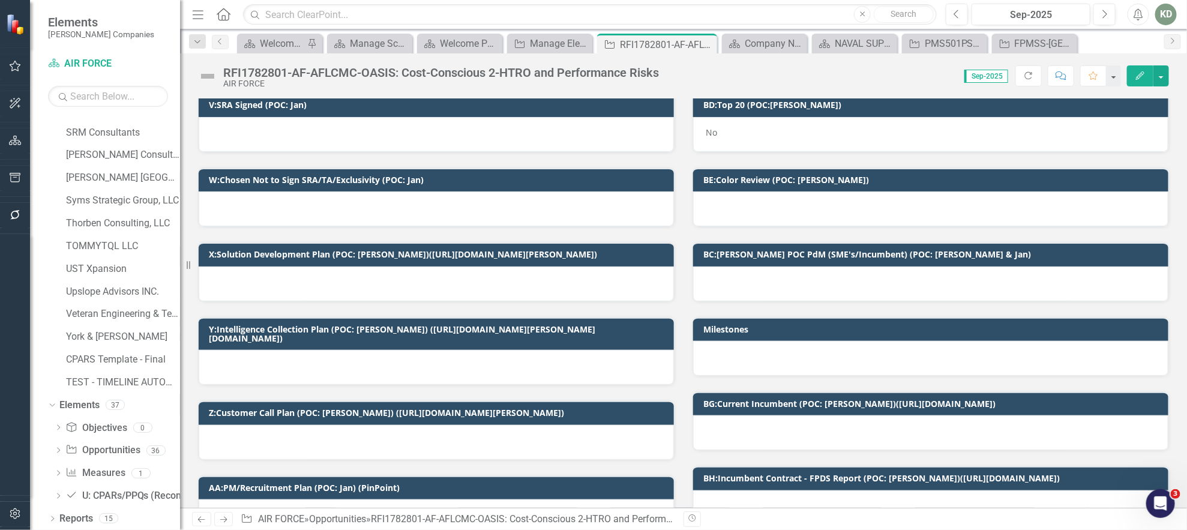
scroll to position [1138, 0]
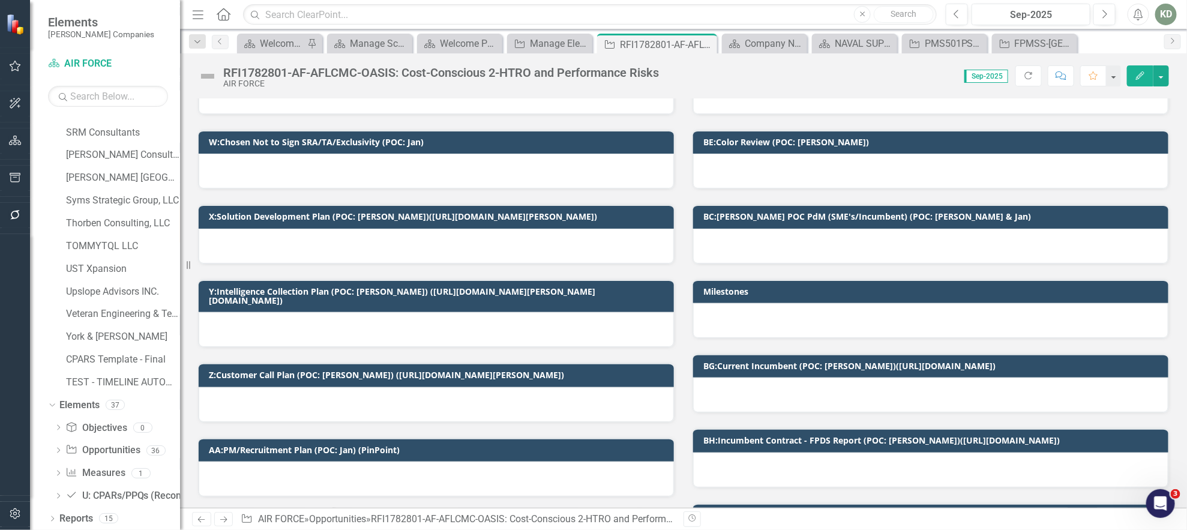
click at [800, 236] on div at bounding box center [930, 246] width 475 height 35
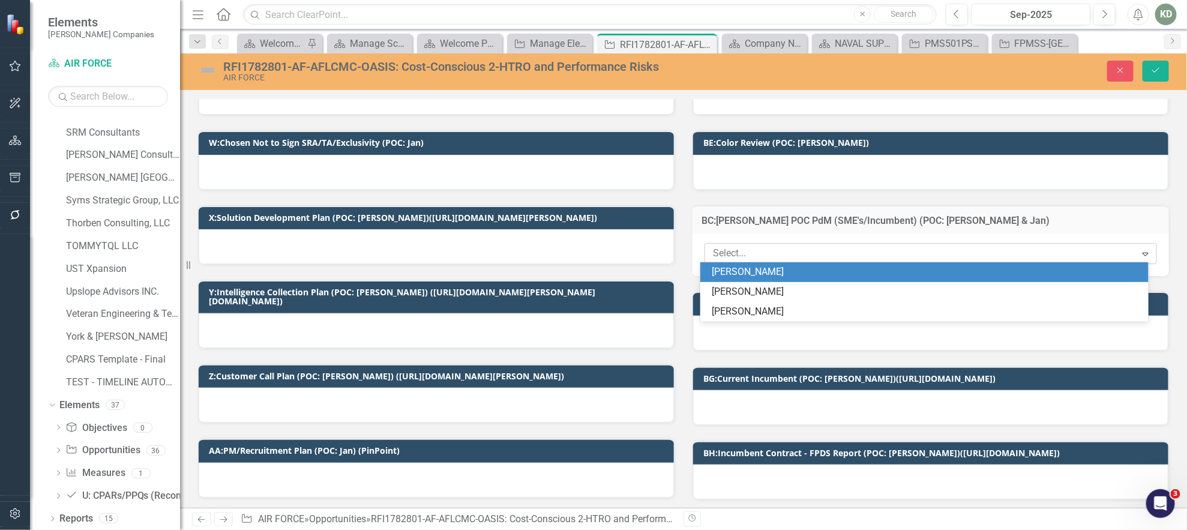
click at [798, 250] on div at bounding box center [922, 253] width 428 height 16
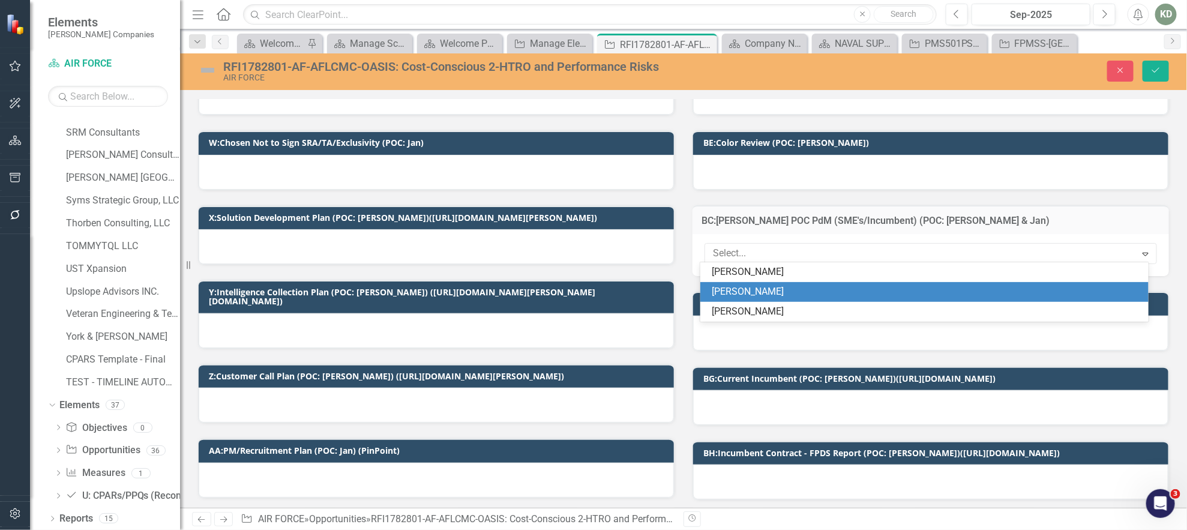
click at [783, 289] on div "[PERSON_NAME]" at bounding box center [926, 292] width 429 height 14
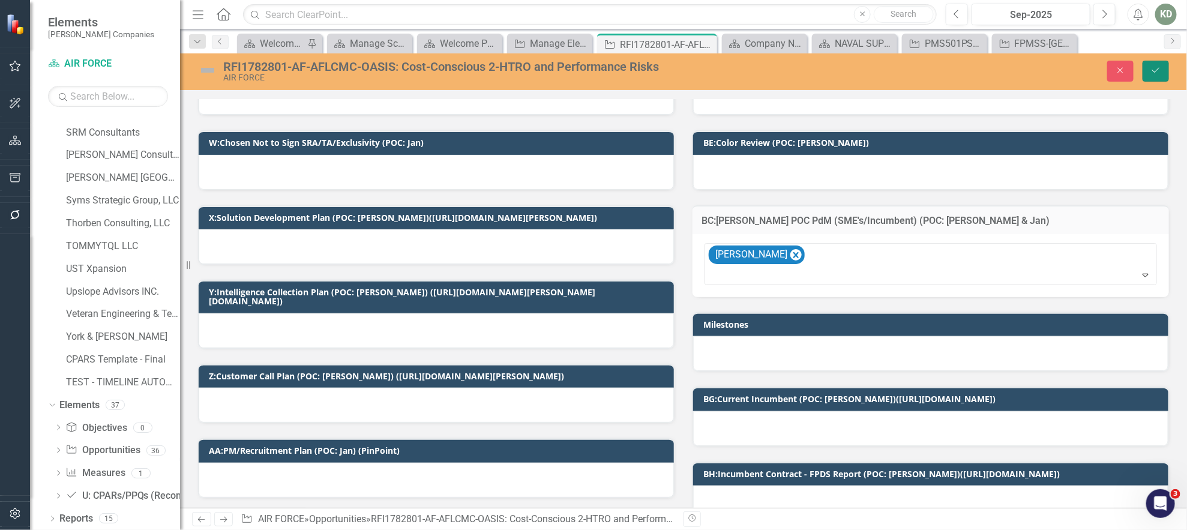
click at [1149, 80] on button "Save" at bounding box center [1155, 71] width 26 height 21
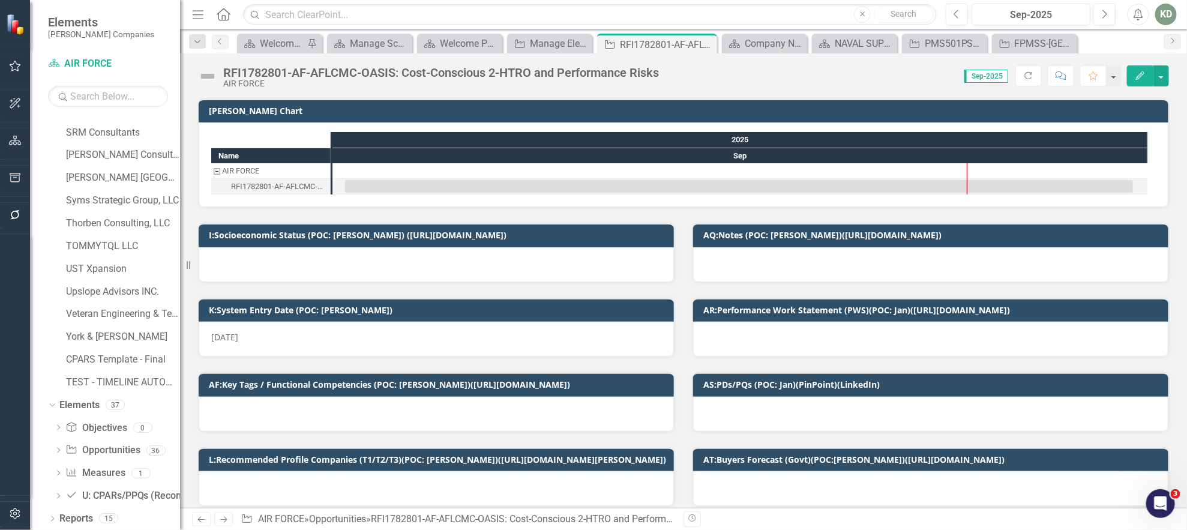
click at [734, 267] on div at bounding box center [930, 264] width 475 height 35
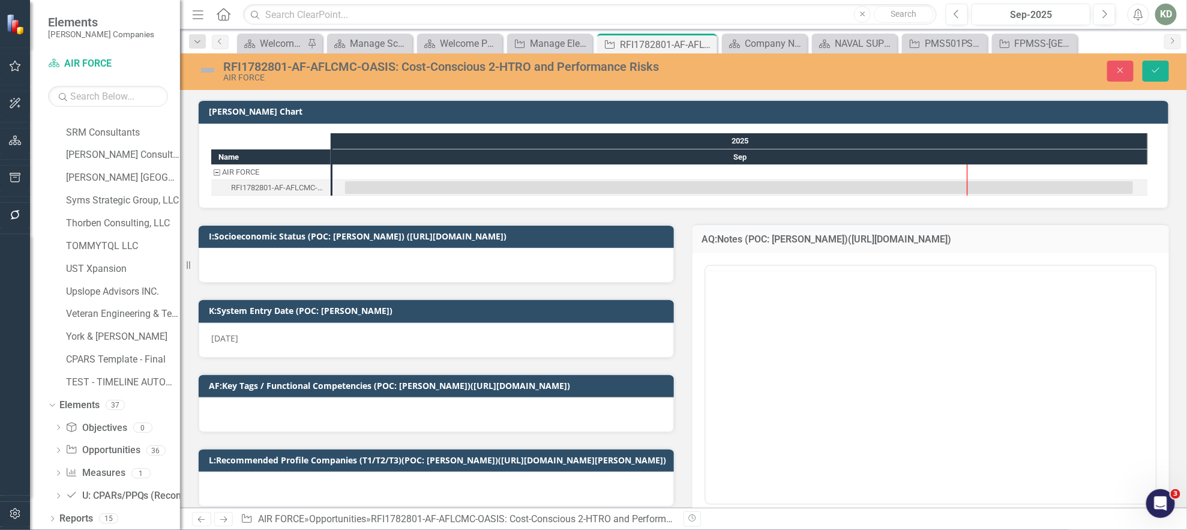
scroll to position [0, 0]
click at [763, 308] on p "Rich Text Area. Press ALT-0 for help." at bounding box center [930, 304] width 444 height 14
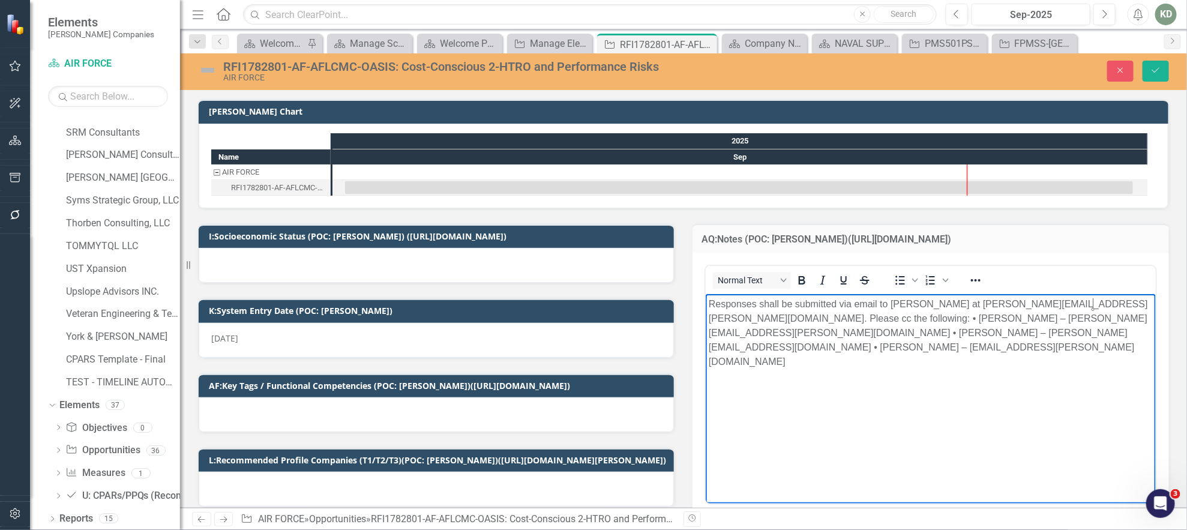
click at [1094, 307] on p "Responses shall be submitted via email to Matthew Mayles at matthew.mayles@us.a…" at bounding box center [930, 333] width 444 height 72
click at [1017, 341] on body "Responses shall be submitted via email to Matthew Mayles at matthew.mayles@us.a…" at bounding box center [930, 384] width 450 height 180
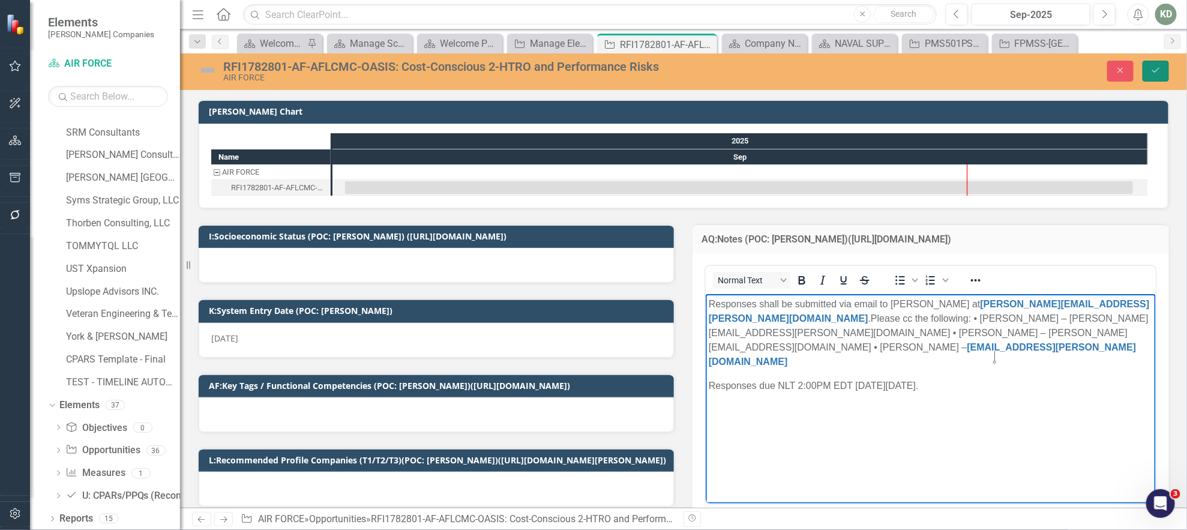
click at [1161, 73] on icon "Save" at bounding box center [1155, 70] width 11 height 8
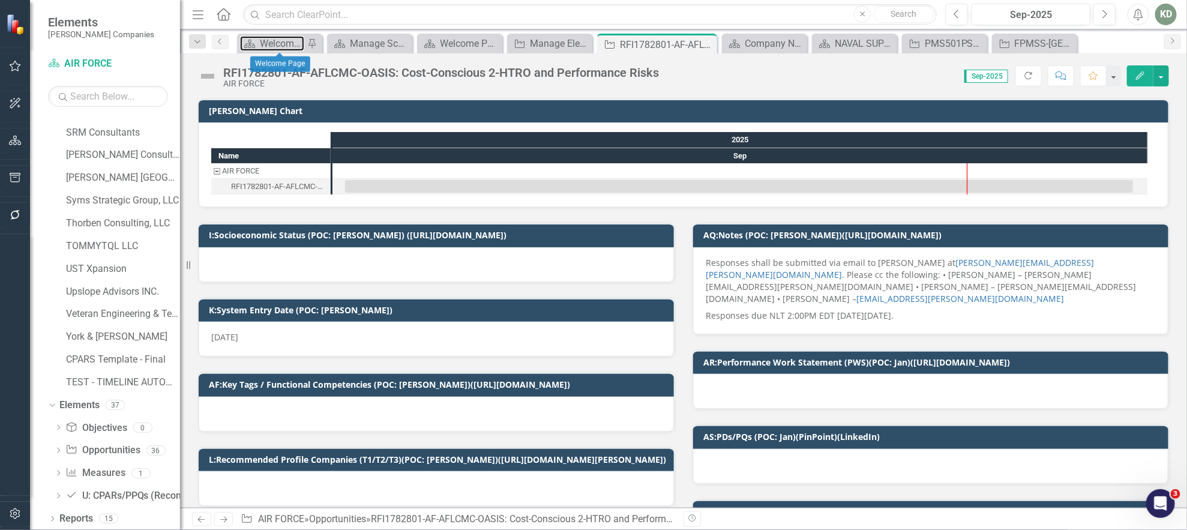
drag, startPoint x: 269, startPoint y: 42, endPoint x: 396, endPoint y: 32, distance: 126.9
click at [269, 41] on div "Welcome Page" at bounding box center [282, 43] width 44 height 15
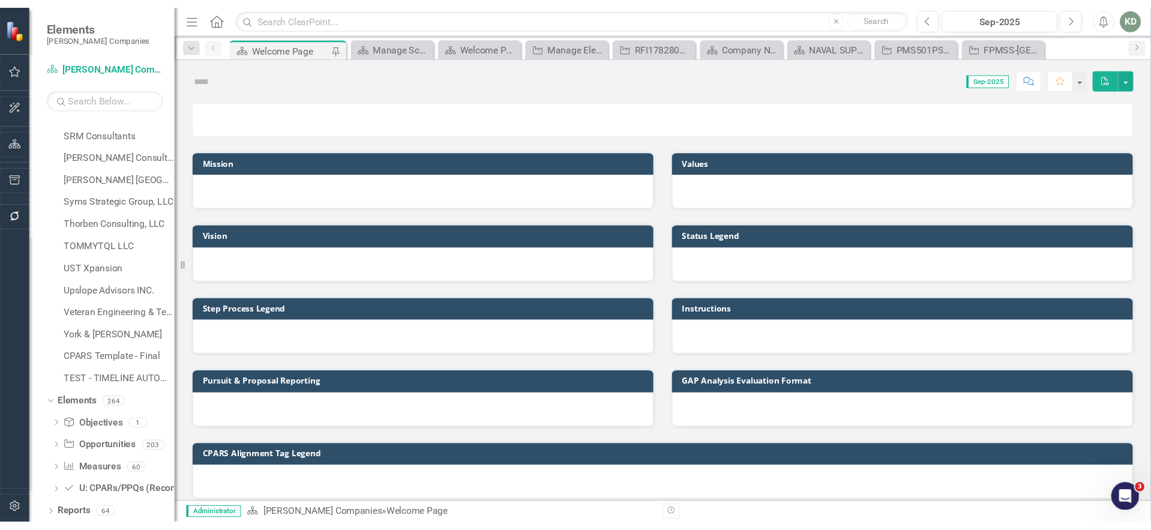
scroll to position [629, 0]
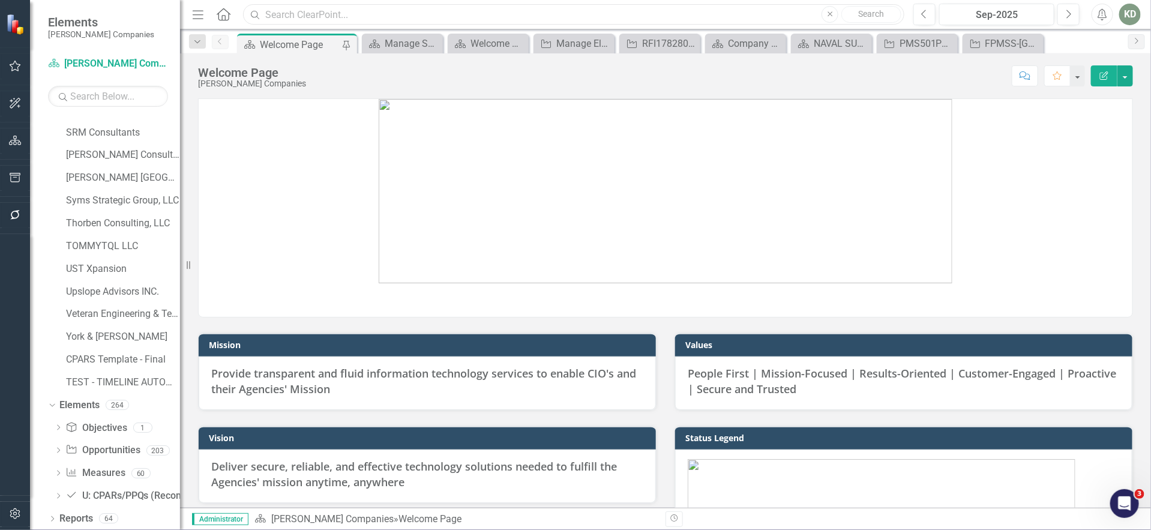
click at [489, 11] on input "text" at bounding box center [573, 14] width 661 height 21
paste input "249458"
drag, startPoint x: 290, startPoint y: 11, endPoint x: 250, endPoint y: 11, distance: 40.2
click at [251, 11] on div "Search 249458 Close Search" at bounding box center [570, 14] width 661 height 21
paste input "32322"
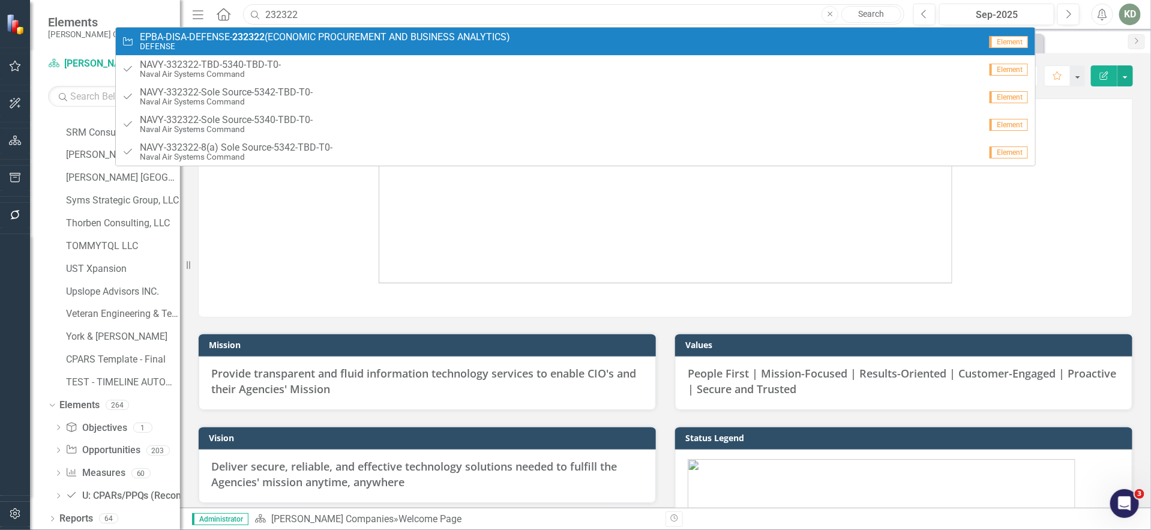
paste input "49488"
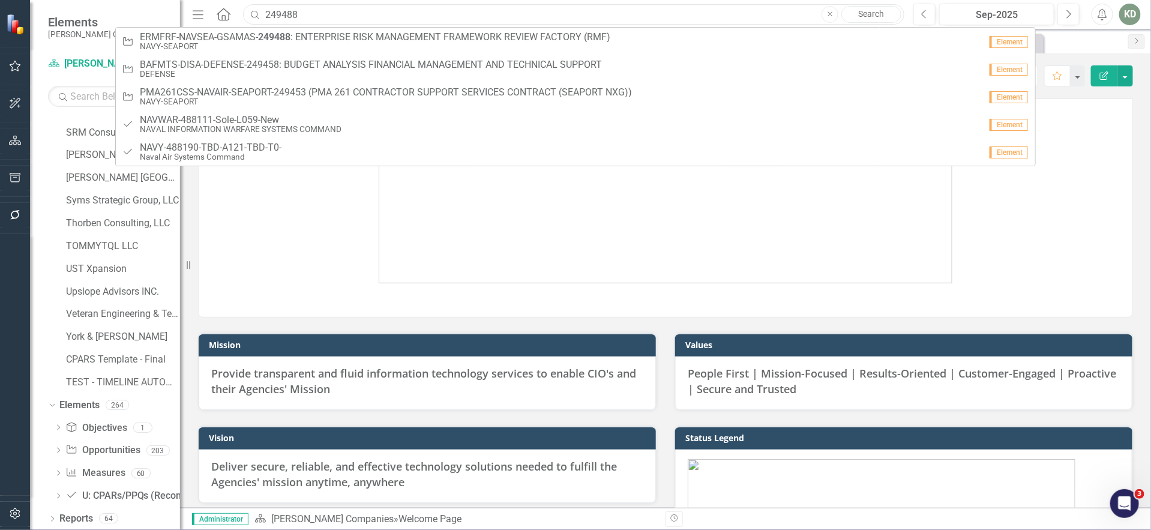
type input "249488"
